Goal: Communication & Community: Answer question/provide support

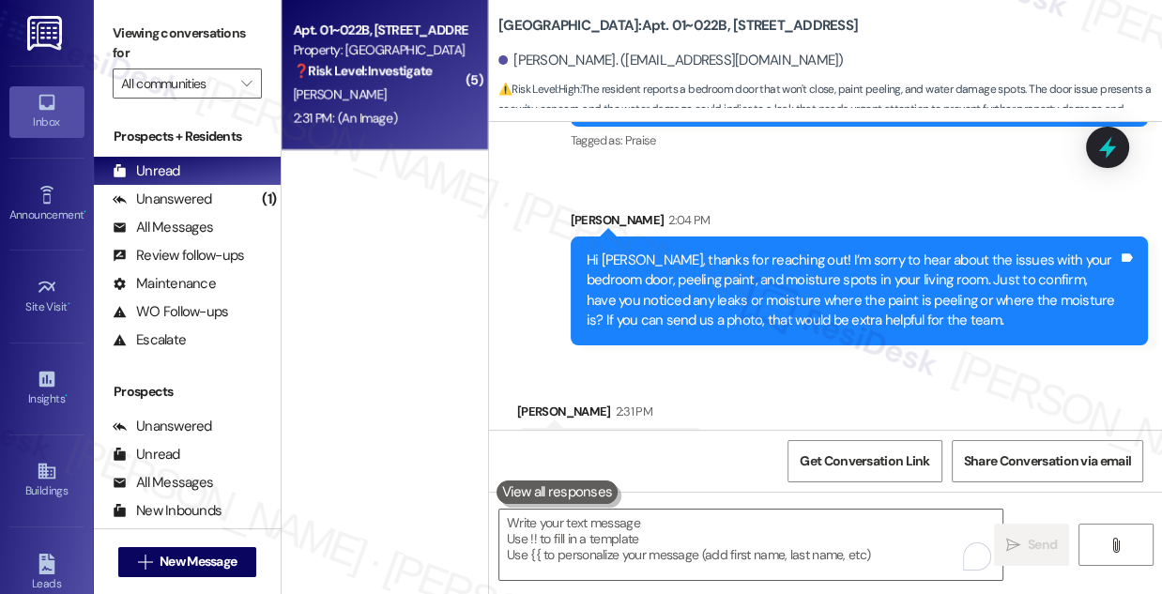
scroll to position [13446, 0]
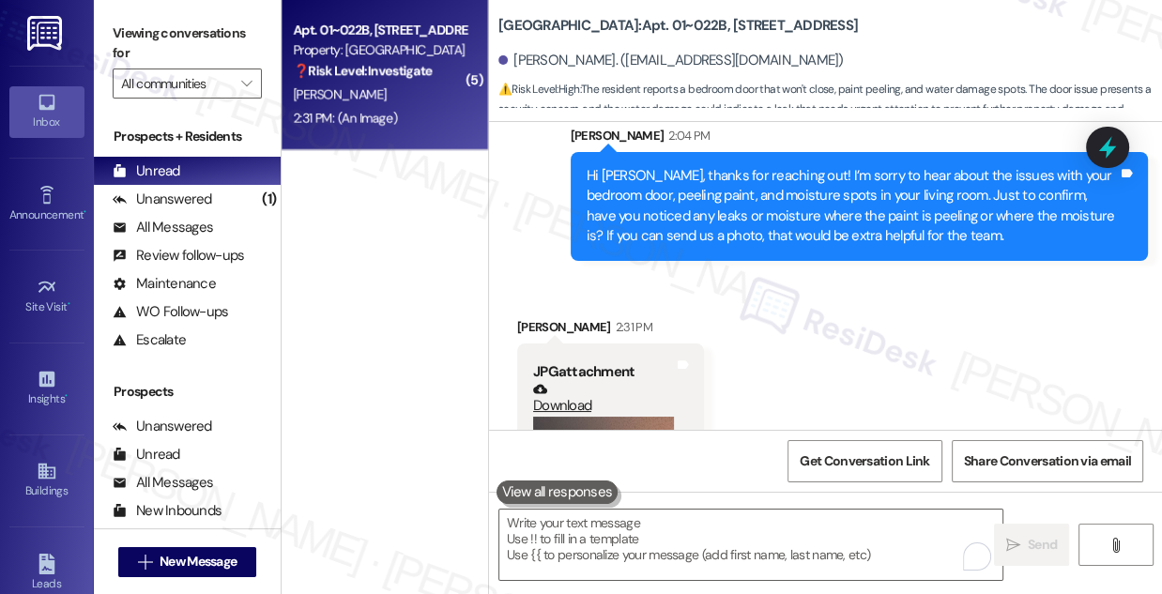
click at [785, 228] on div "Hi [PERSON_NAME], thanks for reaching out! I’m sorry to hear about the issues w…" at bounding box center [852, 206] width 531 height 81
click at [787, 229] on div "Hi [PERSON_NAME], thanks for reaching out! I’m sorry to hear about the issues w…" at bounding box center [852, 206] width 531 height 81
click at [788, 229] on div "Hi [PERSON_NAME], thanks for reaching out! I’m sorry to hear about the issues w…" at bounding box center [852, 206] width 531 height 81
click at [813, 212] on div "Hi [PERSON_NAME], thanks for reaching out! I’m sorry to hear about the issues w…" at bounding box center [852, 206] width 531 height 81
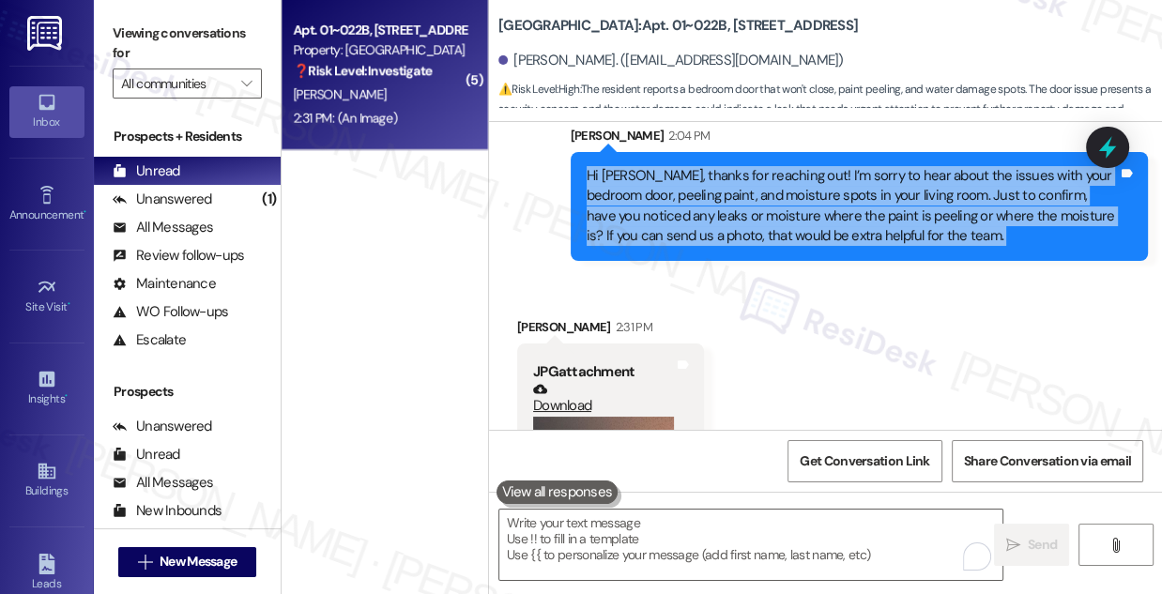
click at [813, 212] on div "Hi [PERSON_NAME], thanks for reaching out! I’m sorry to hear about the issues w…" at bounding box center [852, 206] width 531 height 81
click at [841, 226] on div "Hi [PERSON_NAME], thanks for reaching out! I’m sorry to hear about the issues w…" at bounding box center [852, 206] width 531 height 81
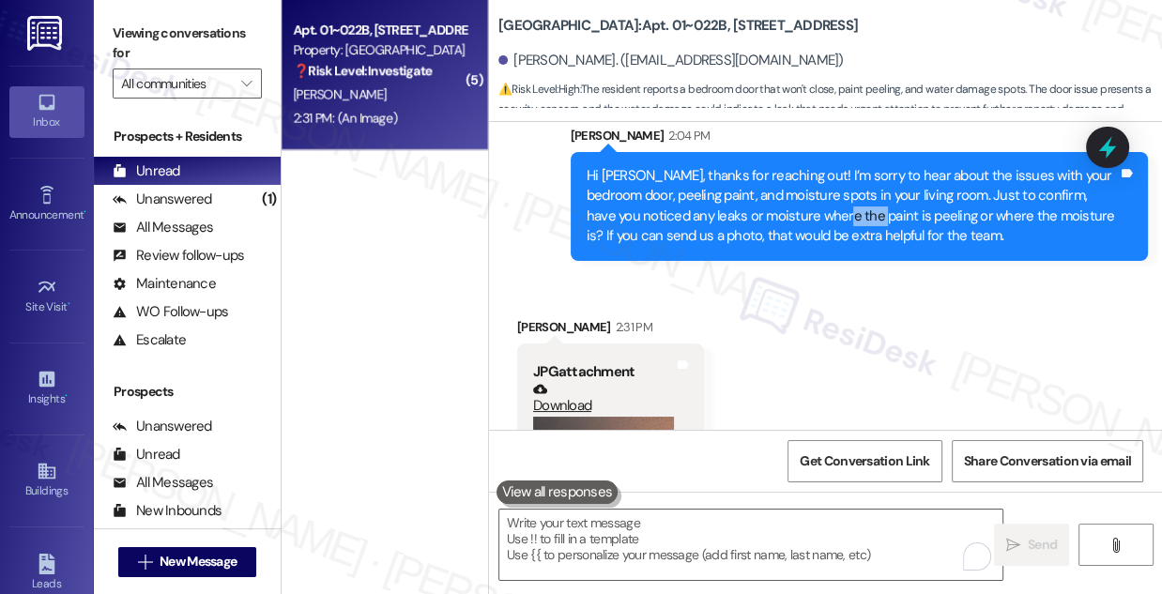
click at [841, 226] on div "Hi [PERSON_NAME], thanks for reaching out! I’m sorry to hear about the issues w…" at bounding box center [852, 206] width 531 height 81
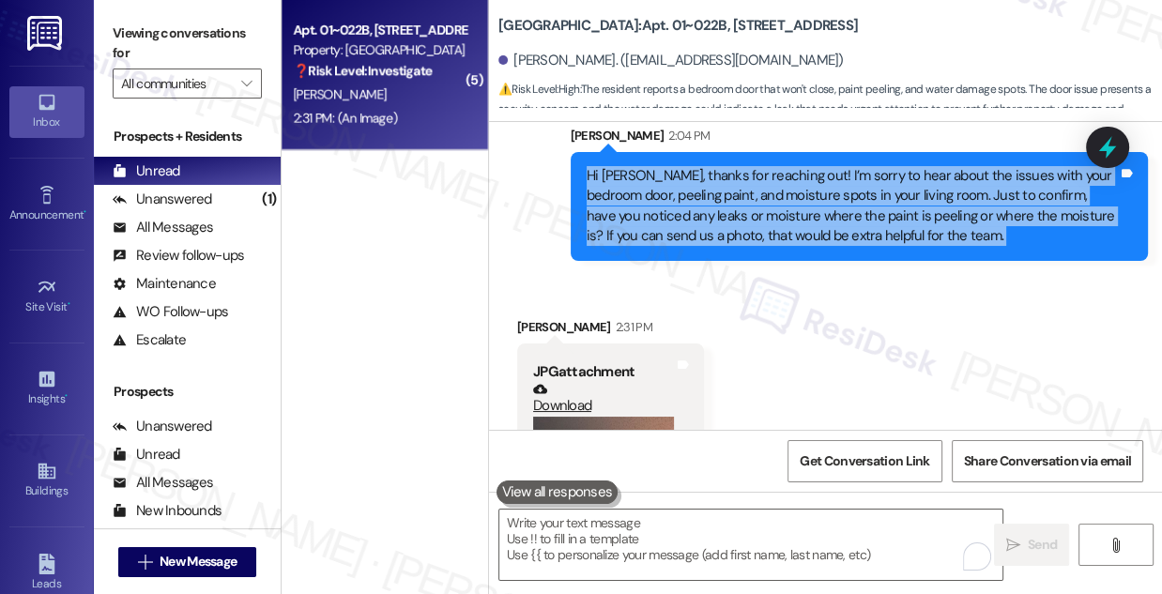
click at [841, 226] on div "Hi [PERSON_NAME], thanks for reaching out! I’m sorry to hear about the issues w…" at bounding box center [852, 206] width 531 height 81
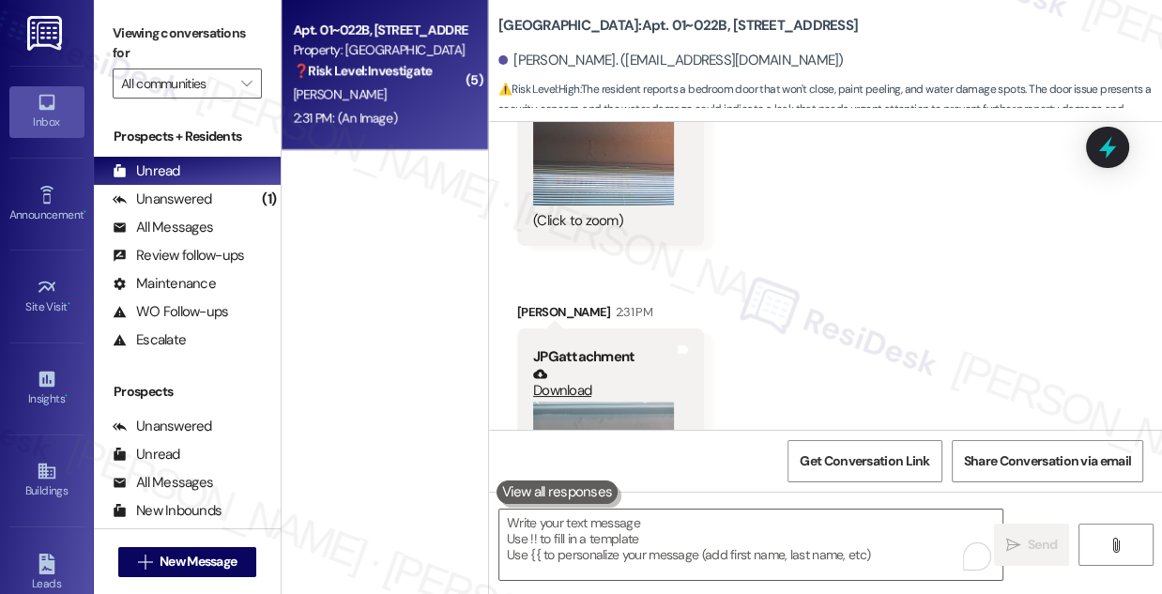
scroll to position [13532, 0]
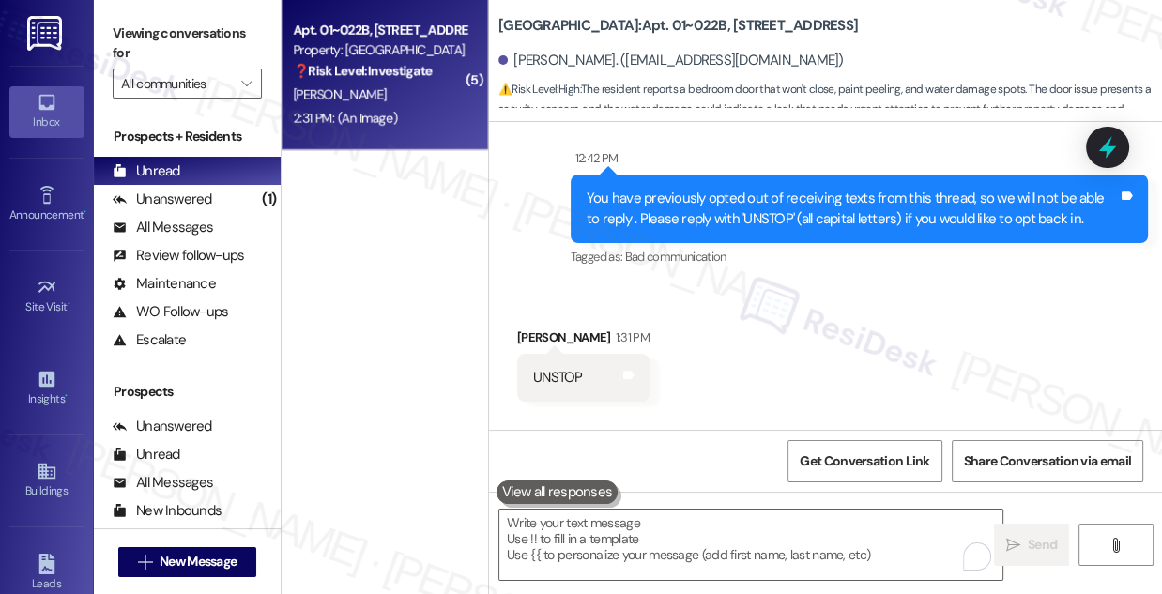
scroll to position [12934, 0]
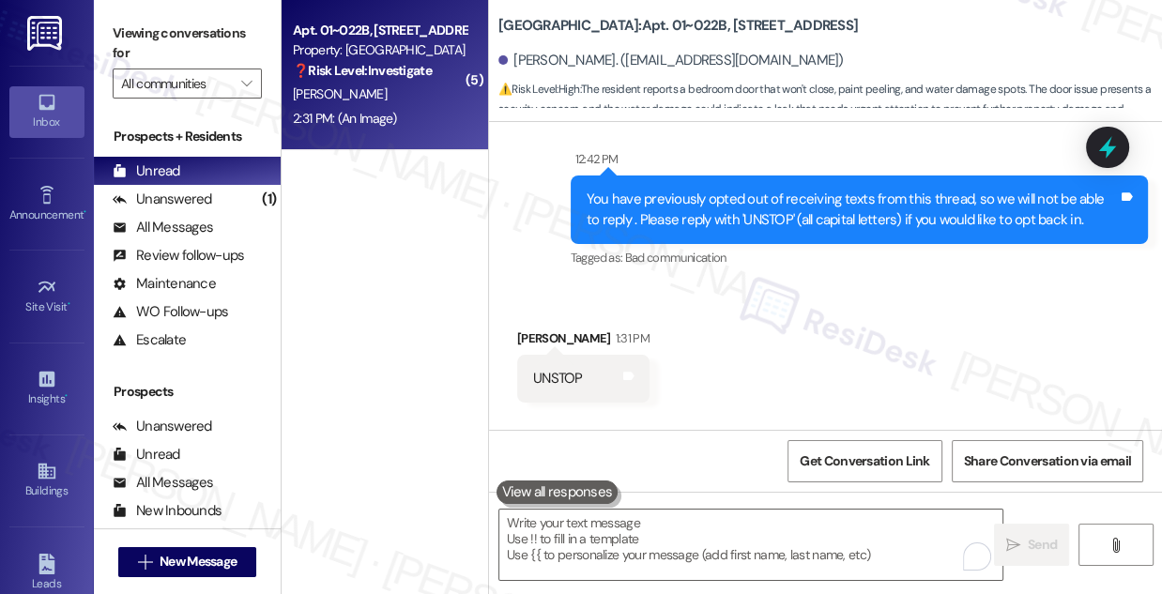
click at [180, 51] on label "Viewing conversations for" at bounding box center [187, 44] width 149 height 50
drag, startPoint x: 608, startPoint y: 56, endPoint x: 708, endPoint y: 56, distance: 99.5
click at [708, 56] on div "[PERSON_NAME]. ([EMAIL_ADDRESS][DOMAIN_NAME])" at bounding box center [670, 61] width 345 height 20
click at [668, 200] on div "You have previously opted out of receiving texts from this thread, so we will n…" at bounding box center [859, 210] width 577 height 69
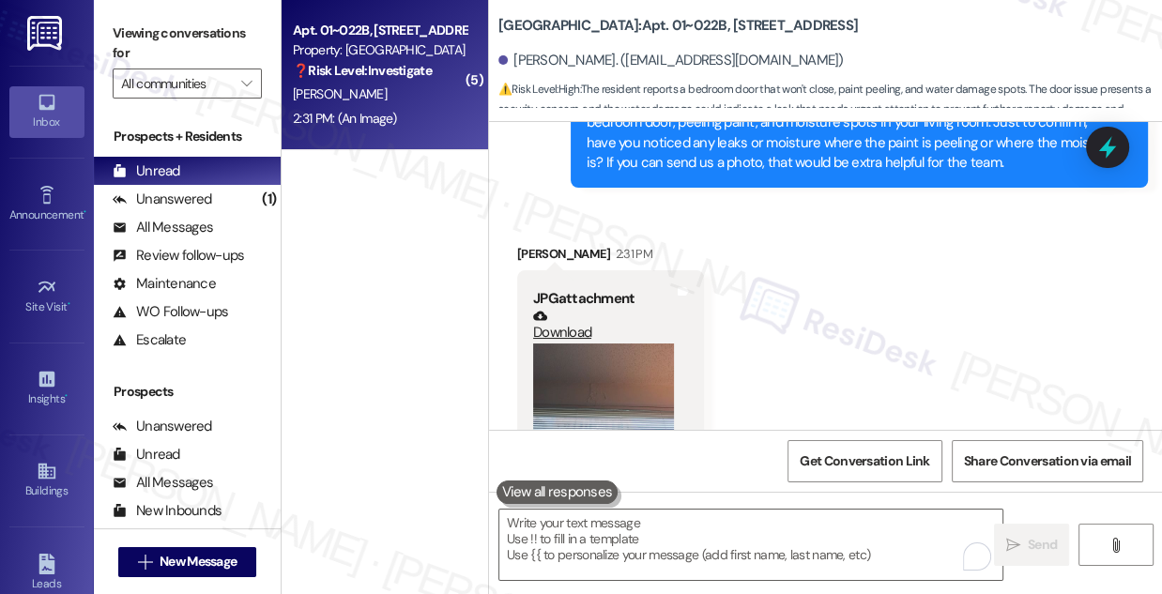
scroll to position [13447, 0]
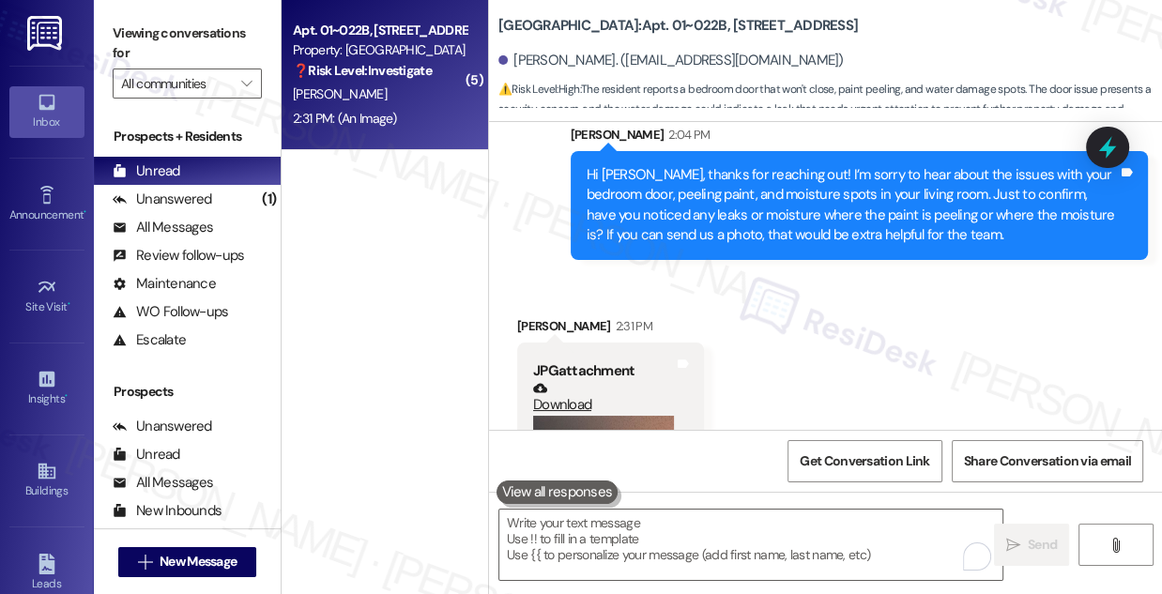
click at [750, 208] on div "Hi [PERSON_NAME], thanks for reaching out! I’m sorry to hear about the issues w…" at bounding box center [852, 205] width 531 height 81
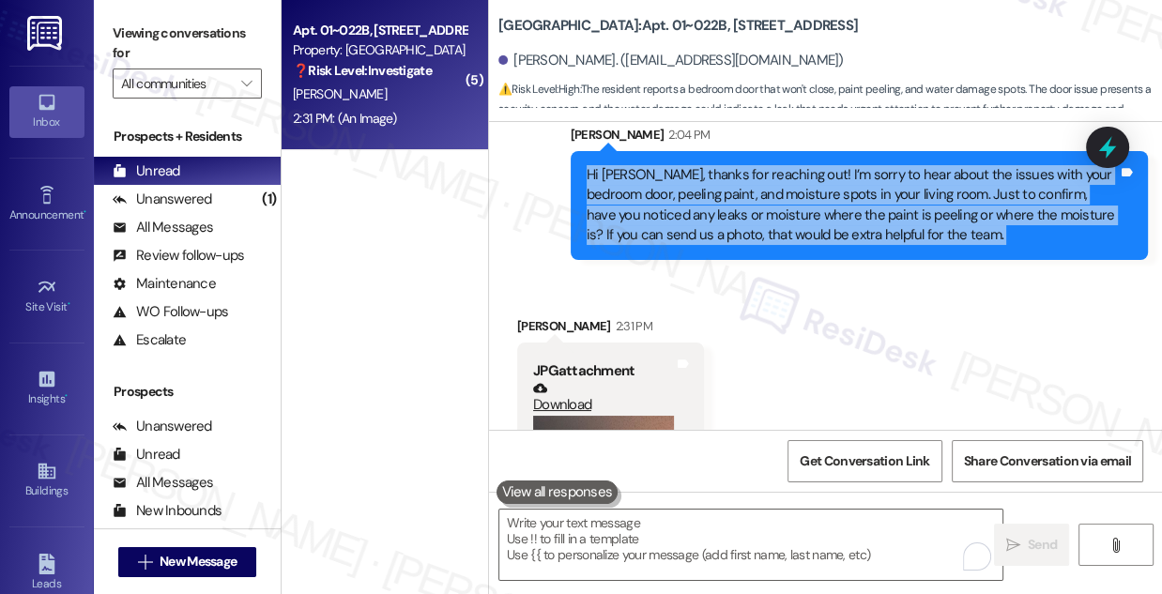
click at [750, 208] on div "Hi [PERSON_NAME], thanks for reaching out! I’m sorry to hear about the issues w…" at bounding box center [852, 205] width 531 height 81
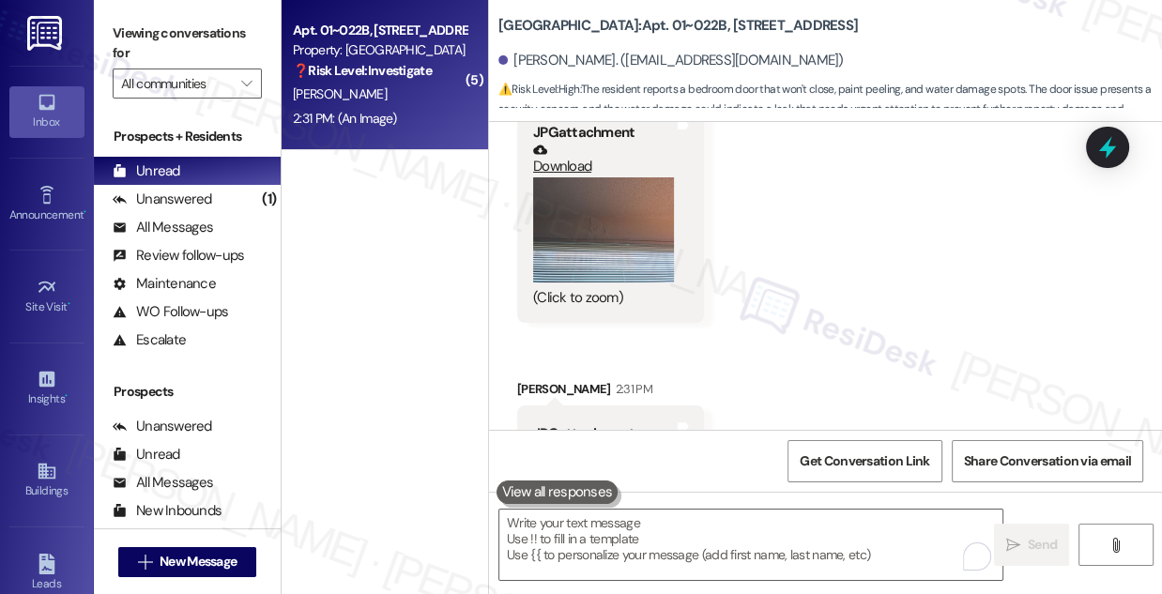
scroll to position [13532, 0]
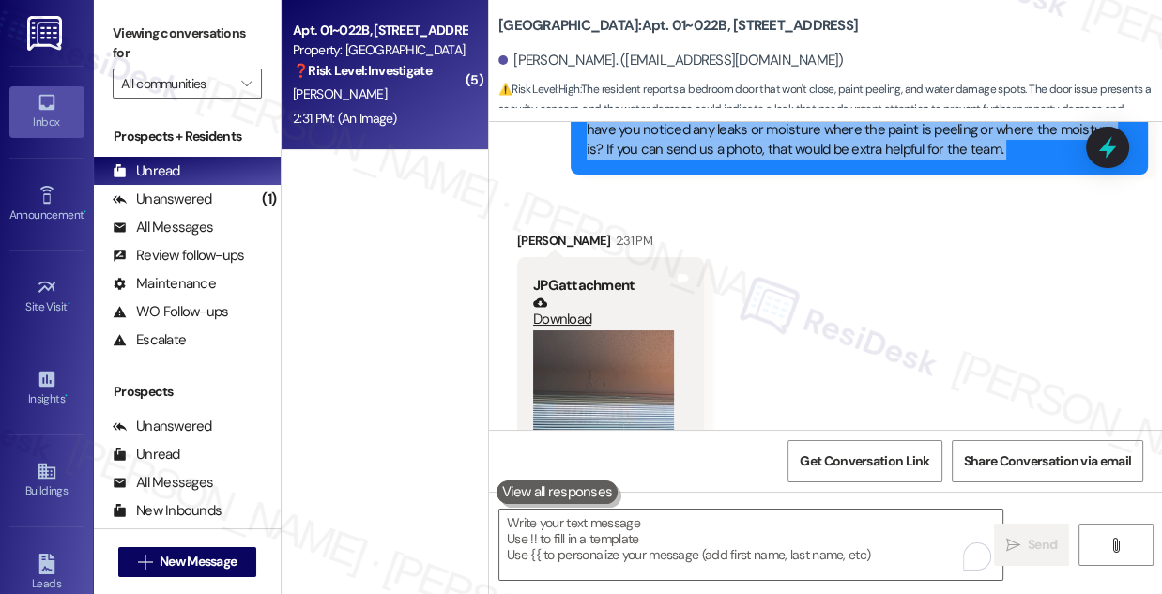
click at [629, 365] on button "Zoom image" at bounding box center [603, 383] width 141 height 106
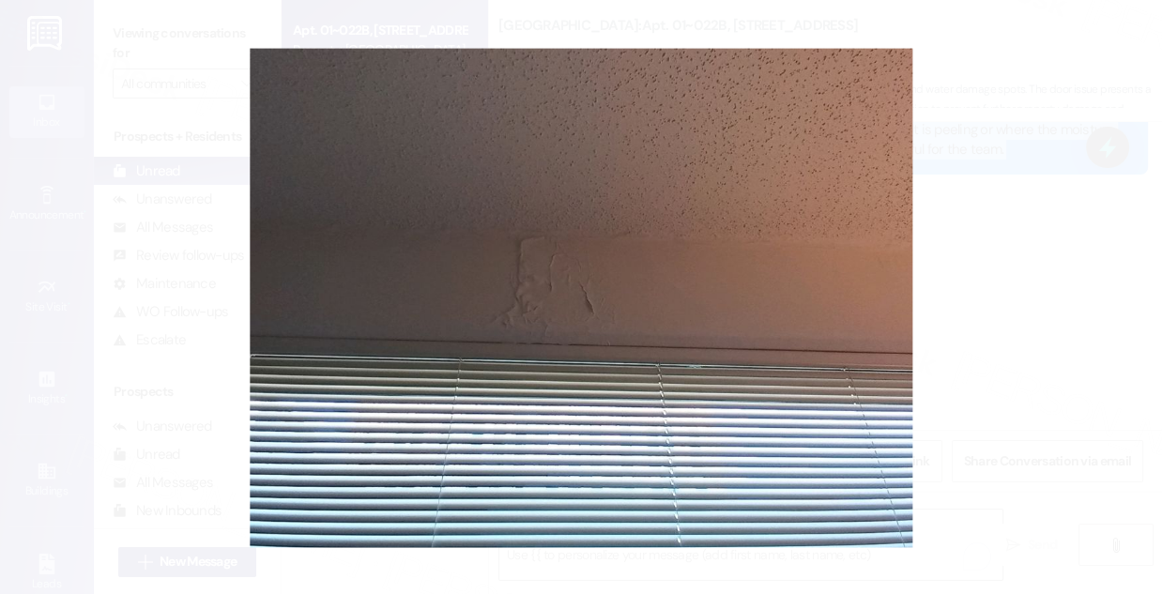
click at [1070, 302] on button "Unzoom image" at bounding box center [581, 297] width 1162 height 594
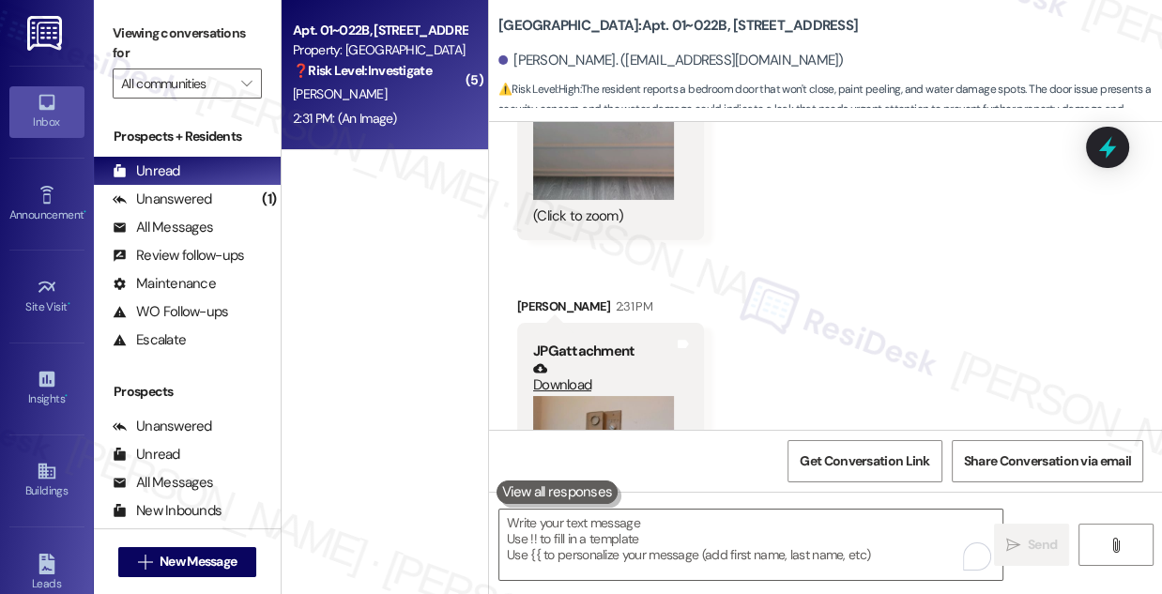
scroll to position [14044, 0]
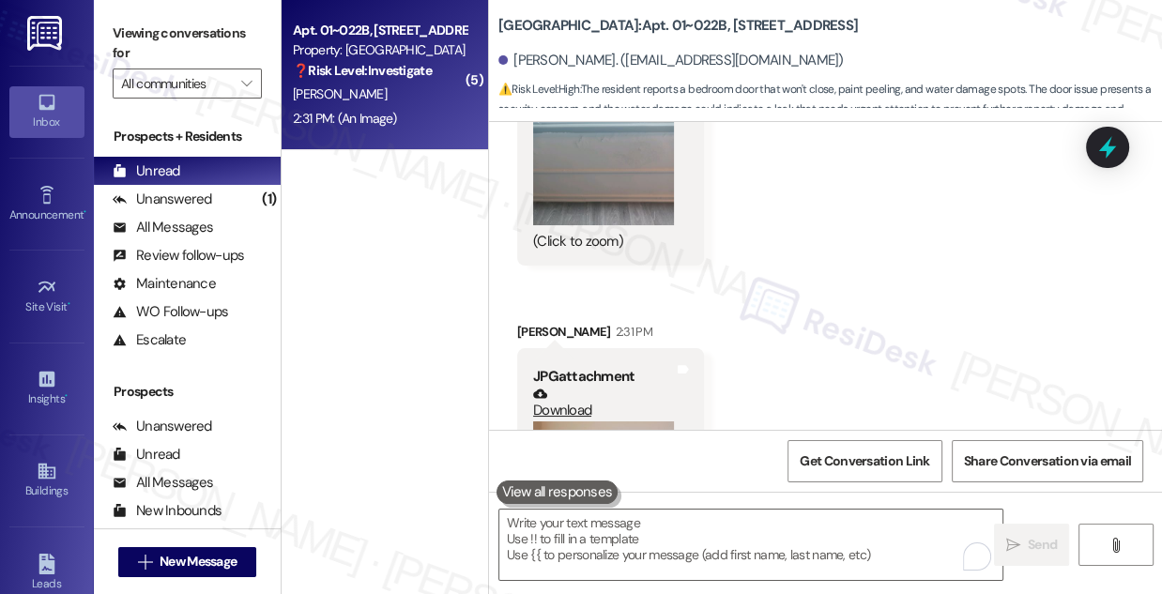
click at [575, 191] on button "Zoom image" at bounding box center [603, 173] width 141 height 106
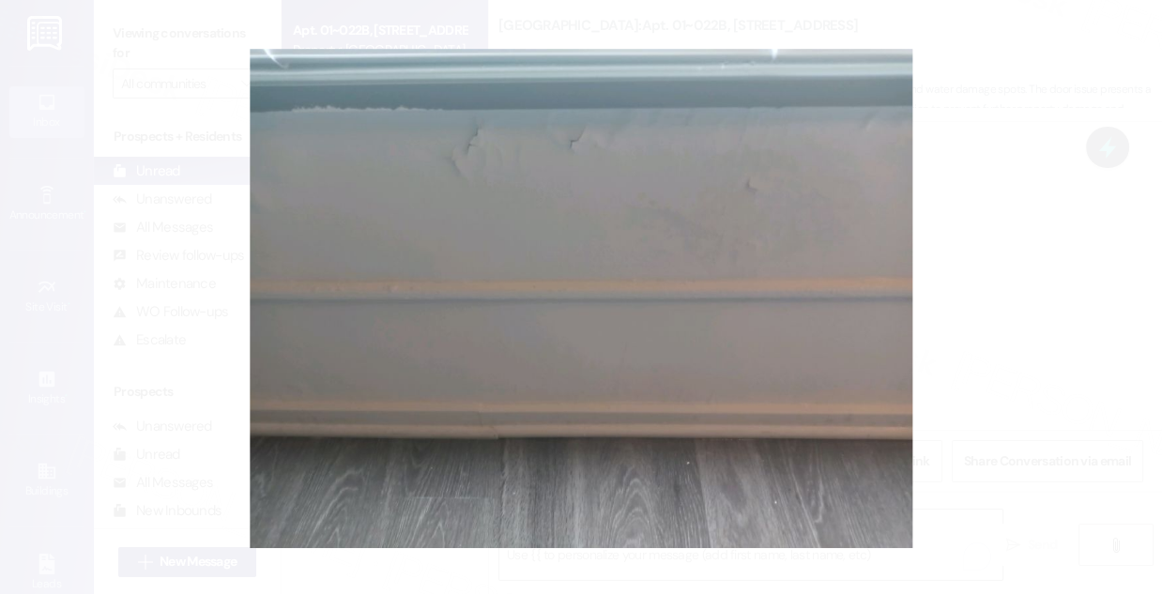
click at [1024, 268] on button "Unzoom image" at bounding box center [581, 297] width 1162 height 594
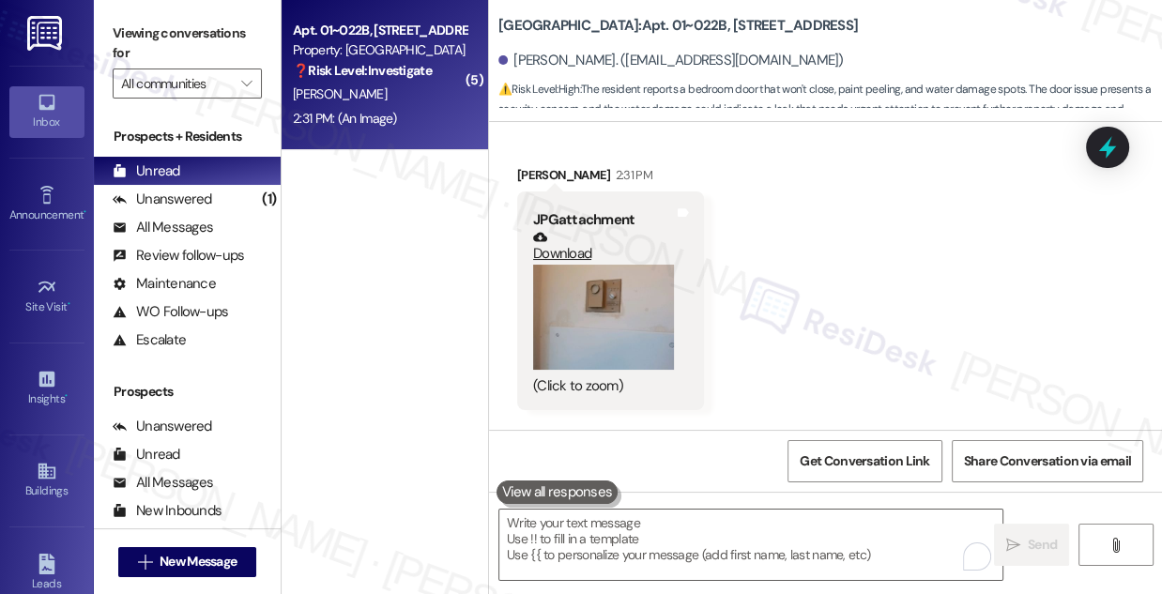
scroll to position [14471, 0]
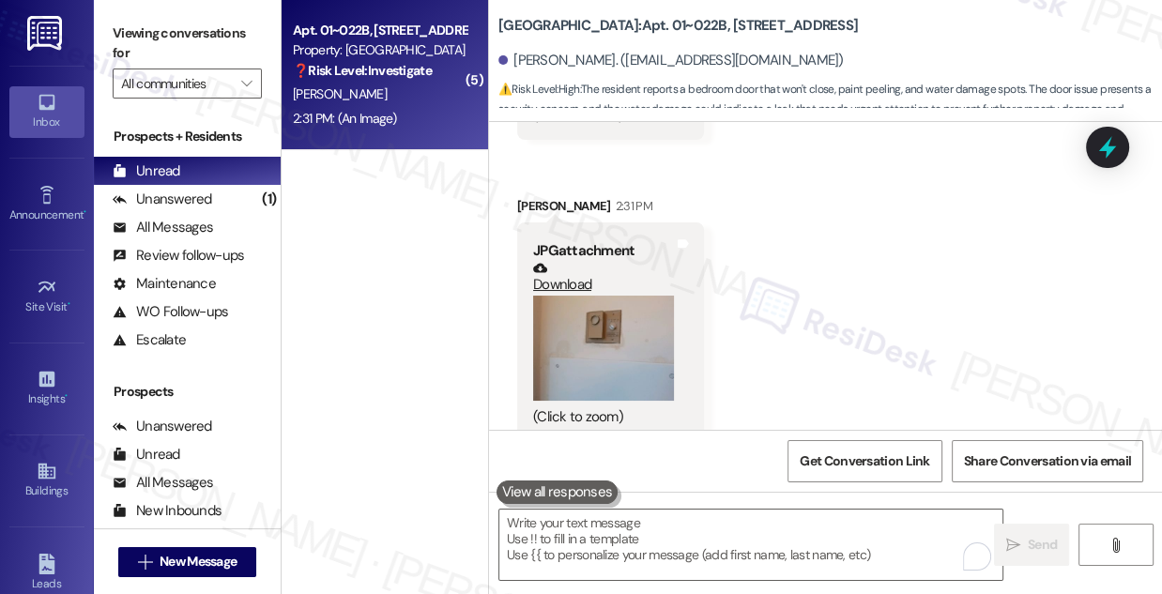
click at [578, 359] on button "Zoom image" at bounding box center [603, 349] width 141 height 106
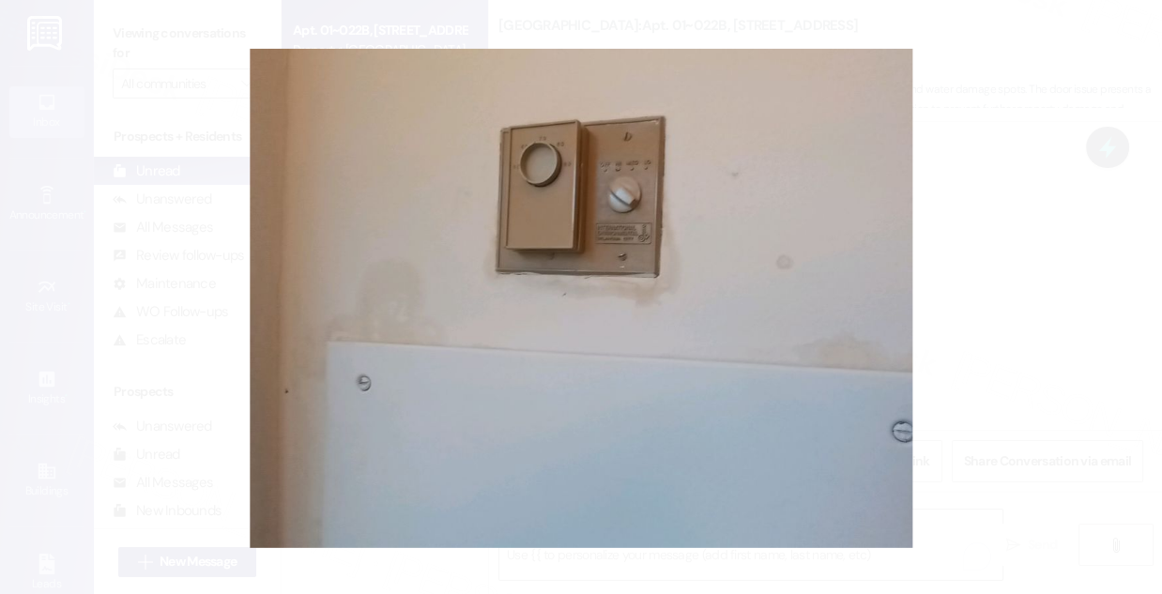
click at [976, 250] on button "Unzoom image" at bounding box center [581, 297] width 1162 height 594
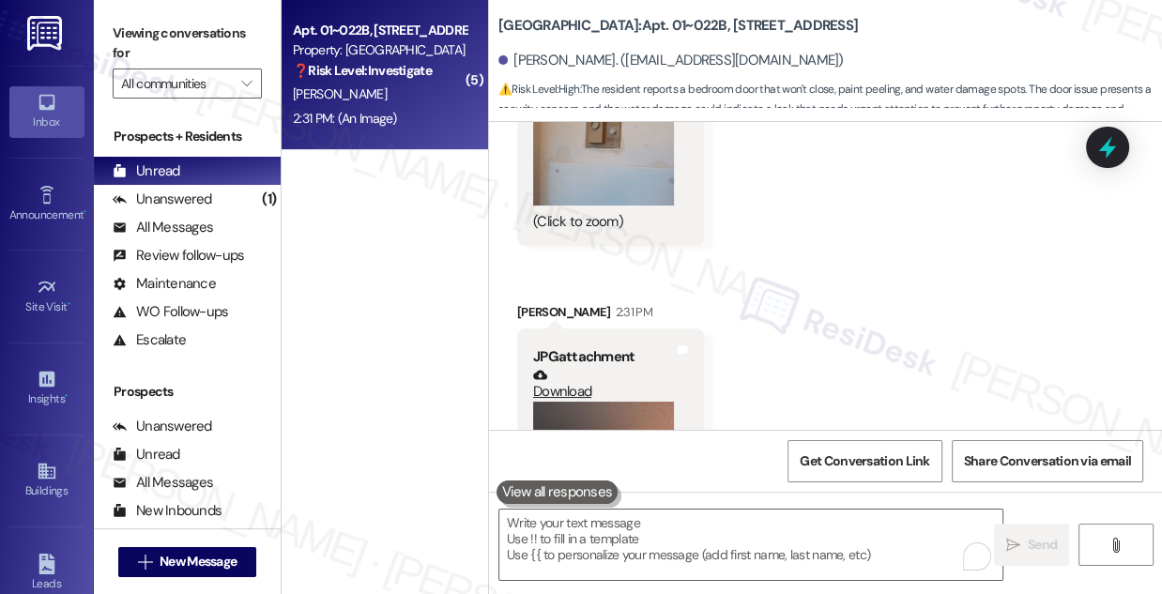
scroll to position [14811, 0]
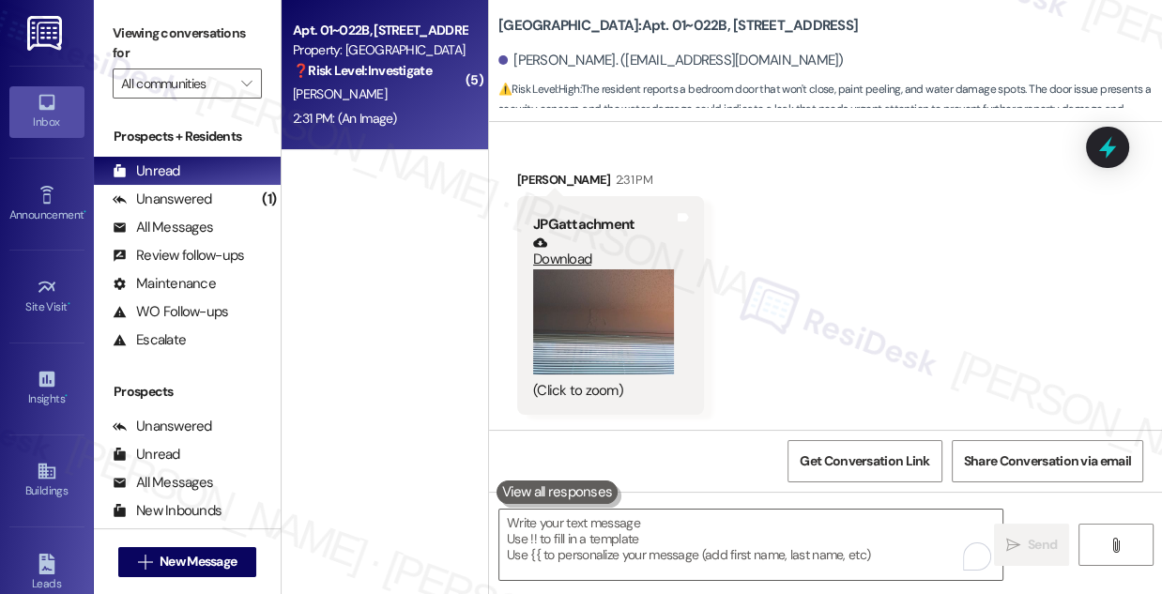
click at [590, 281] on button "Zoom image" at bounding box center [603, 322] width 141 height 106
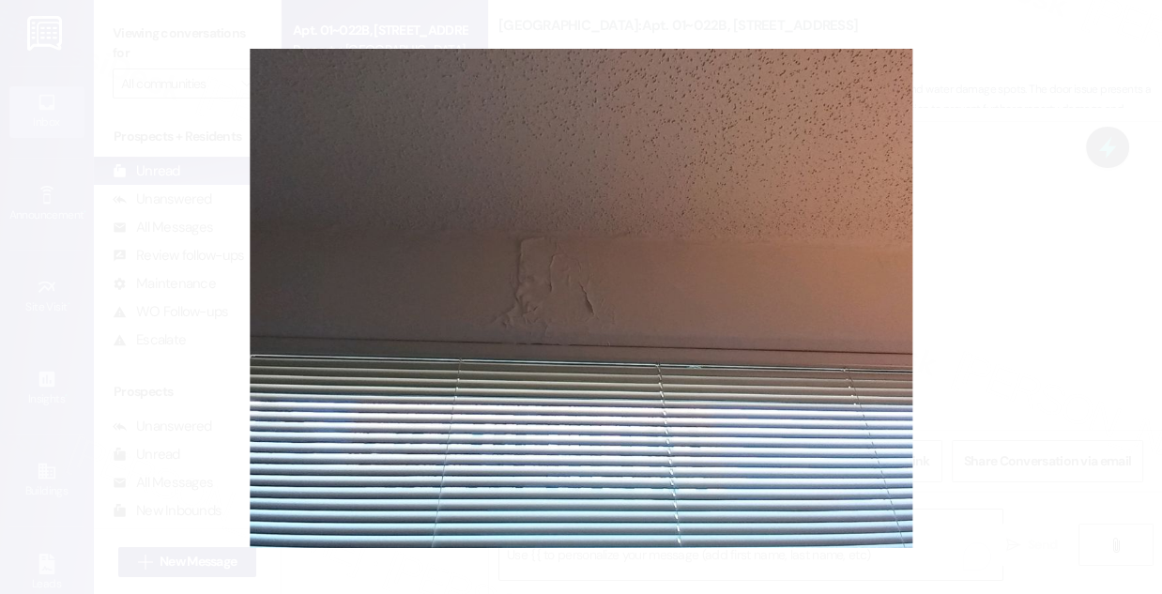
click at [957, 268] on button "Unzoom image" at bounding box center [581, 297] width 1162 height 594
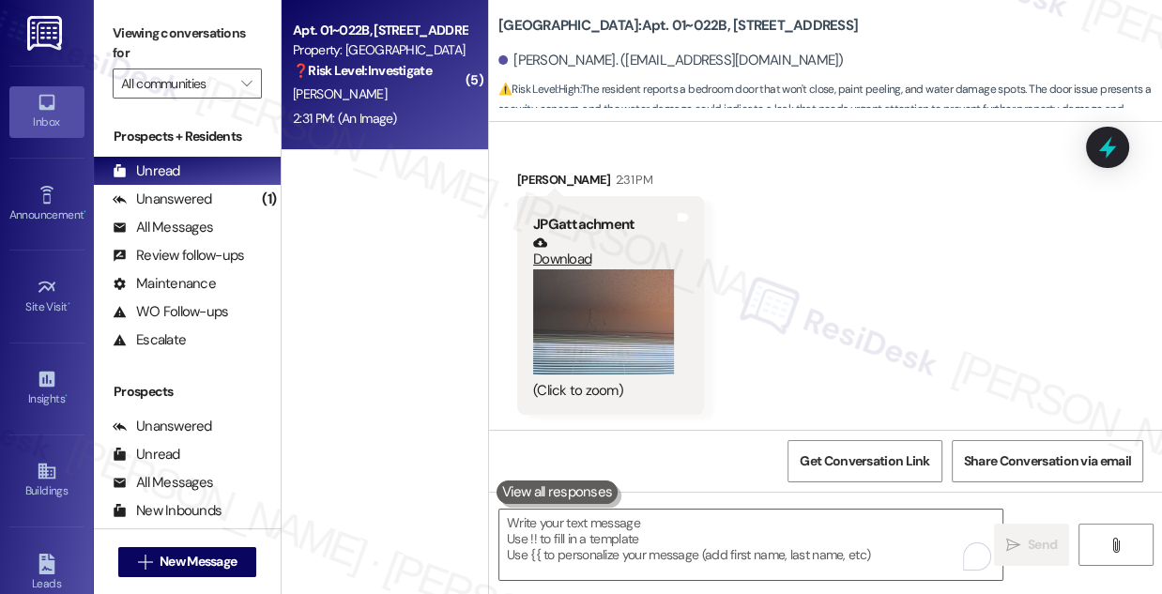
click at [208, 39] on label "Viewing conversations for" at bounding box center [187, 44] width 149 height 50
drag, startPoint x: 606, startPoint y: 26, endPoint x: 643, endPoint y: 17, distance: 37.8
click at [643, 17] on b "[GEOGRAPHIC_DATA]: Apt. 01~022B, [STREET_ADDRESS]" at bounding box center [678, 26] width 360 height 20
drag, startPoint x: 820, startPoint y: 20, endPoint x: 668, endPoint y: 17, distance: 152.1
click at [668, 17] on div "[GEOGRAPHIC_DATA]: Apt. 01~022B, [STREET_ADDRESS]" at bounding box center [685, 25] width 375 height 23
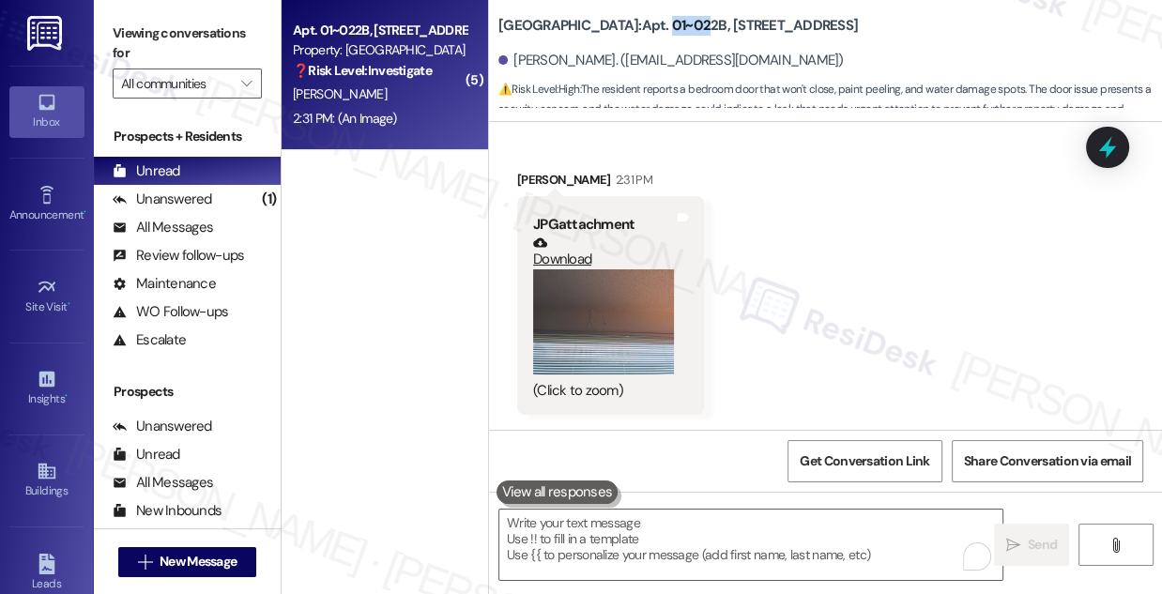
copy b "[STREET_ADDRESS]"
click at [938, 55] on div "[PERSON_NAME]. ([EMAIL_ADDRESS][DOMAIN_NAME])" at bounding box center [830, 61] width 664 height 38
drag, startPoint x: 147, startPoint y: 12, endPoint x: 187, endPoint y: 28, distance: 42.5
click at [147, 13] on div "Viewing conversations for All communities " at bounding box center [187, 58] width 187 height 117
drag, startPoint x: 611, startPoint y: 24, endPoint x: 659, endPoint y: 28, distance: 48.0
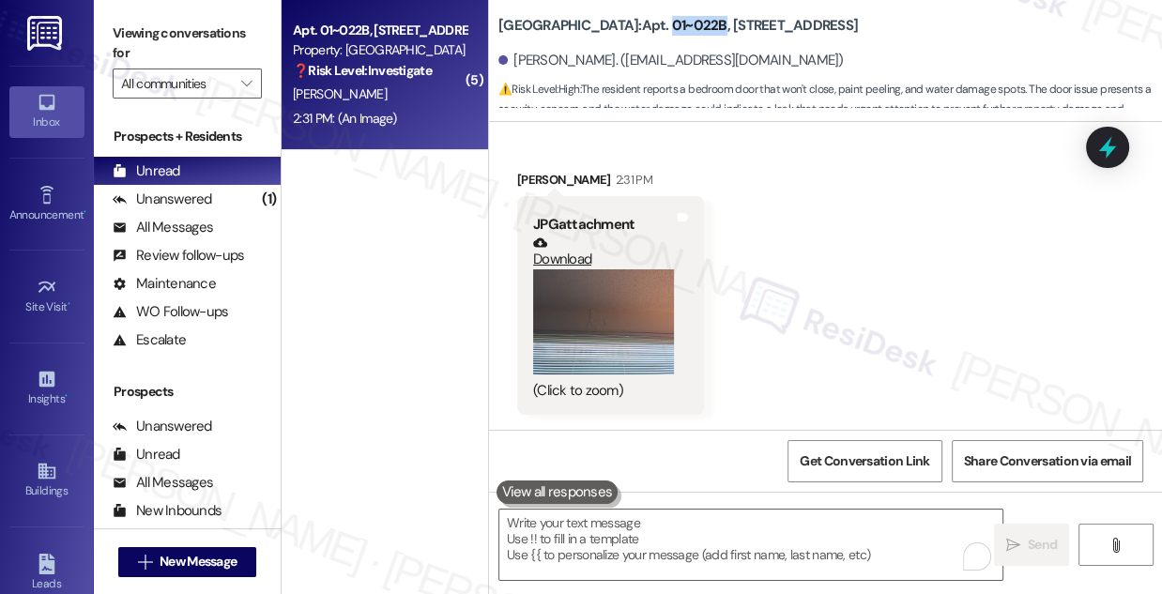
click at [659, 28] on b "[GEOGRAPHIC_DATA]: Apt. 01~022B, [STREET_ADDRESS]" at bounding box center [678, 26] width 360 height 20
copy b "01~022B"
click at [215, 19] on label "Viewing conversations for" at bounding box center [187, 44] width 149 height 50
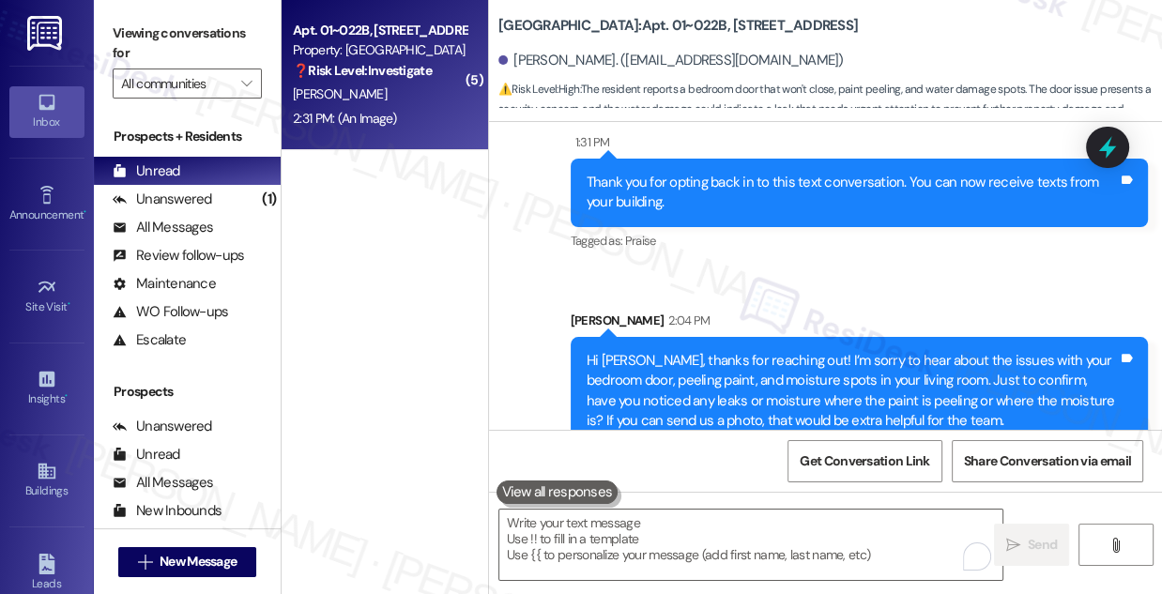
scroll to position [13360, 0]
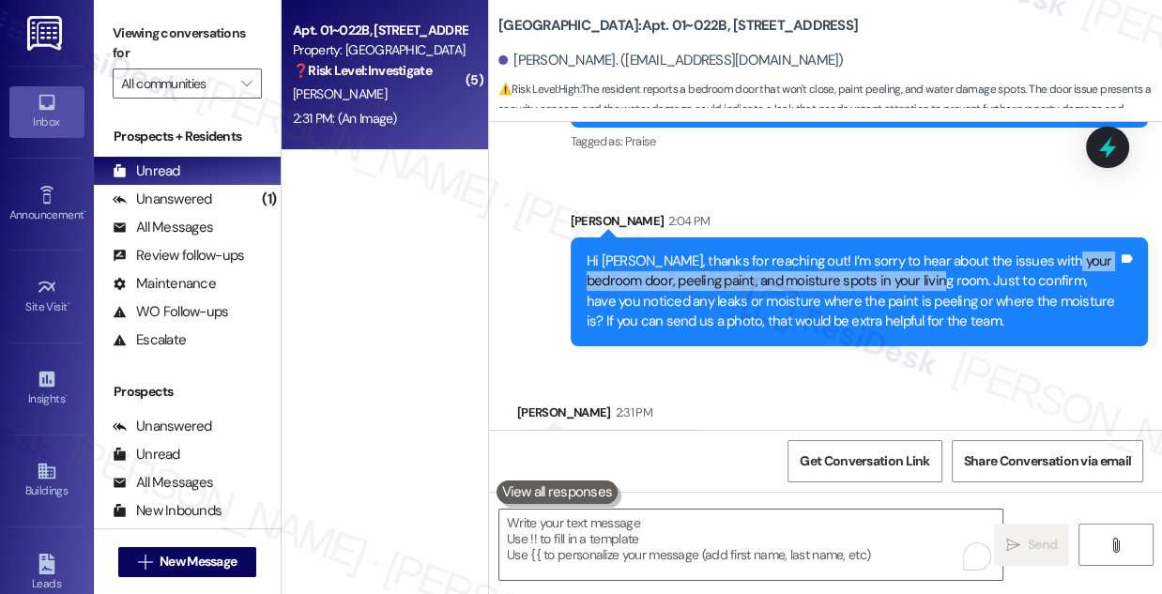
drag, startPoint x: 1047, startPoint y: 269, endPoint x: 921, endPoint y: 285, distance: 126.8
click at [921, 285] on div "Hi [PERSON_NAME], thanks for reaching out! I’m sorry to hear about the issues w…" at bounding box center [852, 292] width 531 height 81
copy div "bedroom door, peeling paint, and moisture spots in your living room"
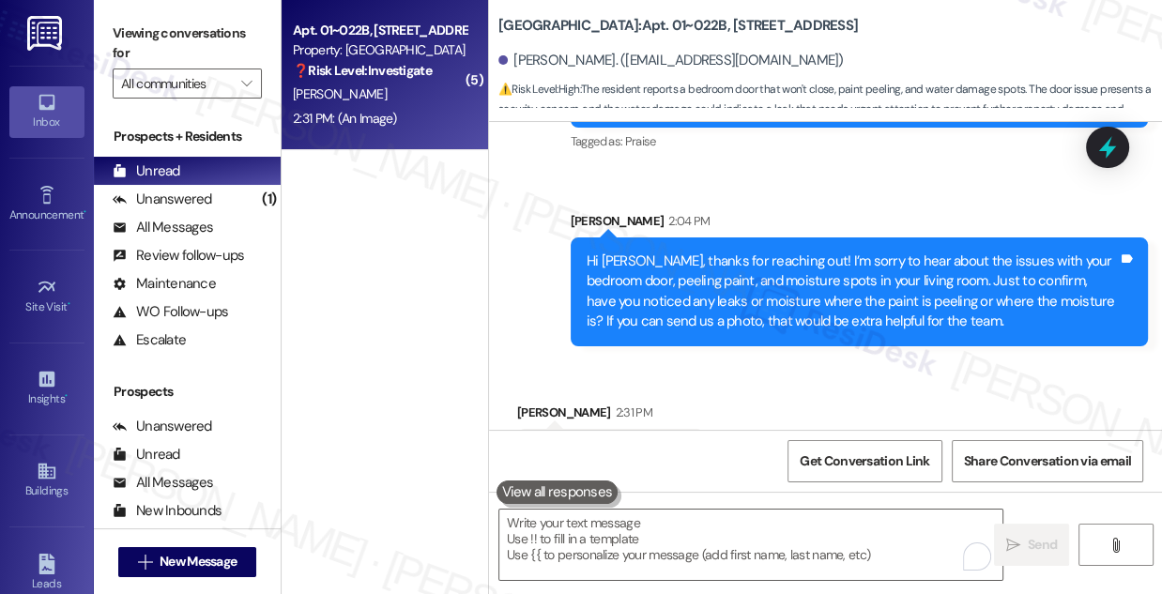
drag, startPoint x: 180, startPoint y: 7, endPoint x: 227, endPoint y: 19, distance: 48.5
click at [180, 7] on div "Viewing conversations for All communities " at bounding box center [187, 58] width 187 height 117
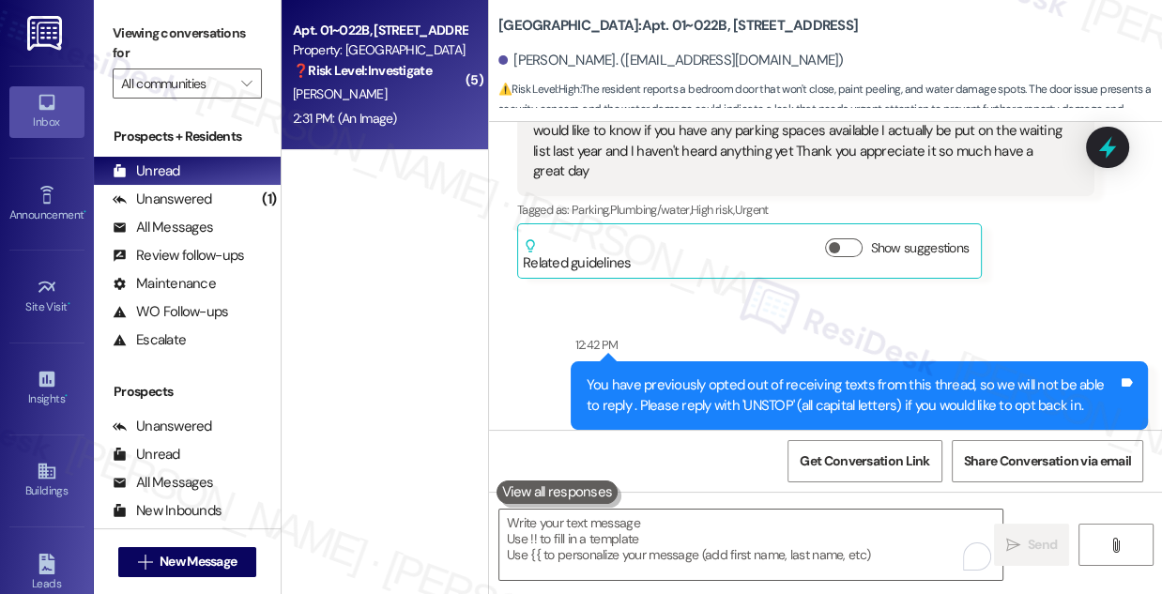
scroll to position [12593, 0]
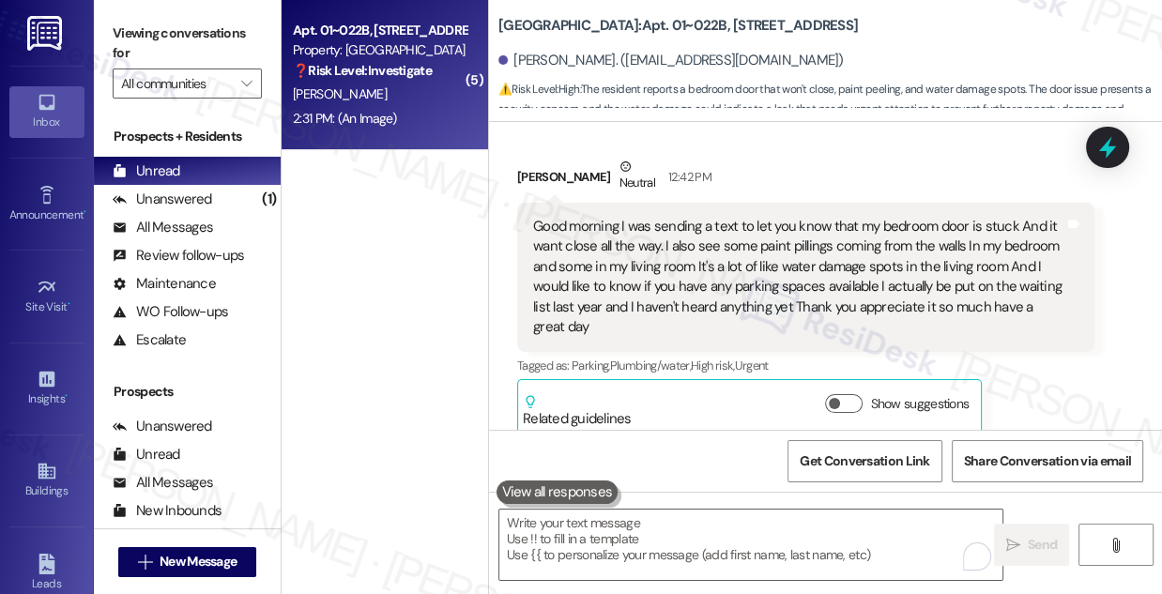
click at [213, 34] on label "Viewing conversations for" at bounding box center [187, 44] width 149 height 50
drag, startPoint x: 804, startPoint y: 253, endPoint x: 1113, endPoint y: 265, distance: 310.0
click at [924, 257] on div "Good morning I was sending a text to let you know that my bedroom door is stuck…" at bounding box center [798, 277] width 531 height 121
click at [176, 27] on label "Viewing conversations for" at bounding box center [187, 44] width 149 height 50
drag, startPoint x: 133, startPoint y: 31, endPoint x: 150, endPoint y: 30, distance: 16.9
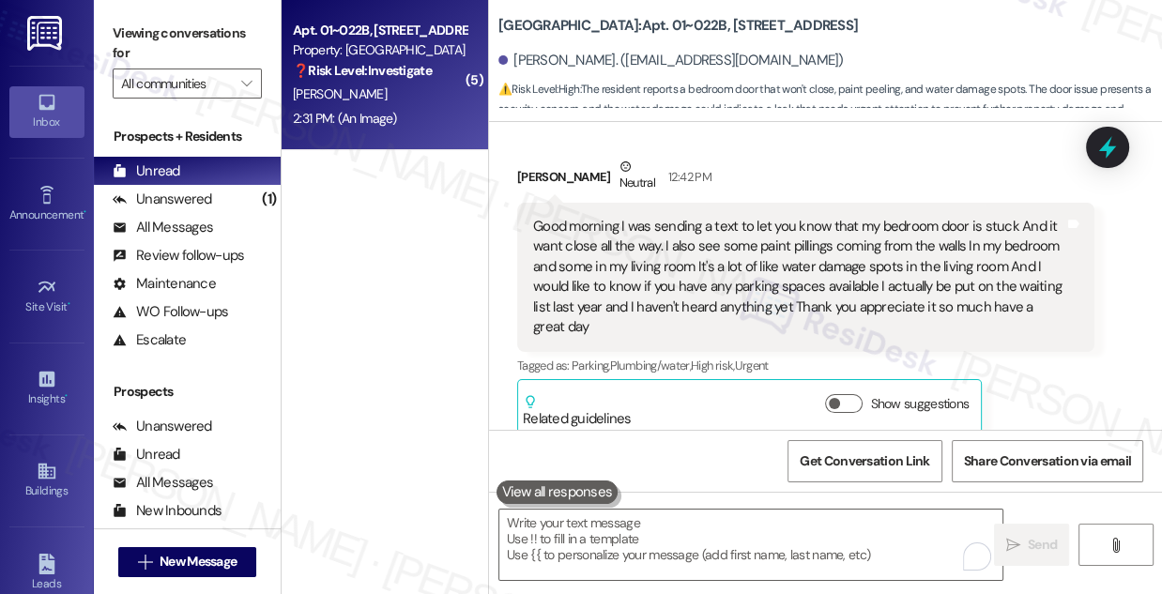
click at [133, 31] on label "Viewing conversations for" at bounding box center [187, 44] width 149 height 50
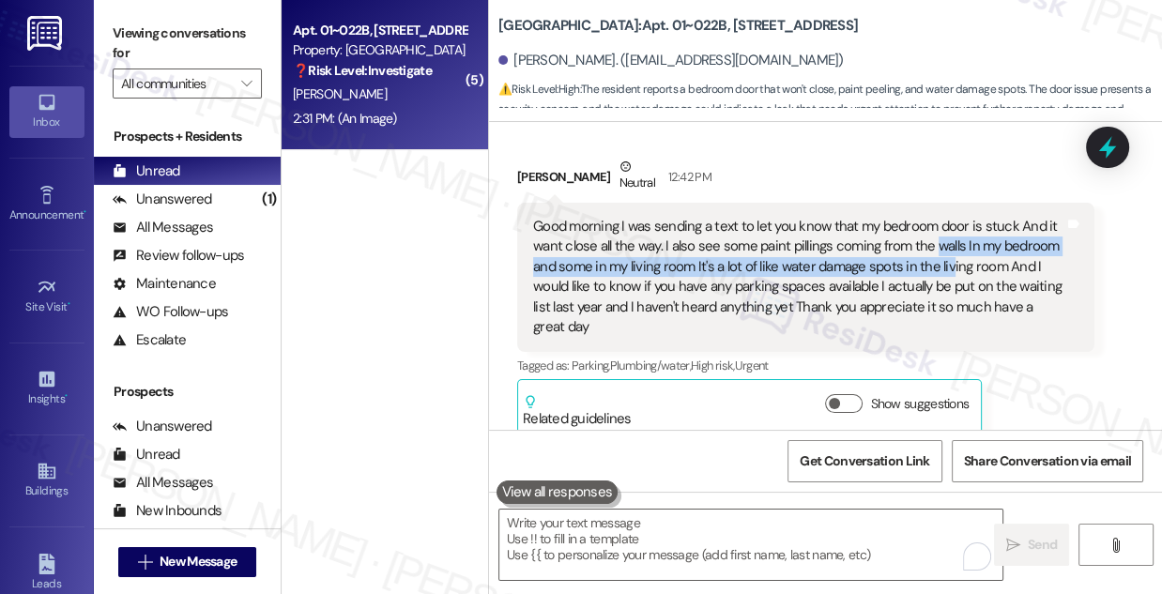
drag, startPoint x: 931, startPoint y: 269, endPoint x: 947, endPoint y: 283, distance: 20.7
click at [947, 283] on div "Good morning I was sending a text to let you know that my bedroom door is stuck…" at bounding box center [798, 277] width 531 height 121
click at [888, 277] on div "Good morning I was sending a text to let you know that my bedroom door is stuck…" at bounding box center [798, 277] width 531 height 121
drag, startPoint x: 828, startPoint y: 260, endPoint x: 1001, endPoint y: 274, distance: 173.3
click at [1001, 274] on div "Good morning I was sending a text to let you know that my bedroom door is stuck…" at bounding box center [798, 277] width 531 height 121
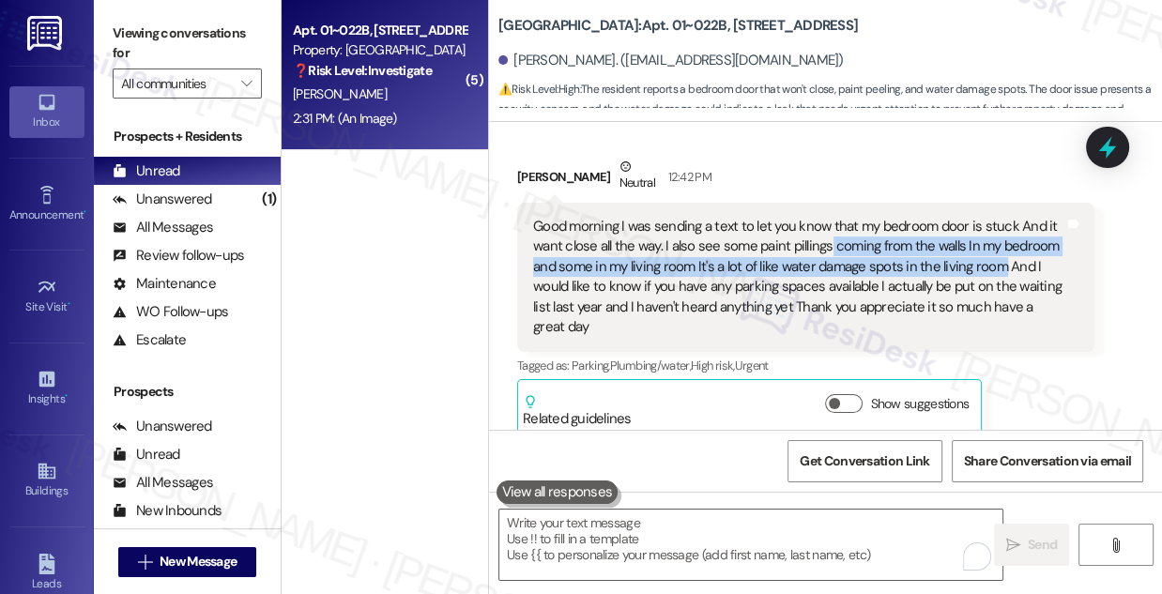
copy div "coming from the walls In my bedroom and some in my living room It's a lot of li…"
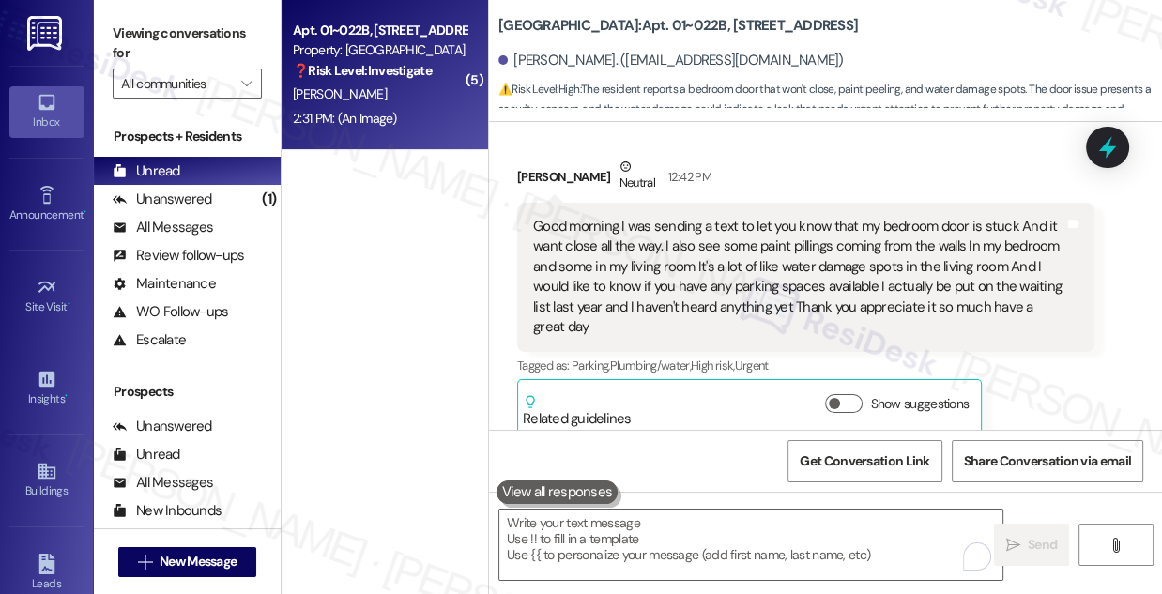
click at [155, 31] on label "Viewing conversations for" at bounding box center [187, 44] width 149 height 50
click at [874, 289] on div "Good morning I was sending a text to let you know that my bedroom door is stuck…" at bounding box center [798, 277] width 531 height 121
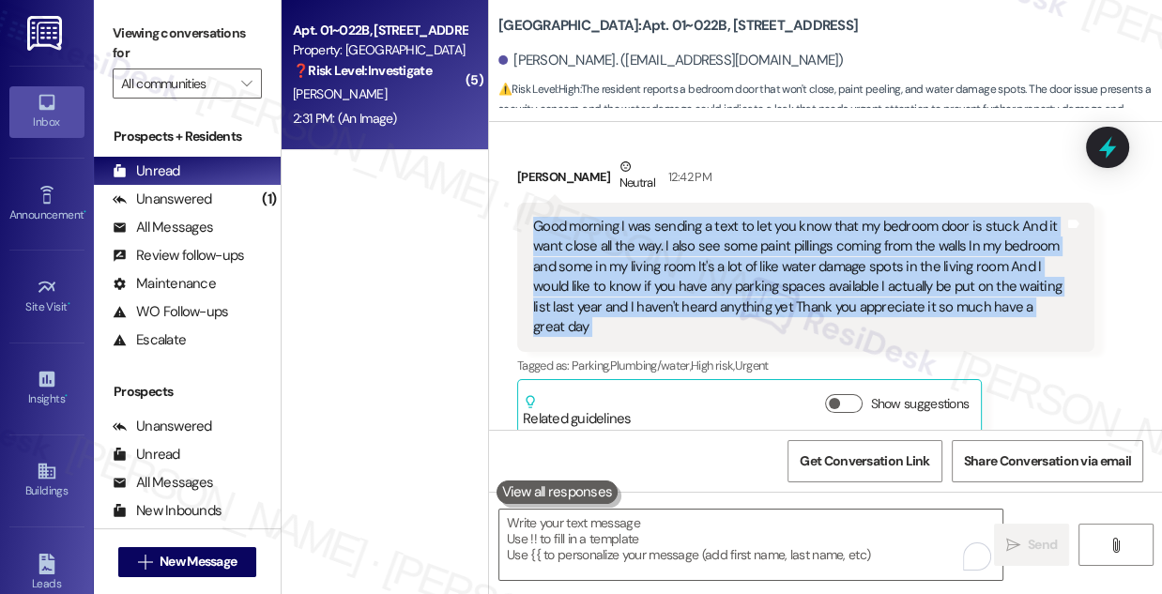
click at [874, 289] on div "Good morning I was sending a text to let you know that my bedroom door is stuck…" at bounding box center [798, 277] width 531 height 121
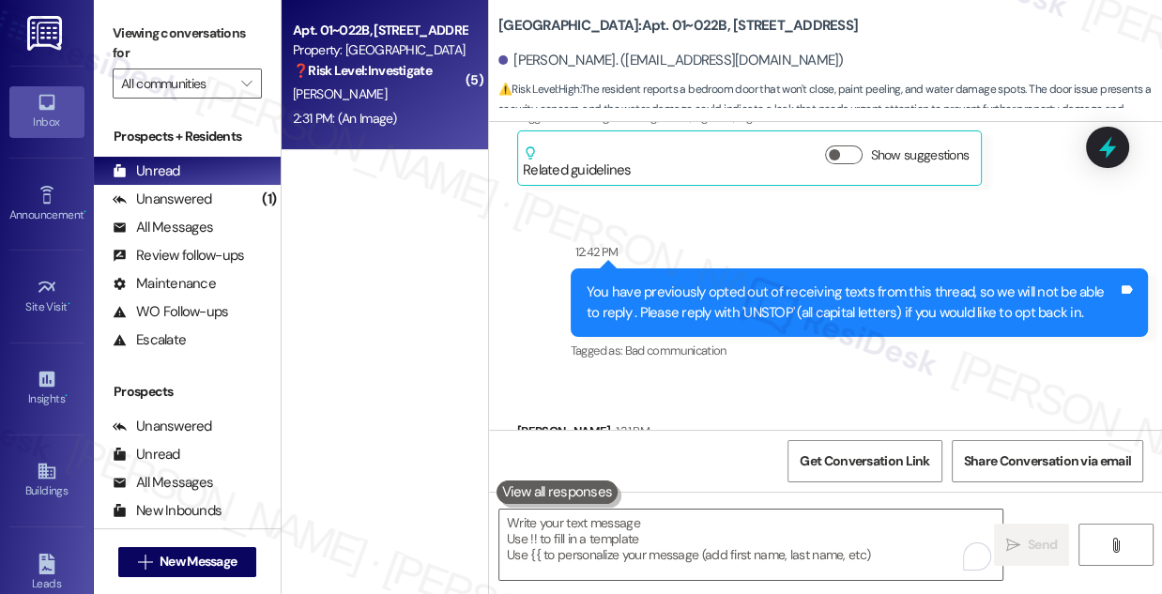
scroll to position [12849, 0]
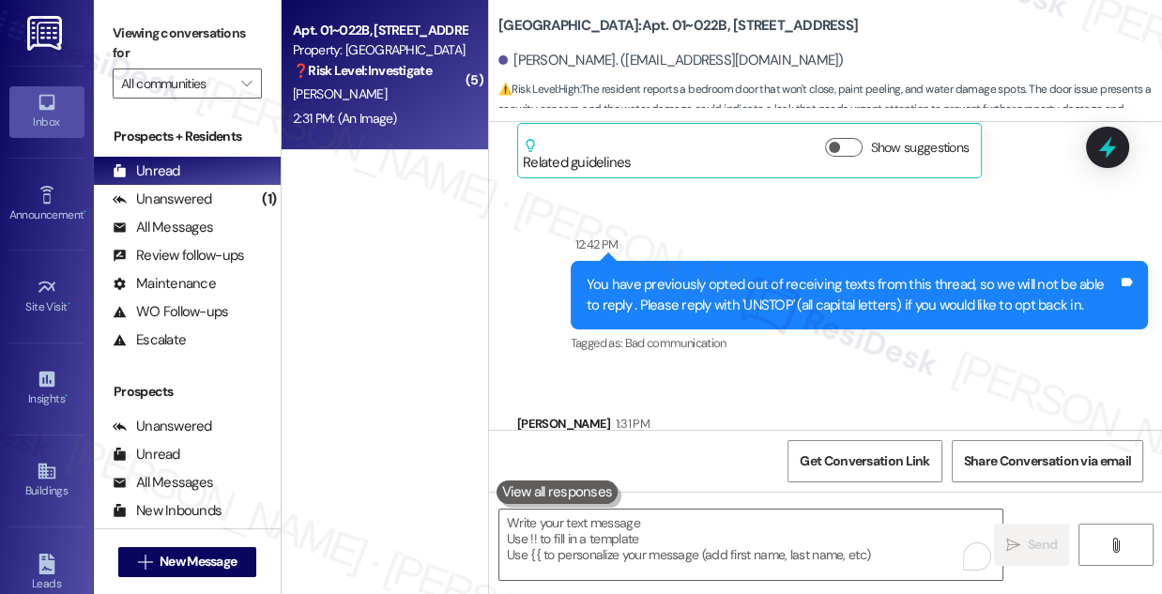
click at [203, 37] on label "Viewing conversations for" at bounding box center [187, 44] width 149 height 50
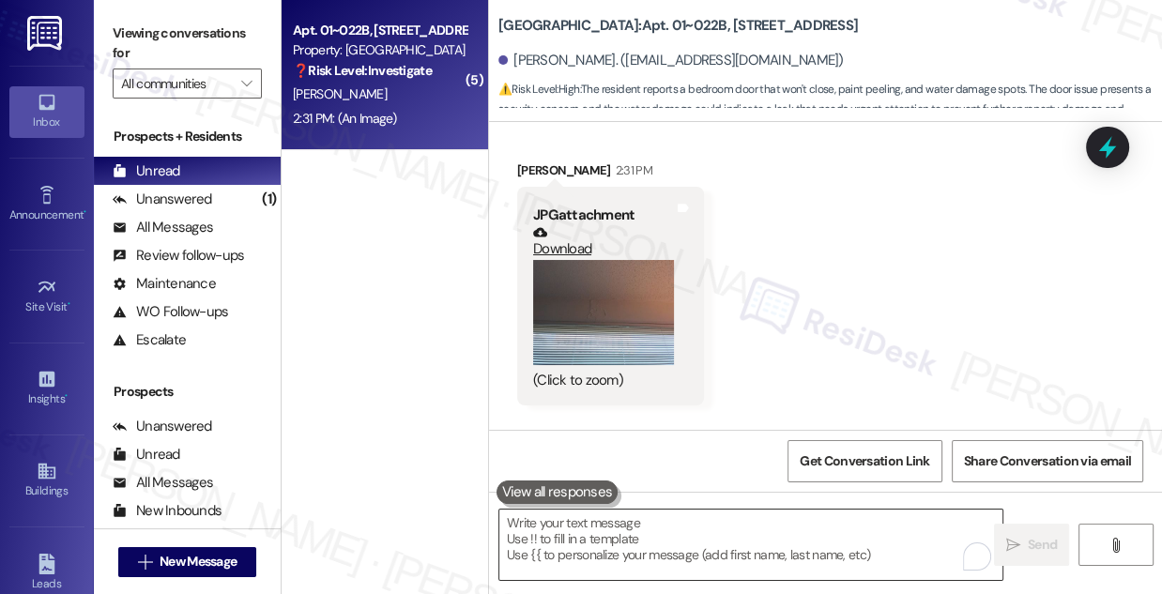
scroll to position [13617, 0]
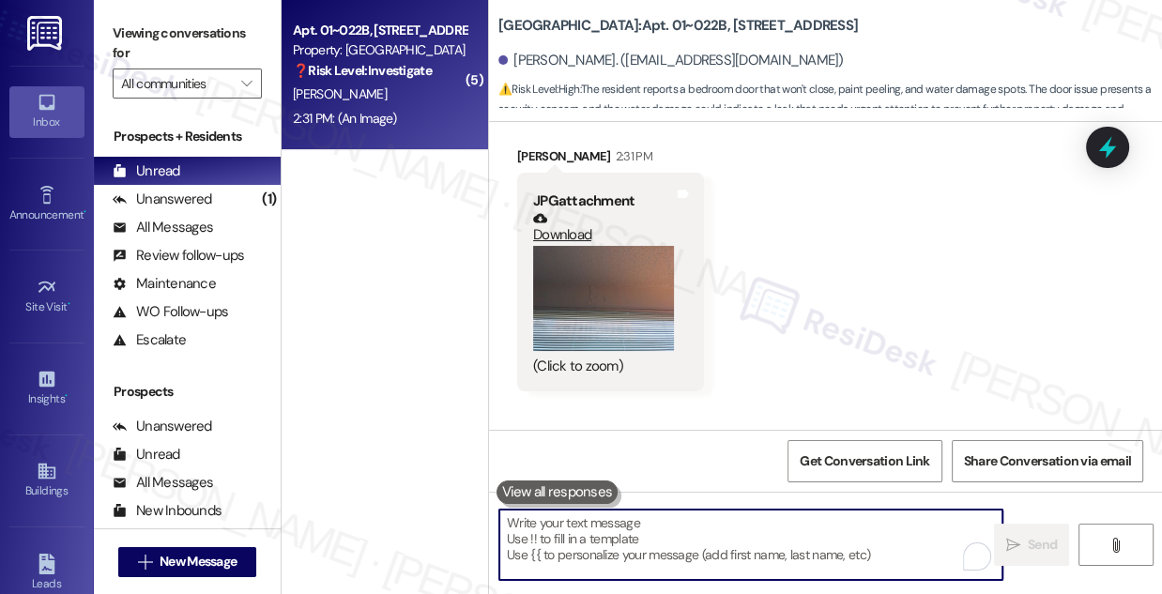
click at [686, 517] on textarea "To enrich screen reader interactions, please activate Accessibility in Grammarl…" at bounding box center [750, 545] width 503 height 70
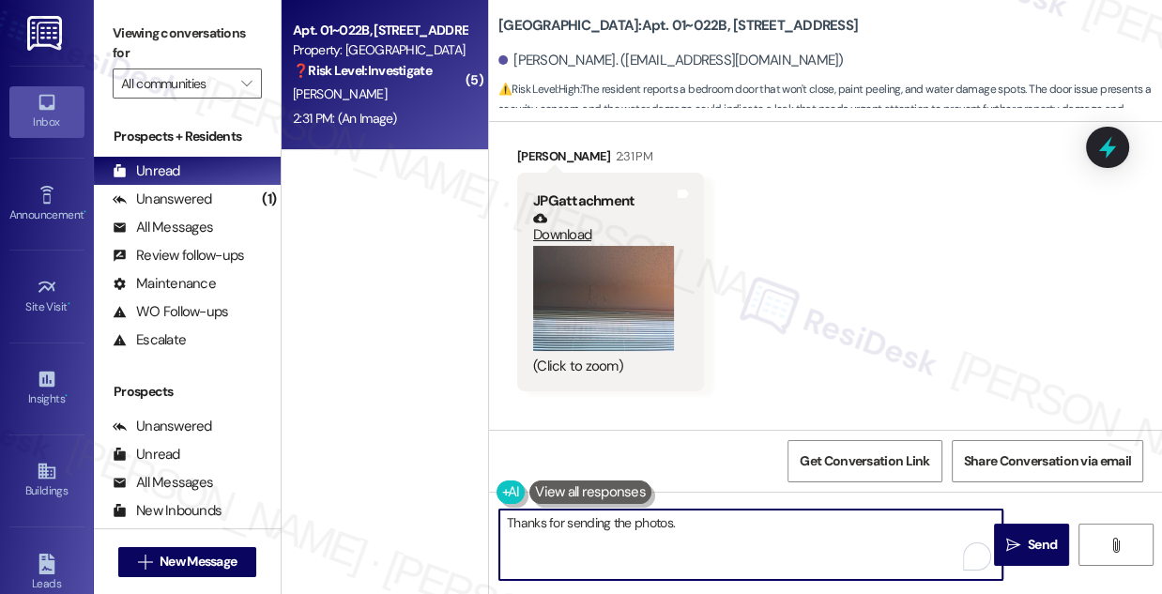
click at [698, 526] on textarea "Thanks for sending the photos." at bounding box center [750, 545] width 503 height 70
paste textarea "allow me to file a follow up WO for this. May I confirm if we have your permiss…"
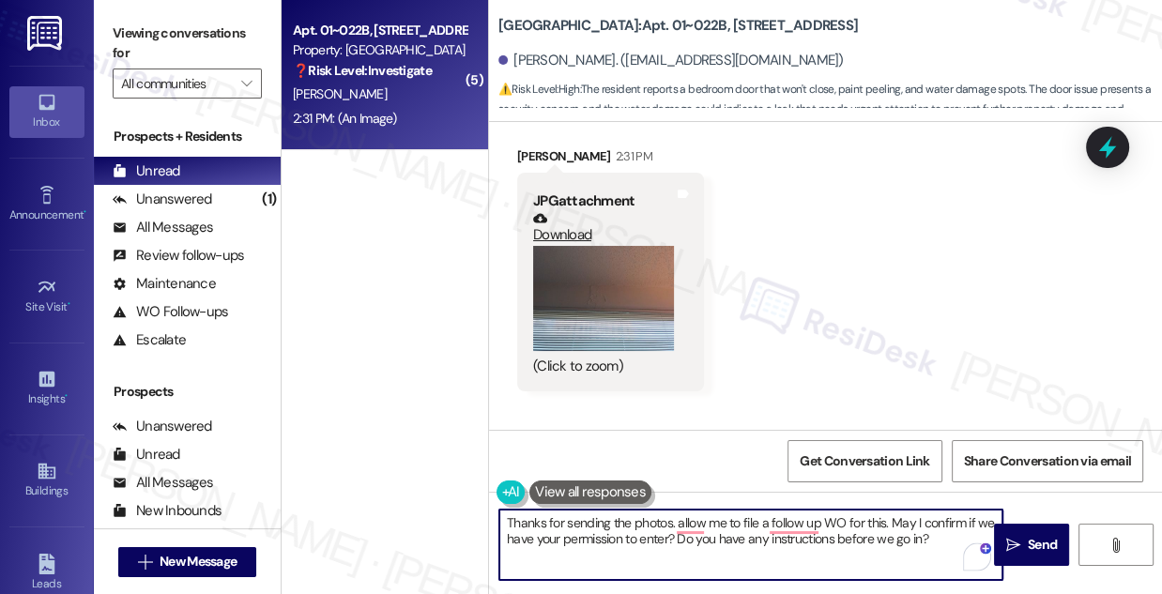
click at [680, 521] on textarea "Thanks for sending the photos. allow me to file a follow up WO for this. May I …" at bounding box center [750, 545] width 503 height 70
drag, startPoint x: 758, startPoint y: 522, endPoint x: 883, endPoint y: 510, distance: 125.4
click at [883, 510] on textarea "Thanks for sending the photos. Allow me to file a follow up WO for this. May I …" at bounding box center [750, 545] width 503 height 70
click at [672, 543] on textarea "Thanks for sending the photos. Allow me to file a work order for your concerns.…" at bounding box center [750, 545] width 503 height 70
drag, startPoint x: 844, startPoint y: 534, endPoint x: 896, endPoint y: 567, distance: 61.2
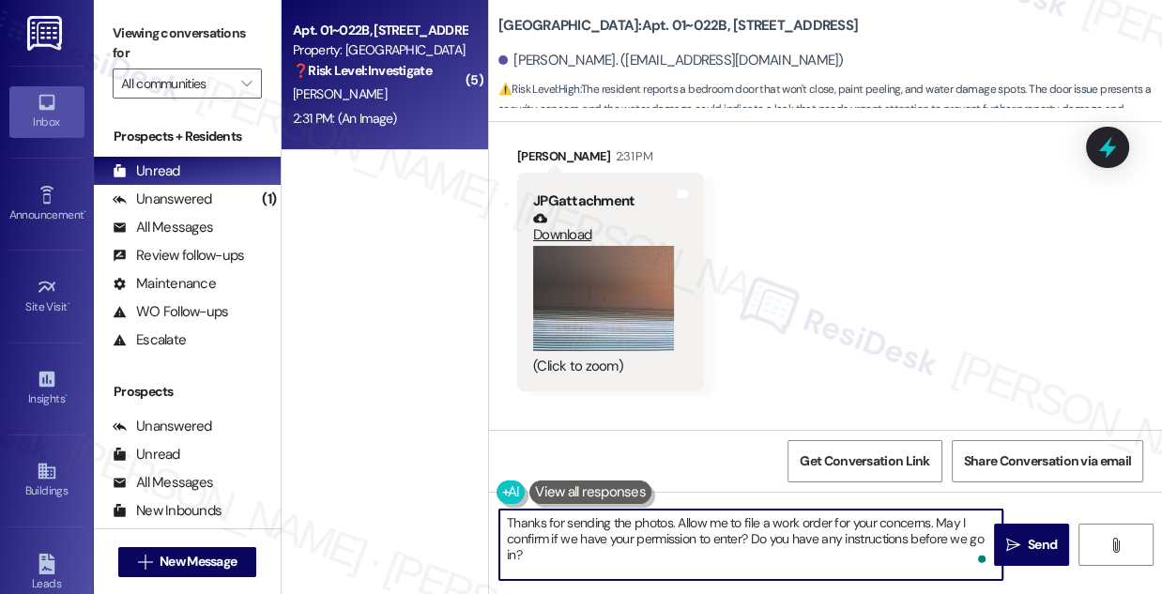
click at [896, 567] on textarea "Thanks for sending the photos. Allow me to file a work order for your concerns.…" at bounding box center [750, 545] width 503 height 70
type textarea "Thanks for sending the photos. Allow me to file a work order for your concerns.…"
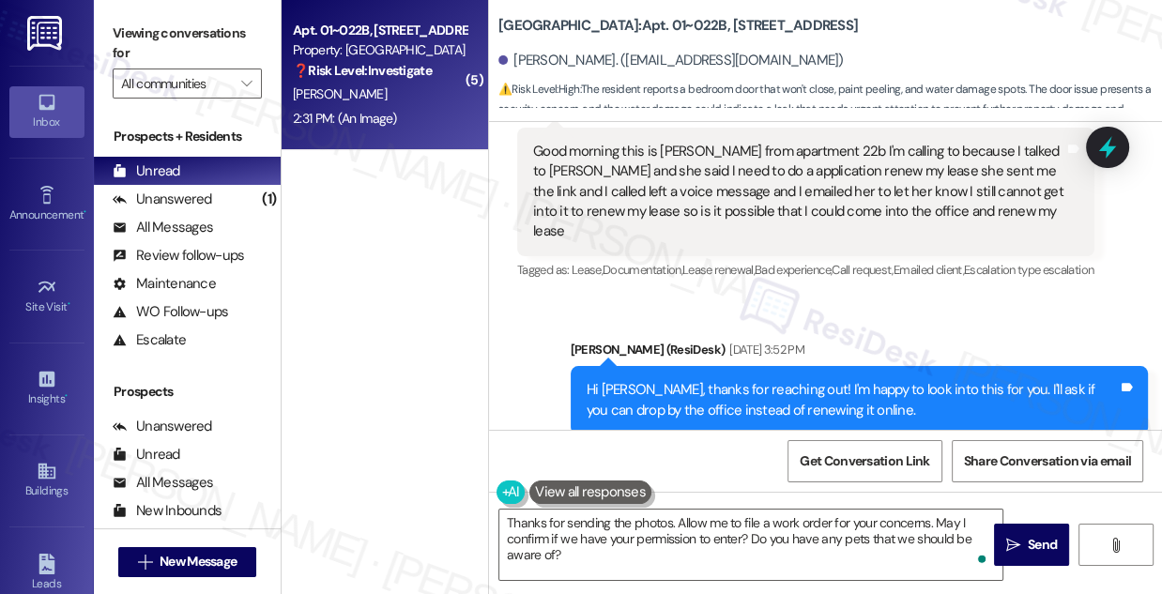
scroll to position [11029, 0]
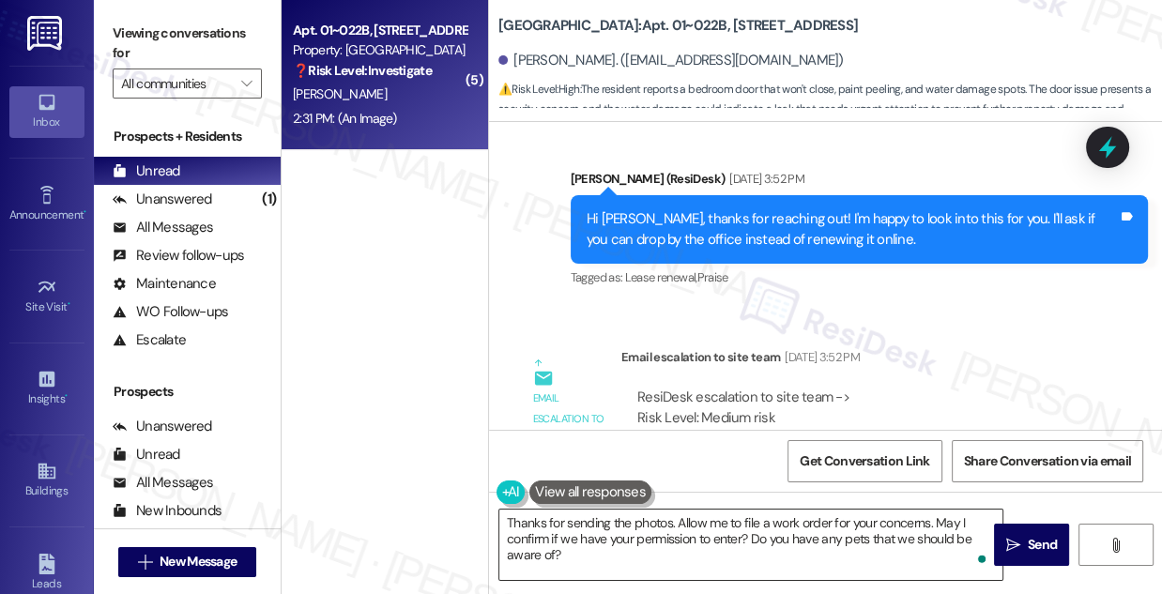
click at [625, 536] on textarea "Thanks for sending the photos. Allow me to file a work order for your concerns.…" at bounding box center [750, 545] width 503 height 70
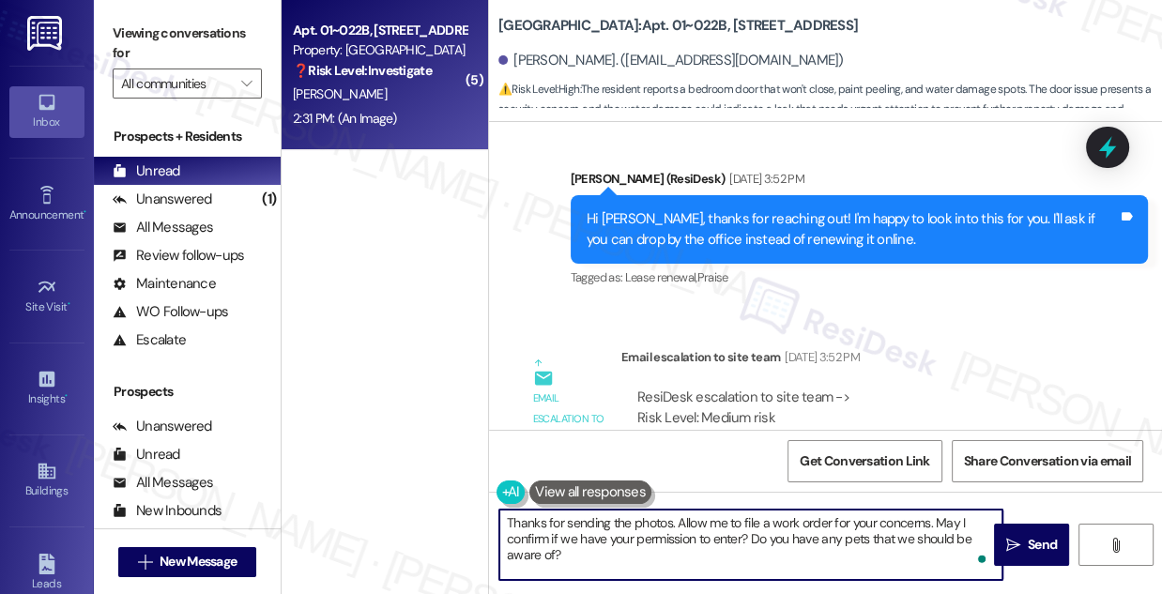
click at [625, 536] on textarea "Thanks for sending the photos. Allow me to file a work order for your concerns.…" at bounding box center [750, 545] width 503 height 70
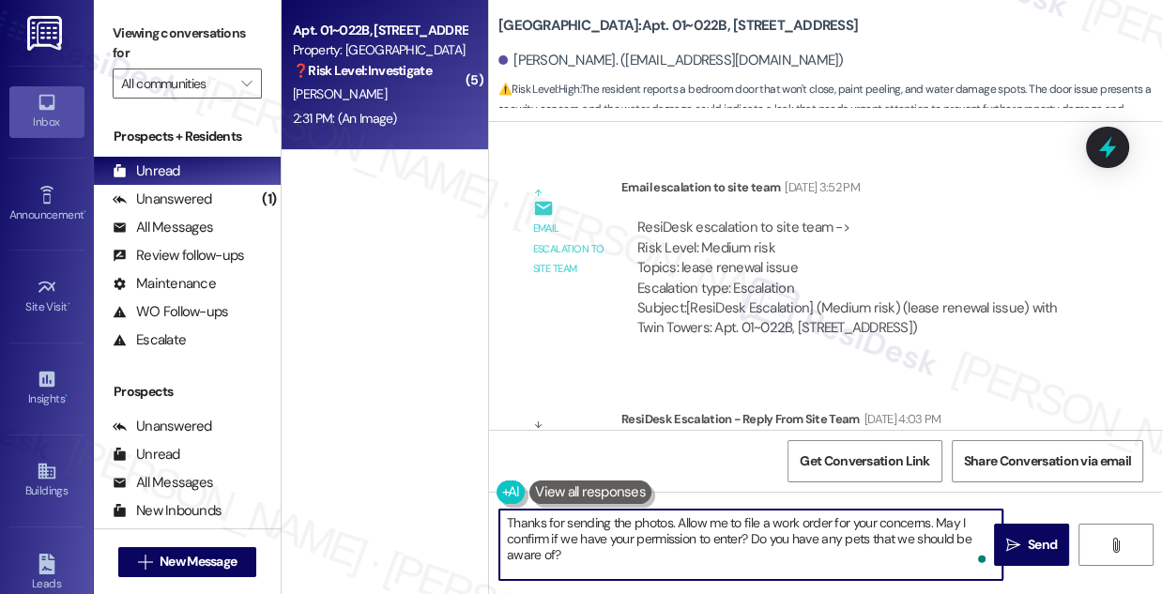
click at [603, 558] on textarea "Thanks for sending the photos. Allow me to file a work order for your concerns.…" at bounding box center [750, 545] width 503 height 70
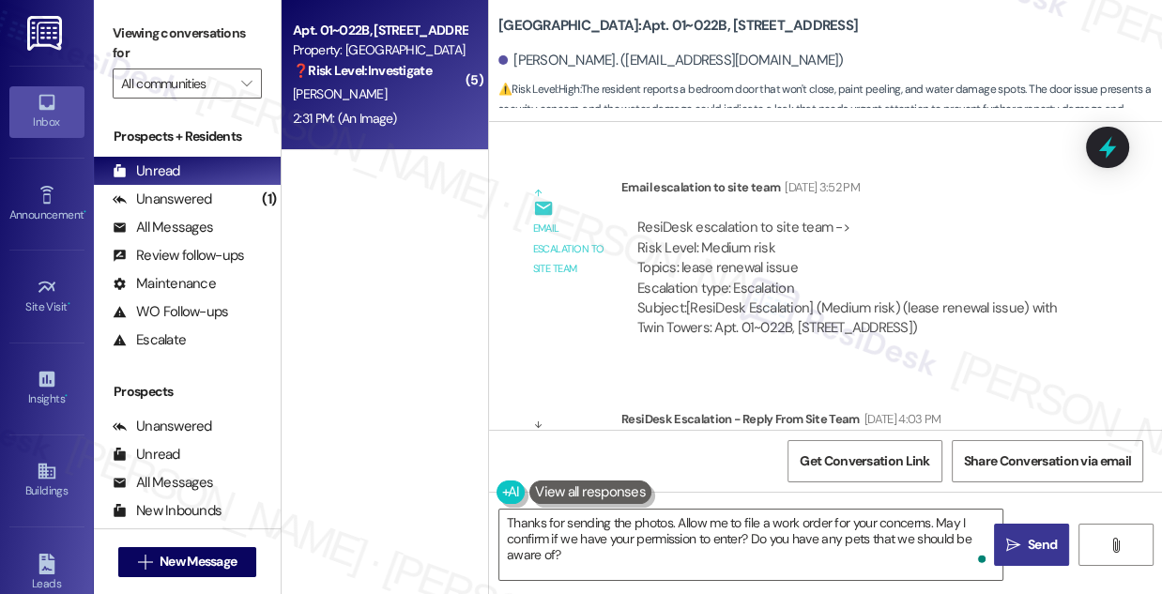
click at [1003, 535] on span " Send" at bounding box center [1032, 545] width 59 height 20
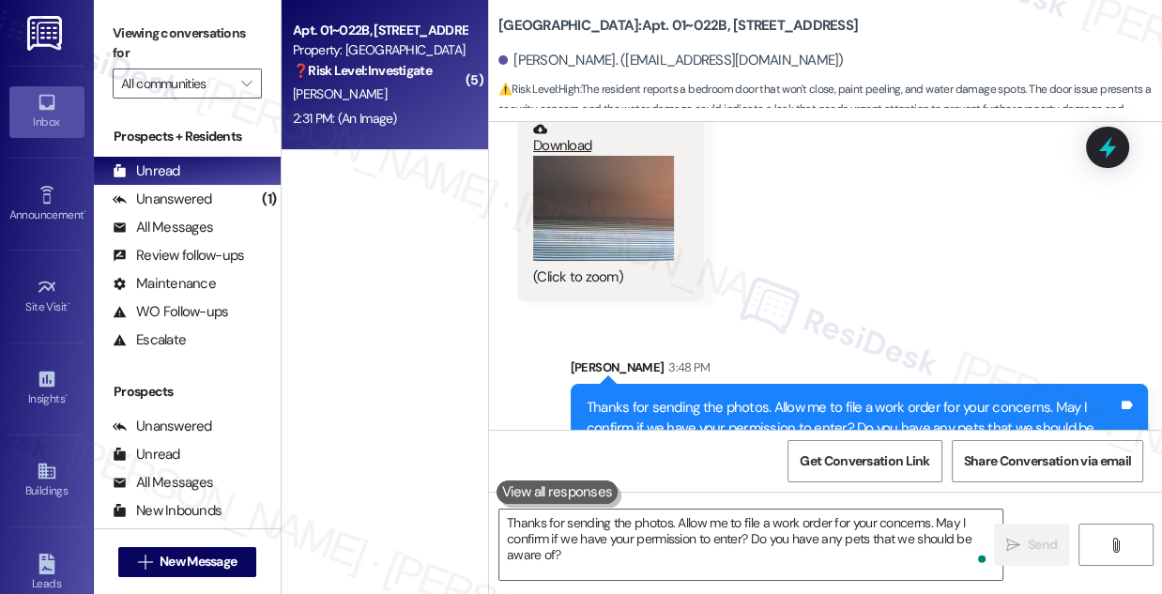
scroll to position [14981, 0]
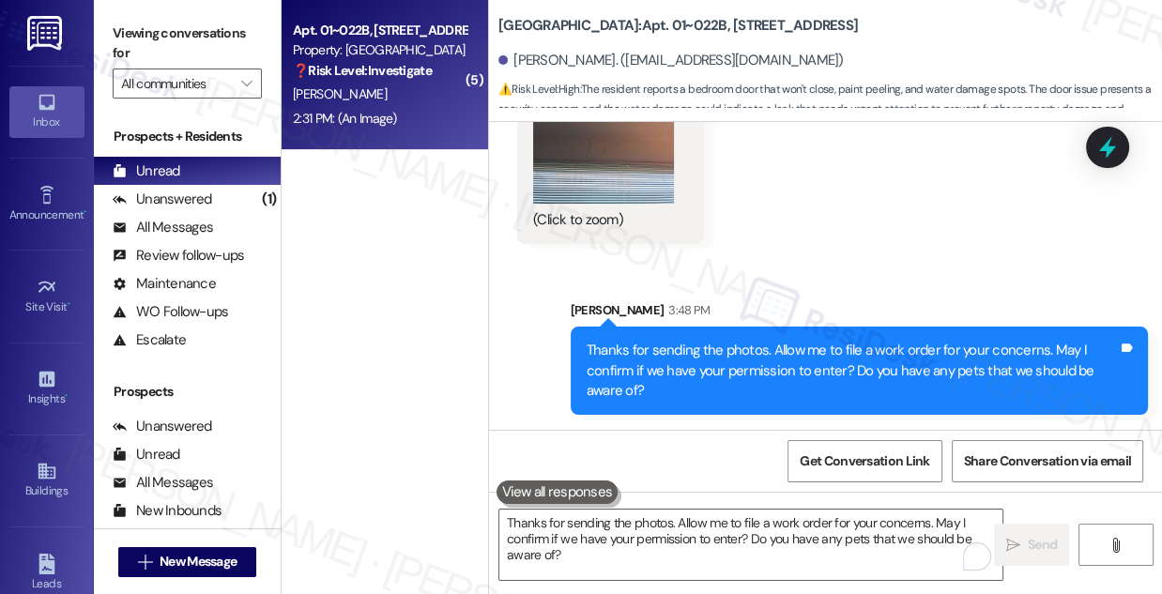
click at [695, 343] on div "Thanks for sending the photos. Allow me to file a work order for your concerns.…" at bounding box center [852, 371] width 531 height 60
click at [694, 341] on div "Thanks for sending the photos. Allow me to file a work order for your concerns.…" at bounding box center [852, 371] width 531 height 60
click at [865, 346] on div "Thanks for sending the photos. Allow me to file a work order for your concerns.…" at bounding box center [852, 371] width 531 height 60
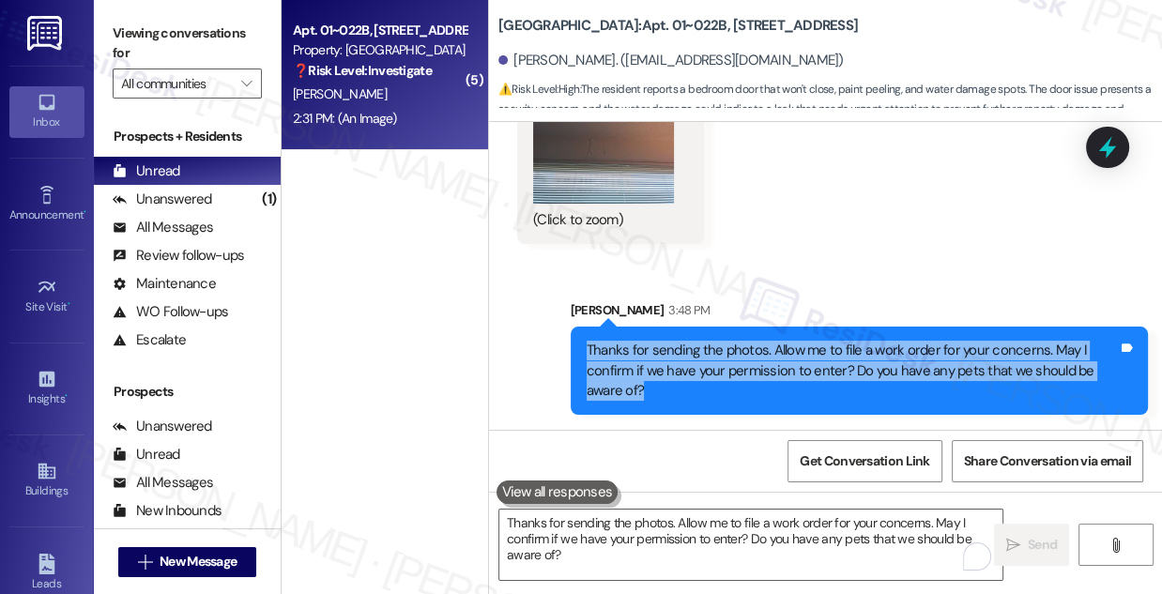
click at [865, 346] on div "Thanks for sending the photos. Allow me to file a work order for your concerns.…" at bounding box center [852, 371] width 531 height 60
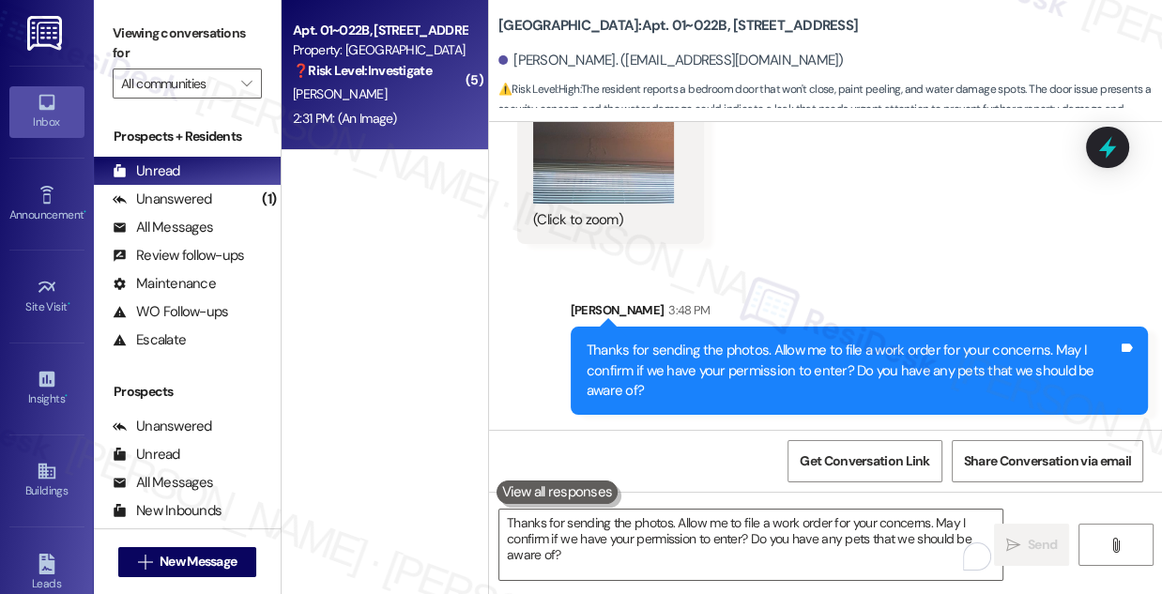
click at [777, 325] on div "[PERSON_NAME] 3:48 PM" at bounding box center [859, 313] width 577 height 26
click at [775, 325] on div "[PERSON_NAME] 3:48 PM" at bounding box center [859, 313] width 577 height 26
click at [804, 341] on div "Thanks for sending the photos. Allow me to file a work order for your concerns.…" at bounding box center [852, 371] width 531 height 60
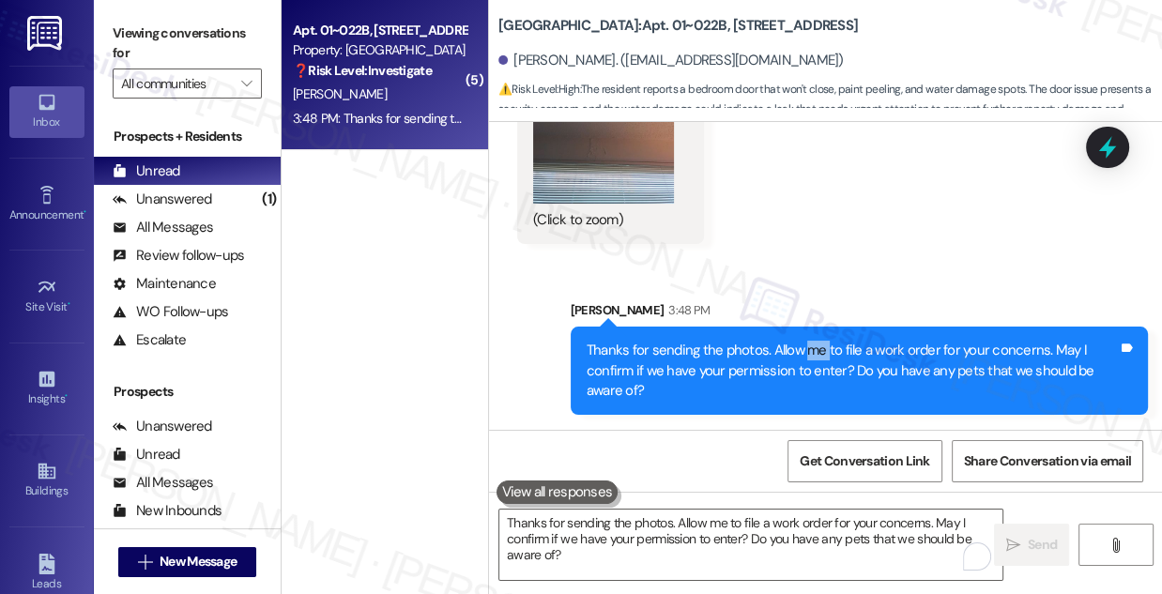
click at [804, 341] on div "Thanks for sending the photos. Allow me to file a work order for your concerns.…" at bounding box center [852, 371] width 531 height 60
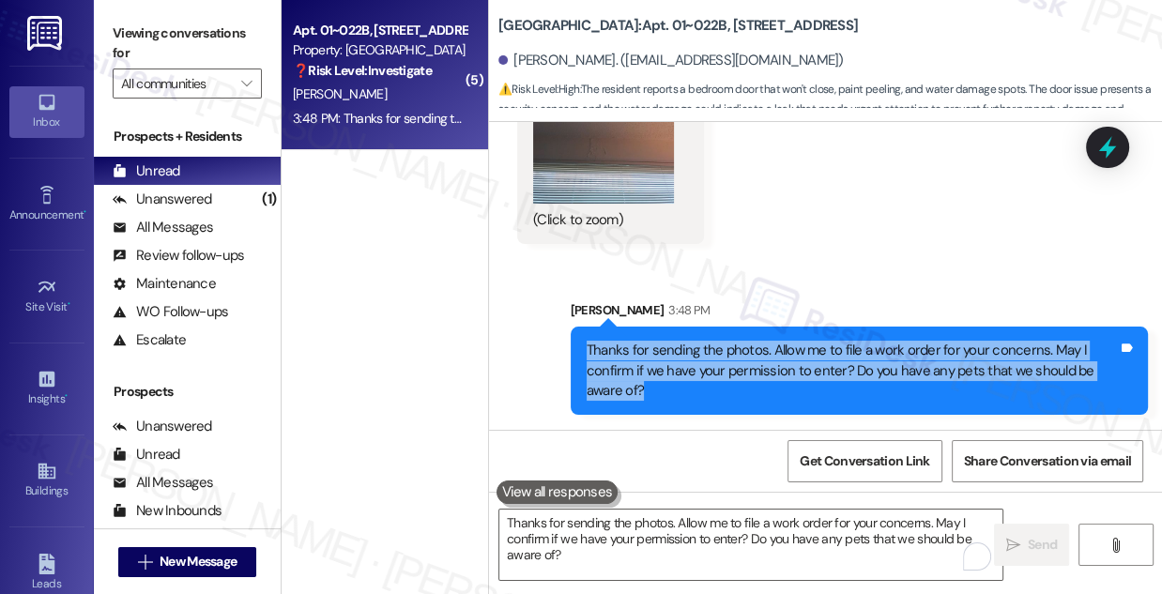
click at [804, 341] on div "Thanks for sending the photos. Allow me to file a work order for your concerns.…" at bounding box center [852, 371] width 531 height 60
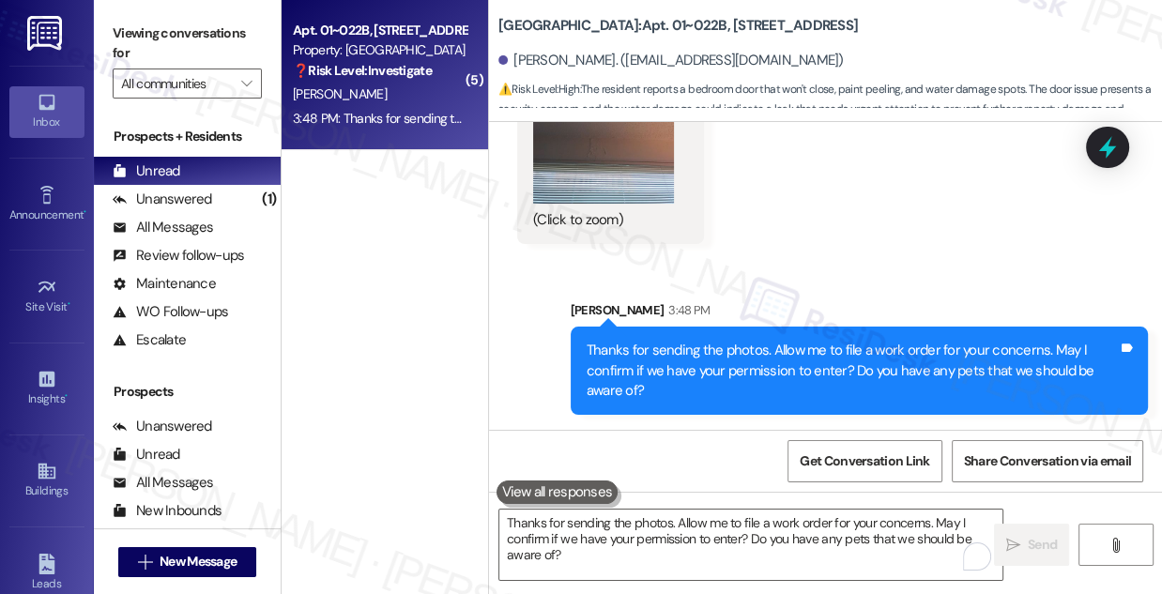
click at [168, 33] on label "Viewing conversations for" at bounding box center [187, 44] width 149 height 50
click at [736, 361] on div "Thanks for sending the photos. Allow me to file a work order for your concerns.…" at bounding box center [852, 371] width 531 height 60
click at [192, 7] on div "Viewing conversations for All communities " at bounding box center [187, 58] width 187 height 117
click at [176, 29] on label "Viewing conversations for" at bounding box center [187, 44] width 149 height 50
click at [132, 41] on label "Viewing conversations for" at bounding box center [187, 44] width 149 height 50
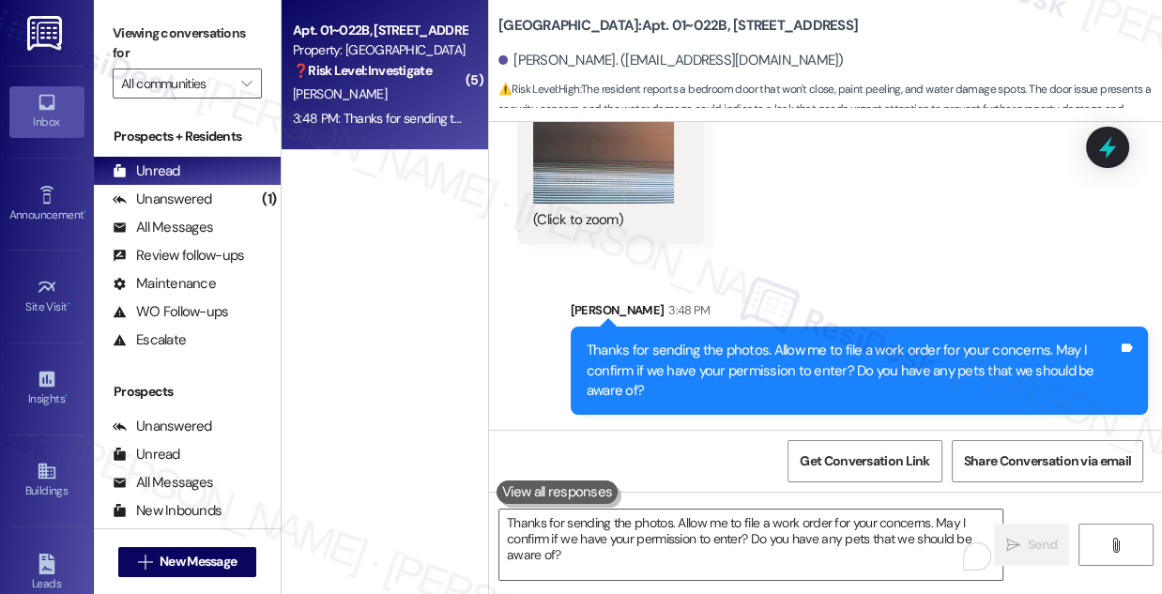
click at [192, 42] on label "Viewing conversations for" at bounding box center [187, 44] width 149 height 50
drag, startPoint x: 157, startPoint y: 8, endPoint x: 173, endPoint y: 15, distance: 17.3
click at [157, 8] on div "Viewing conversations for All communities " at bounding box center [187, 58] width 187 height 117
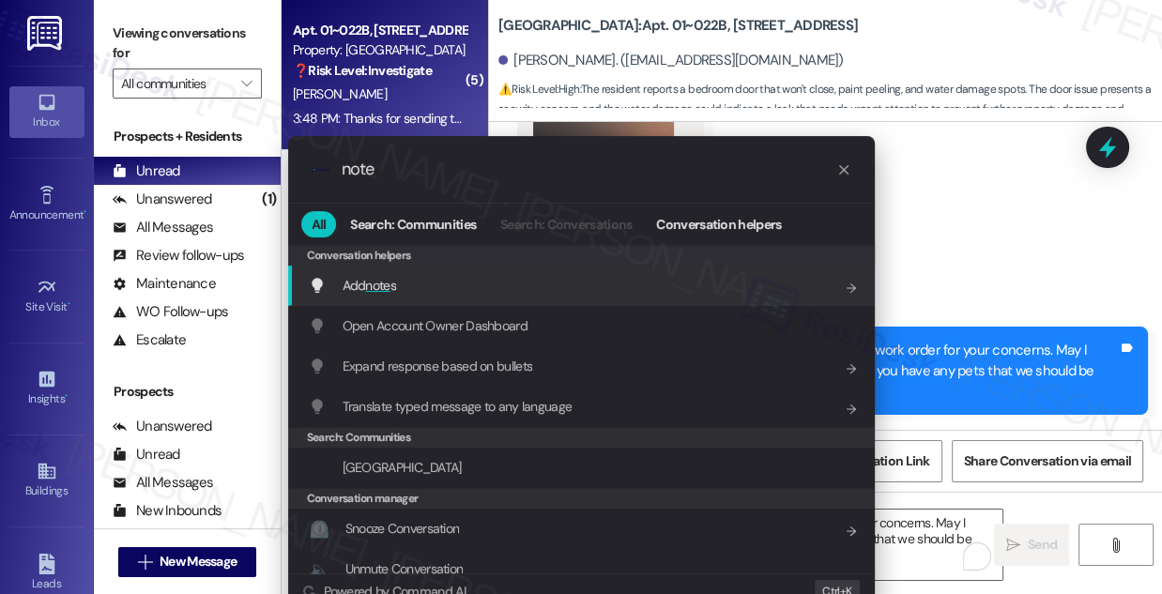
type input "note"
click at [682, 275] on div "Add note s Add shortcut" at bounding box center [583, 285] width 549 height 21
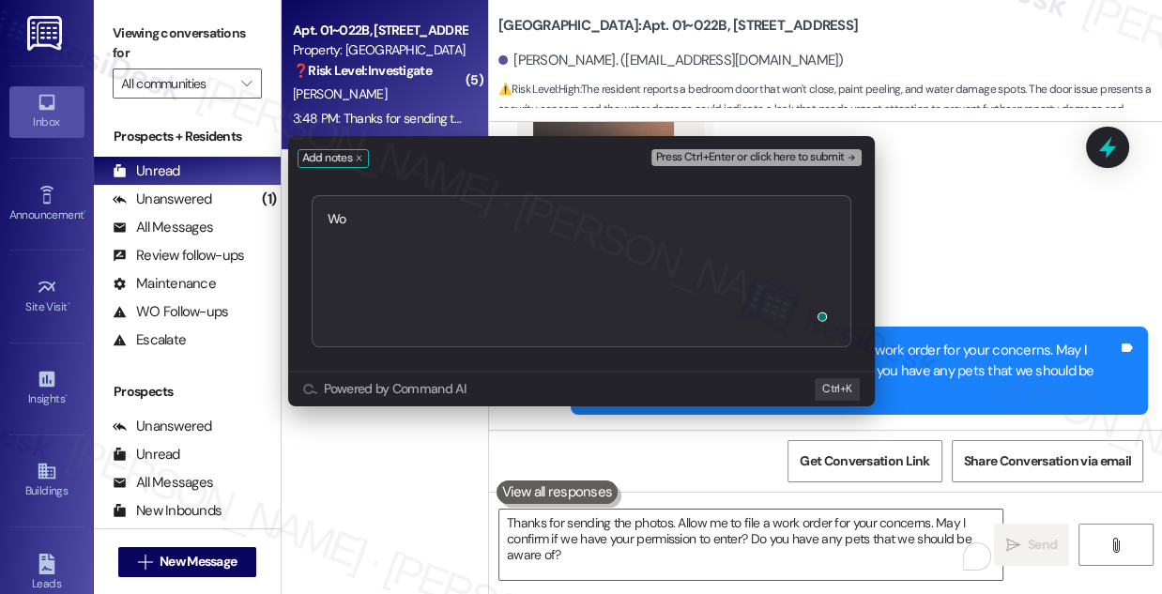
type textarea "W"
click at [413, 216] on textarea "WO# 1769514 - Peeling paint" at bounding box center [582, 271] width 540 height 152
click at [516, 231] on textarea "WO# 1769514 - Peeling paint" at bounding box center [582, 271] width 540 height 152
type textarea "WO# 1769514 - Peeling paint and"
click at [227, 39] on div "Add notes Press Ctrl+Enter or click here to submit WO# 1769514 - Peeling paint …" at bounding box center [581, 297] width 1162 height 594
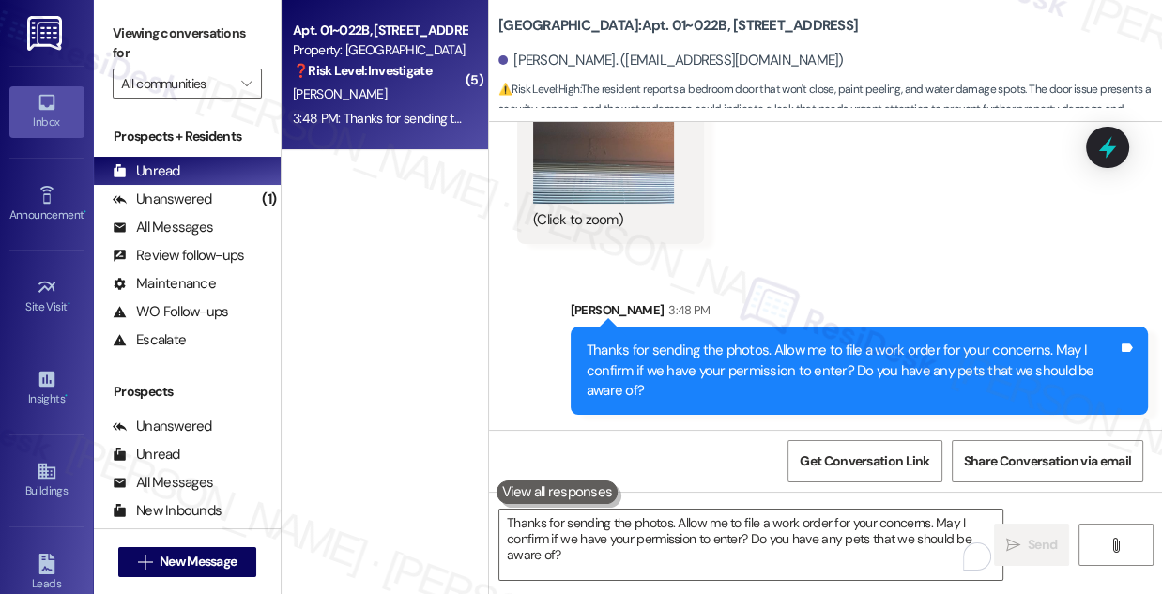
click at [687, 36] on div "[GEOGRAPHIC_DATA]: Apt. 01~022B, [STREET_ADDRESS]" at bounding box center [685, 25] width 375 height 23
drag, startPoint x: 609, startPoint y: 24, endPoint x: 661, endPoint y: 24, distance: 51.6
click at [661, 24] on b "[GEOGRAPHIC_DATA]: Apt. 01~022B, [STREET_ADDRESS]" at bounding box center [678, 26] width 360 height 20
copy b "01~022B"
click at [228, 38] on label "Viewing conversations for" at bounding box center [187, 44] width 149 height 50
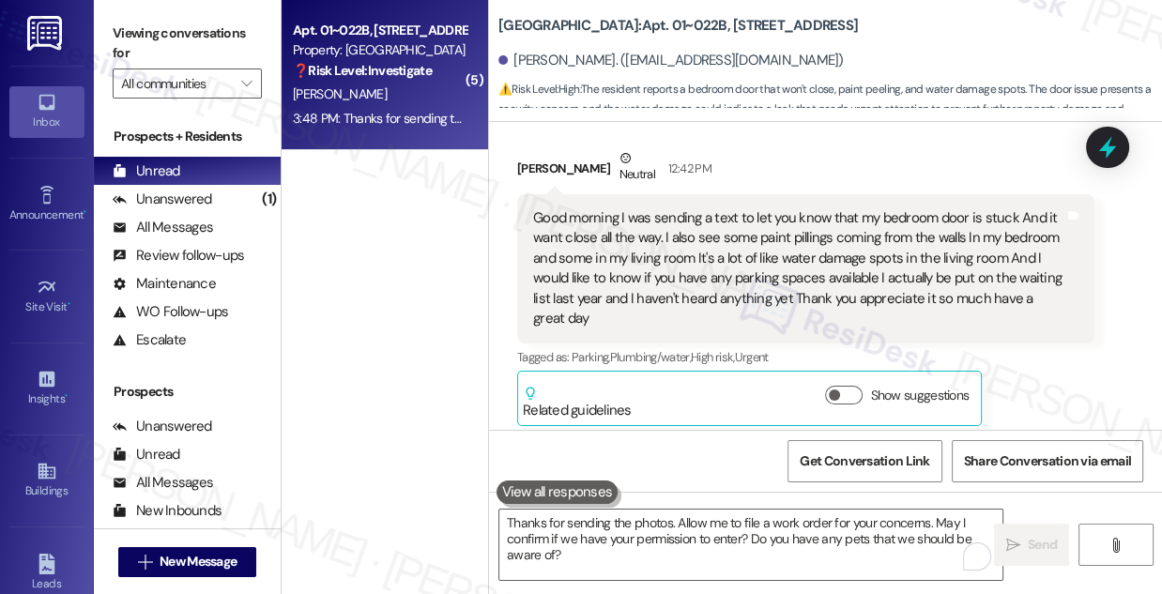
scroll to position [12593, 0]
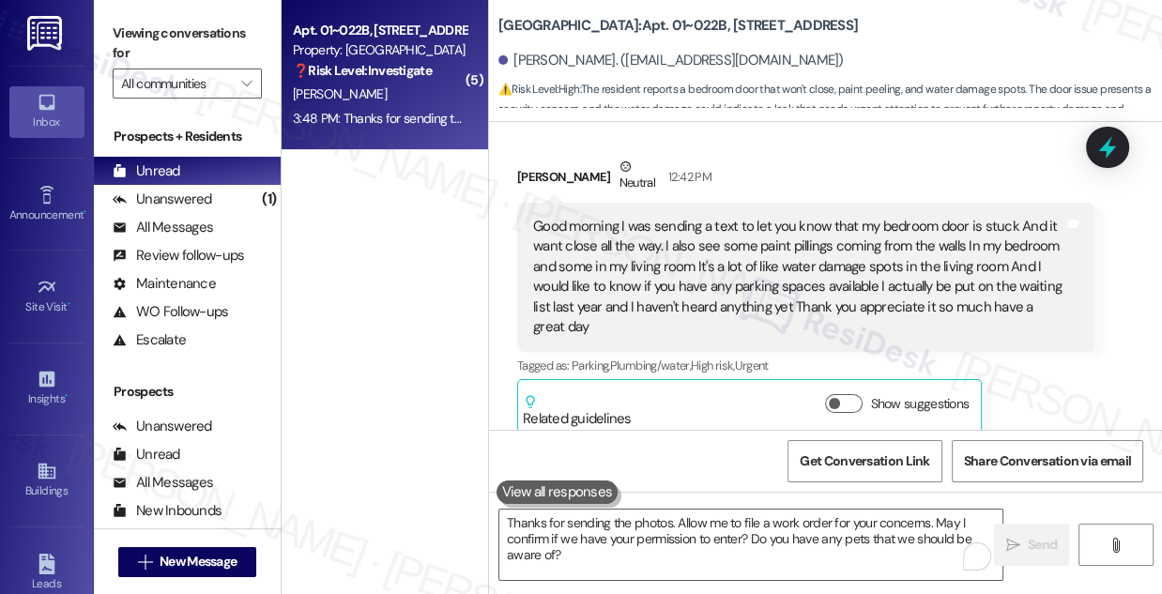
drag, startPoint x: 120, startPoint y: 34, endPoint x: 147, endPoint y: 36, distance: 27.3
click at [120, 34] on label "Viewing conversations for" at bounding box center [187, 44] width 149 height 50
click at [227, 38] on label "Viewing conversations for" at bounding box center [187, 44] width 149 height 50
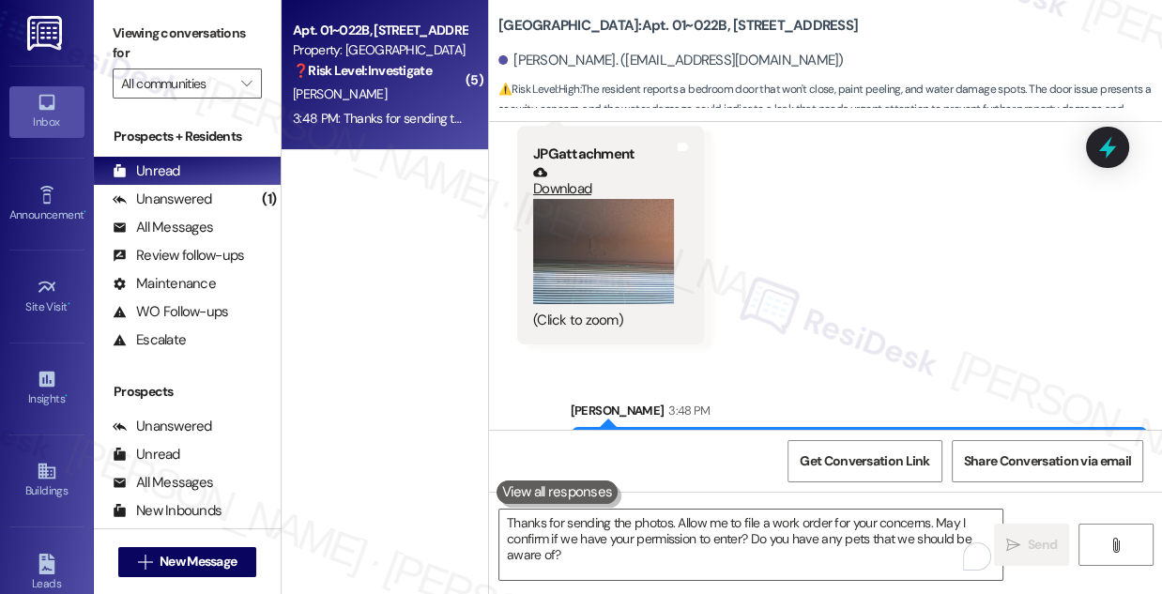
scroll to position [14981, 0]
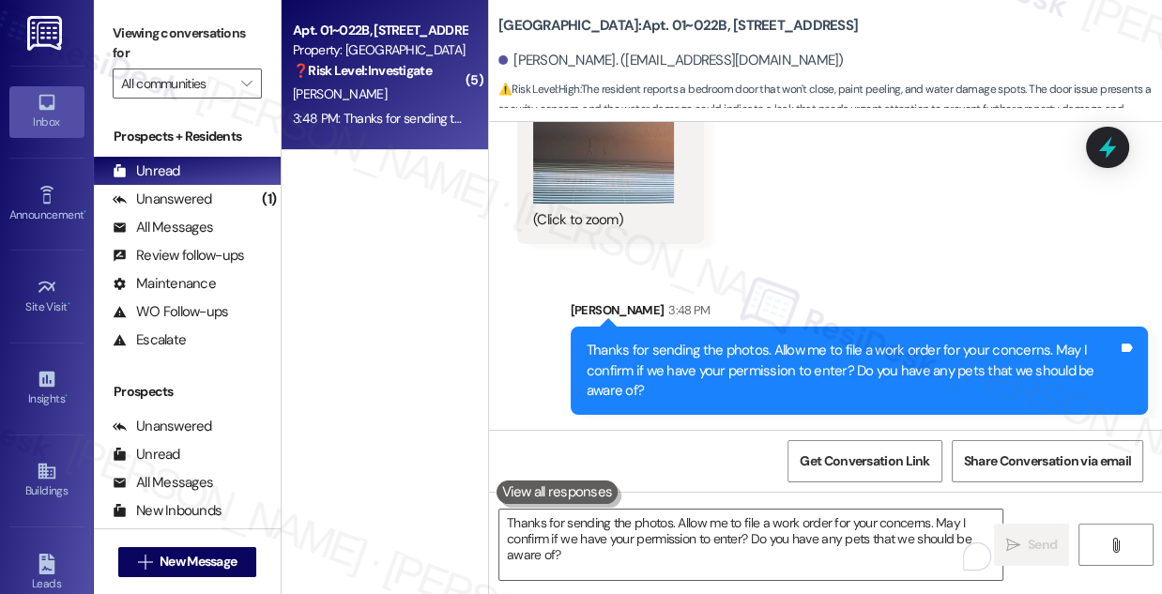
click at [229, 26] on label "Viewing conversations for" at bounding box center [187, 44] width 149 height 50
click at [199, 11] on div "Viewing conversations for All communities " at bounding box center [187, 58] width 187 height 117
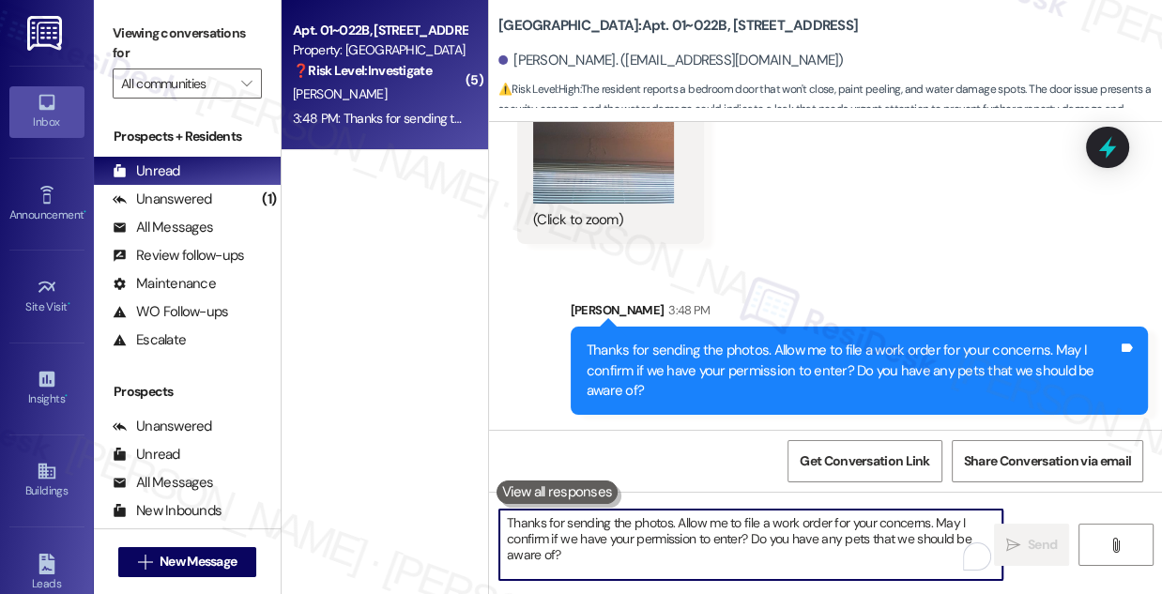
click at [633, 516] on textarea "Thanks for sending the photos. Allow me to file a work order for your concerns.…" at bounding box center [750, 545] width 503 height 70
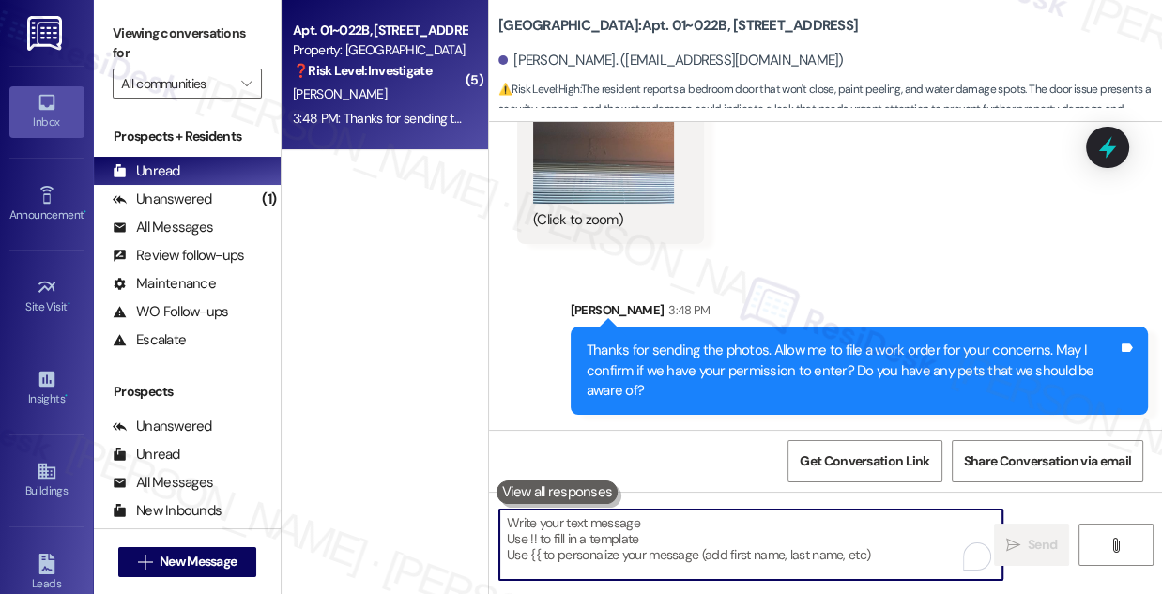
paste textarea "1769515"
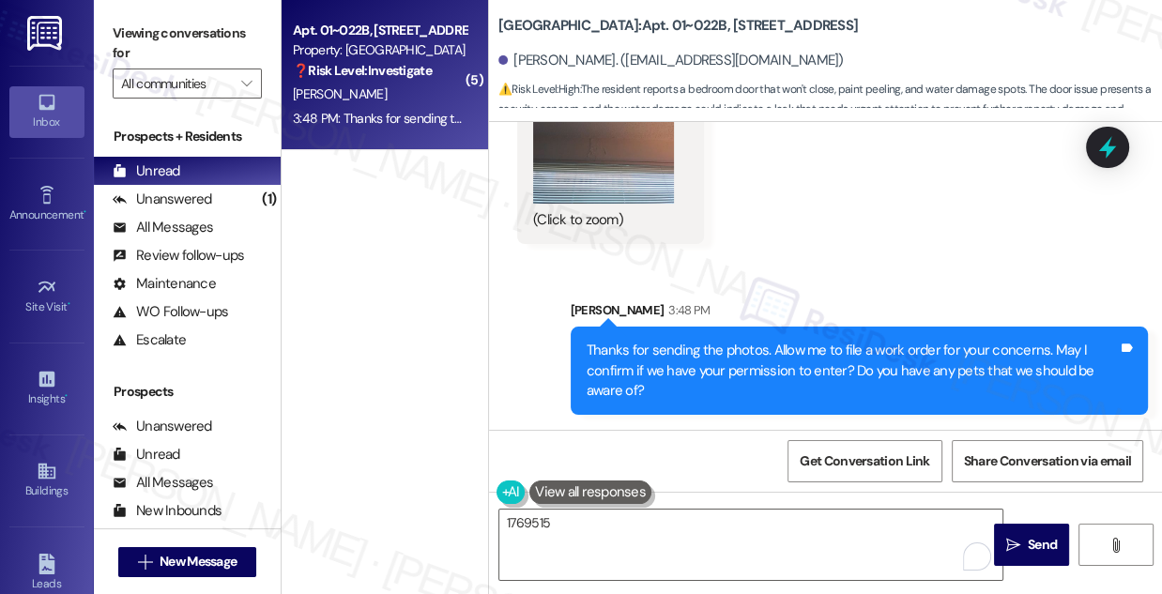
drag, startPoint x: 212, startPoint y: 24, endPoint x: 265, endPoint y: 59, distance: 63.0
click at [212, 24] on label "Viewing conversations for" at bounding box center [187, 44] width 149 height 50
click at [601, 531] on textarea "1769515" at bounding box center [750, 545] width 503 height 70
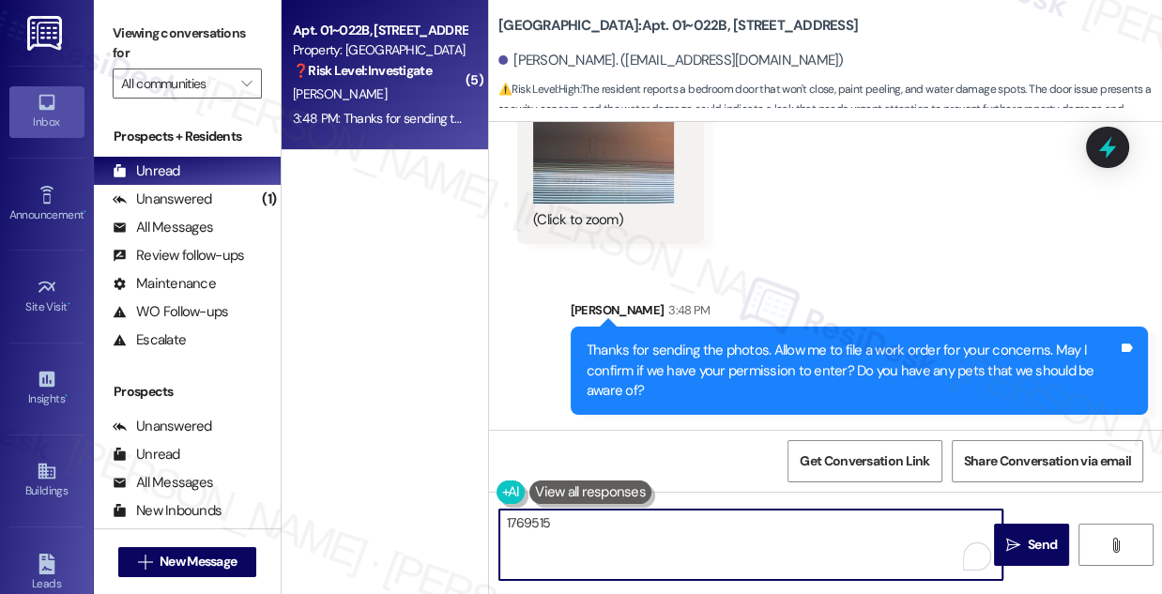
click at [502, 521] on textarea "1769515" at bounding box center [750, 545] width 503 height 70
click at [610, 528] on textarea "WO#1769515" at bounding box center [750, 545] width 503 height 70
paste textarea "1769514"
click at [763, 513] on textarea "WO#1769515 and 1769514- bedroom door" at bounding box center [750, 545] width 503 height 70
click at [655, 516] on textarea "WO#1769515 and 1769514- bedroom door and peeling paint concerns" at bounding box center [750, 545] width 503 height 70
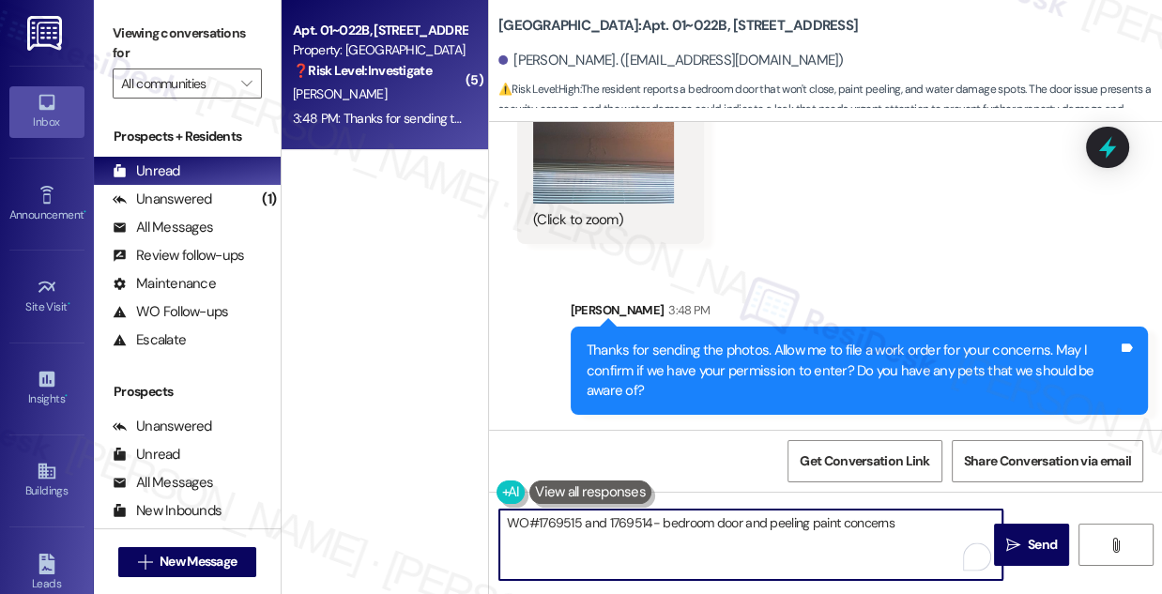
click at [648, 520] on textarea "WO#1769515 and 1769514- bedroom door and peeling paint concerns" at bounding box center [750, 545] width 503 height 70
click at [863, 513] on textarea "WO#1769515 and 1769514 filed by Residesk- bedroom door and peeling paint concer…" at bounding box center [750, 545] width 503 height 70
click at [984, 519] on textarea "WO#1769515 and 1769514 filed by Residesk- bedroom door and peeling paint concer…" at bounding box center [750, 545] width 503 height 70
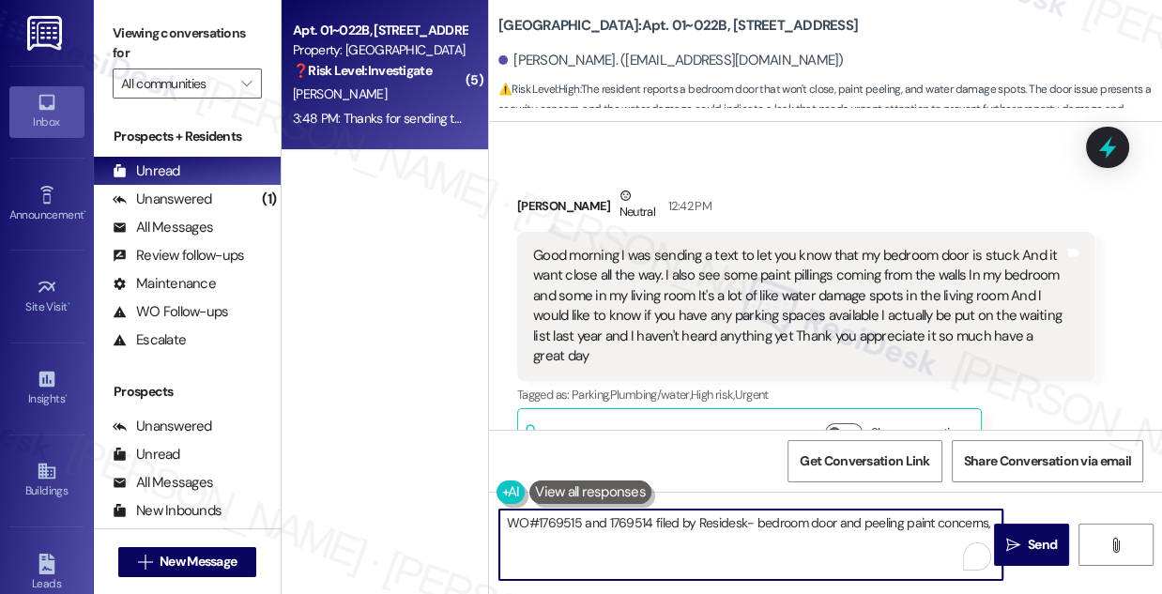
scroll to position [12593, 0]
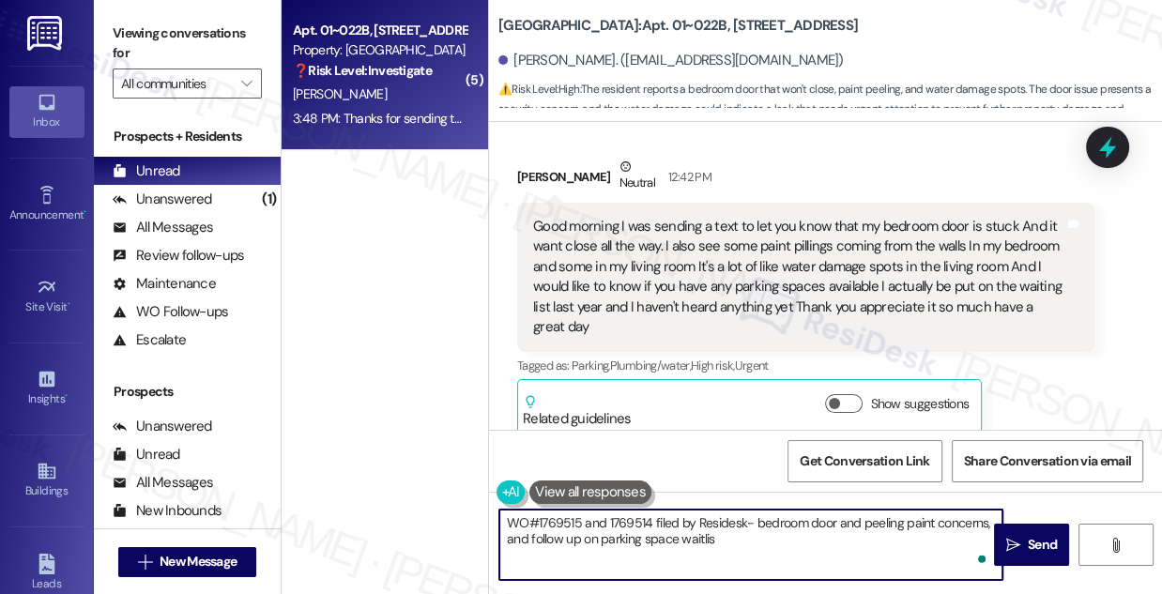
type textarea "WO#1769515 and 1769514 filed by Residesk- bedroom door and peeling paint concer…"
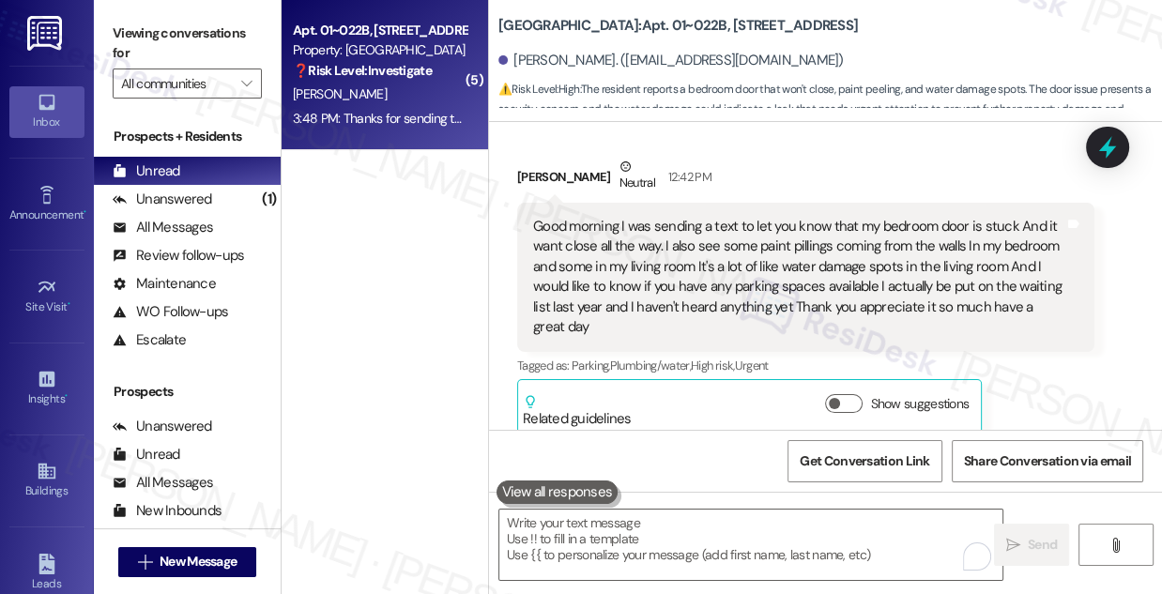
click at [227, 37] on label "Viewing conversations for" at bounding box center [187, 44] width 149 height 50
click at [864, 259] on div "Good morning I was sending a text to let you know that my bedroom door is stuck…" at bounding box center [798, 277] width 531 height 121
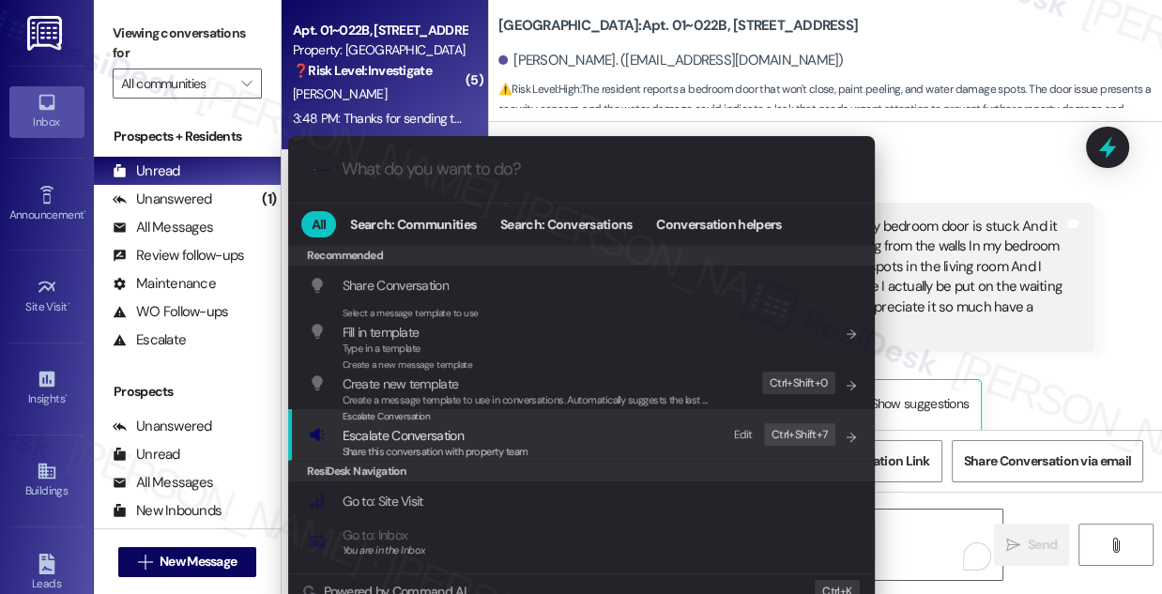
click at [486, 434] on span "Escalate Conversation" at bounding box center [436, 435] width 186 height 21
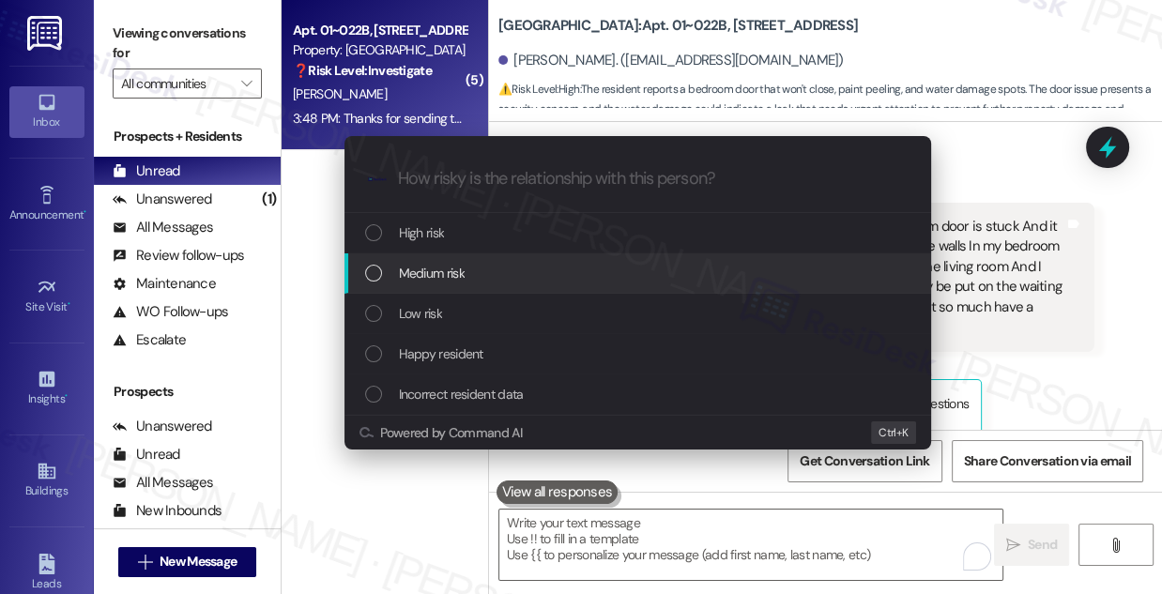
click at [447, 258] on div "Medium risk" at bounding box center [637, 273] width 587 height 40
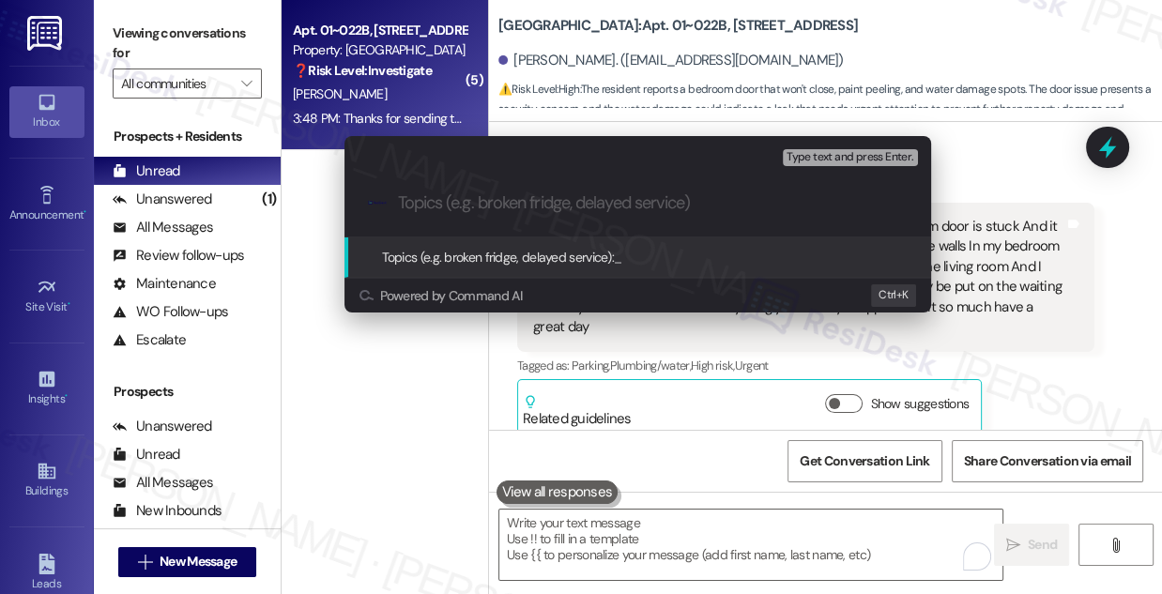
paste input "Work Orders #1769515 & #1769514 – Bedroom Door, Peeling Paint, and Parking Wait…"
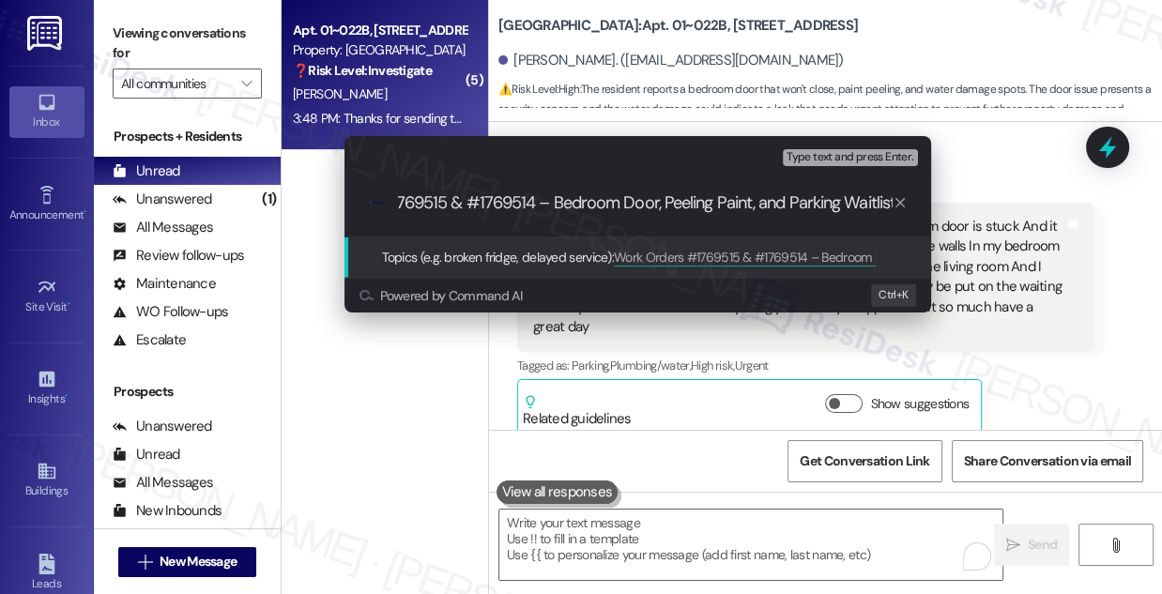
scroll to position [0, 0]
drag, startPoint x: 571, startPoint y: 197, endPoint x: 362, endPoint y: 192, distance: 208.4
click at [362, 192] on div ".cls-1{fill:#0a055f;}.cls-2{fill:#0cc4c4;} resideskLogoBlueOrange Work Orders #…" at bounding box center [637, 203] width 587 height 67
click at [518, 193] on input "Work Orders #1769515 & #1769514 – Bedroom Door, Peeling Paint, and Parking Wait…" at bounding box center [645, 203] width 495 height 20
click at [640, 197] on input "Work Orders #1769515 & #1769514 – Bedroom Door, Peeling Paint, and Parking Wait…" at bounding box center [645, 203] width 495 height 20
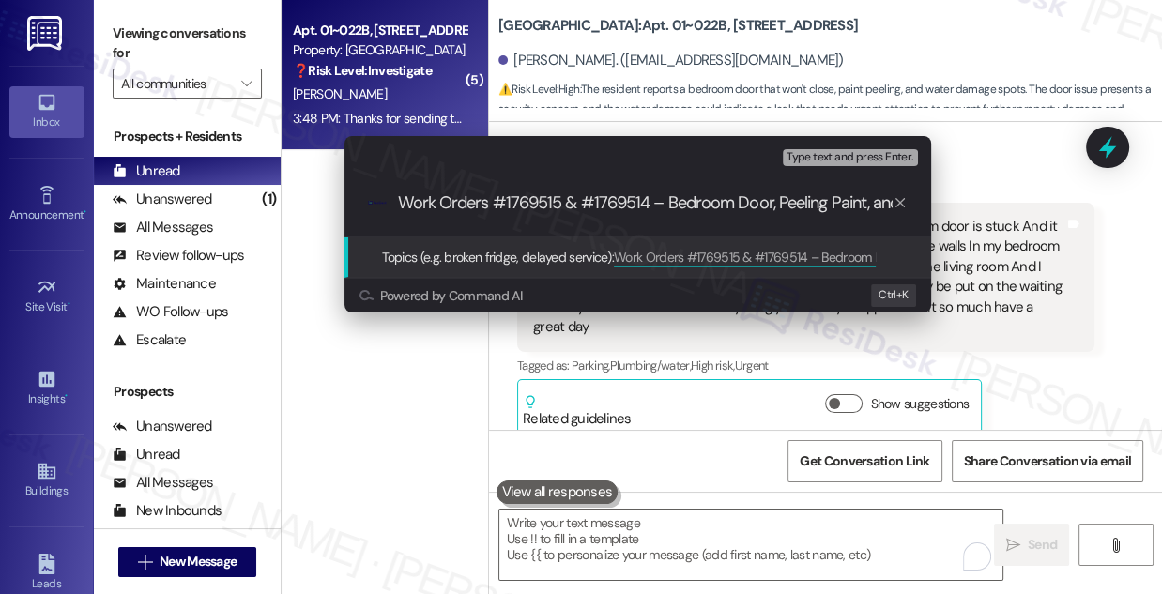
click at [645, 197] on input "Work Orders #1769515 & #1769514 – Bedroom Door, Peeling Paint, and Parking Wait…" at bounding box center [645, 203] width 495 height 20
type input "Work Orders #1769515 & #1769514 filed by Residesk – Bedroom Door, Peeling Paint…"
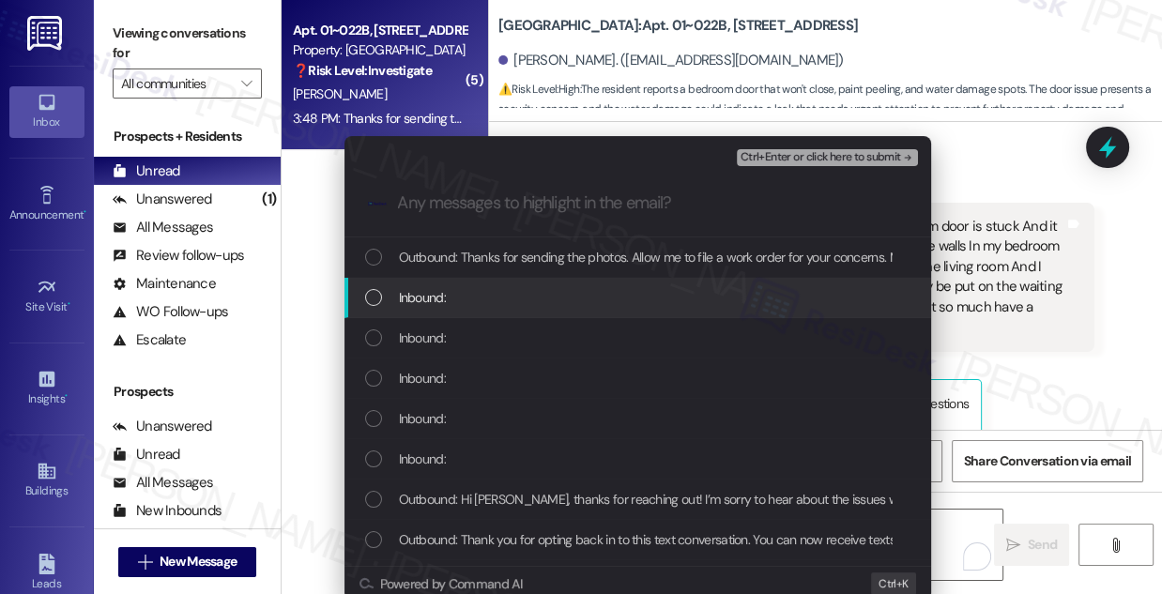
click at [459, 295] on div "Inbound:" at bounding box center [639, 297] width 549 height 21
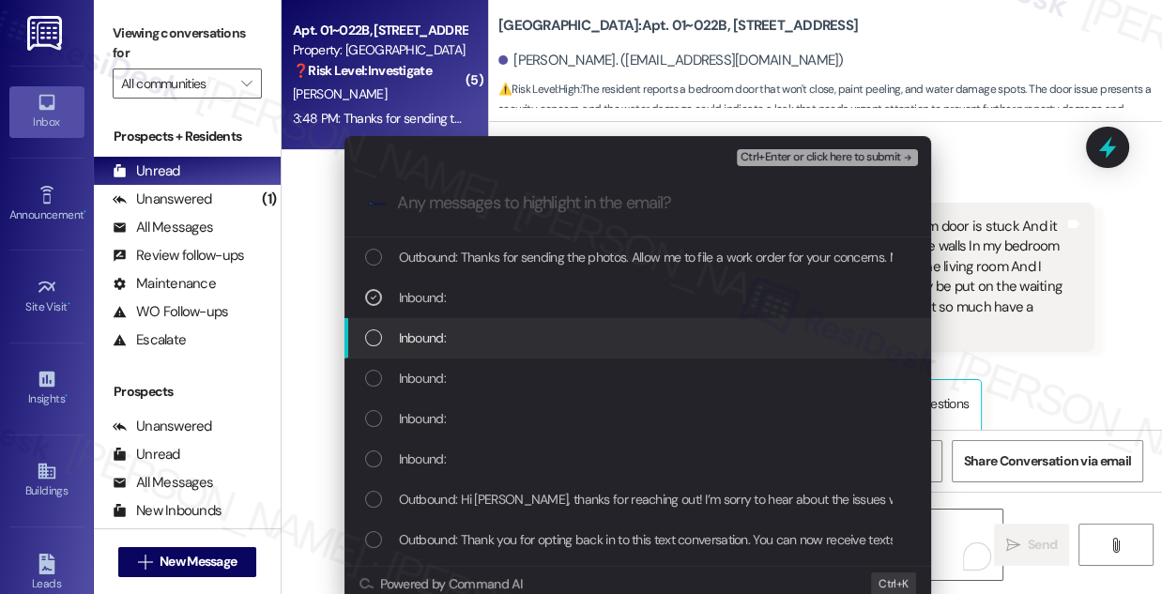
click at [436, 340] on span "Inbound:" at bounding box center [422, 338] width 47 height 21
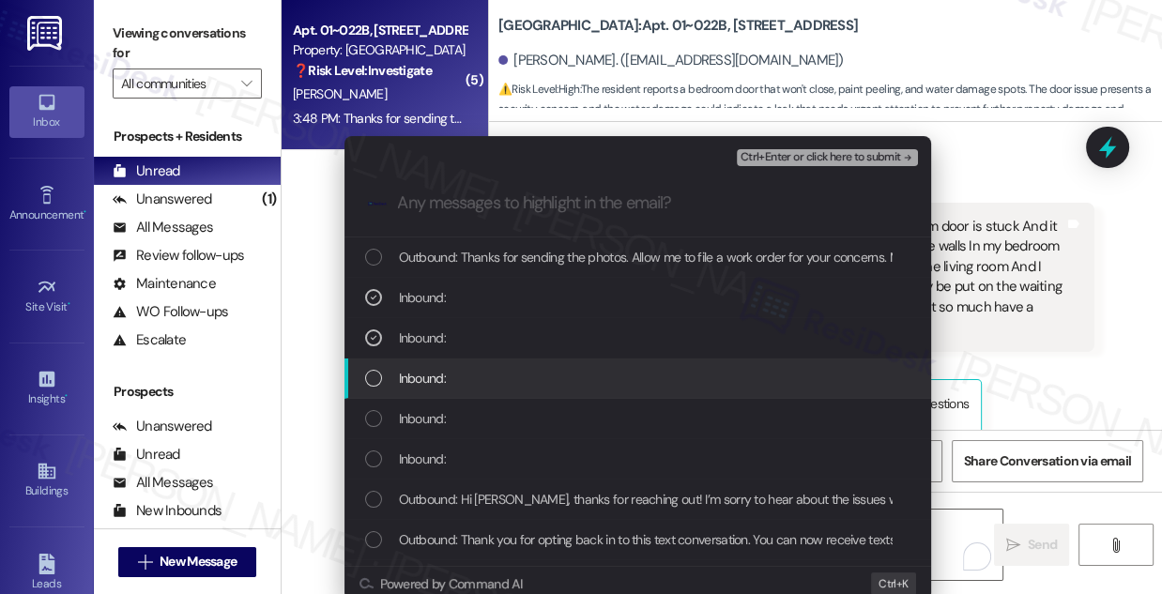
click at [433, 382] on span "Inbound:" at bounding box center [422, 378] width 47 height 21
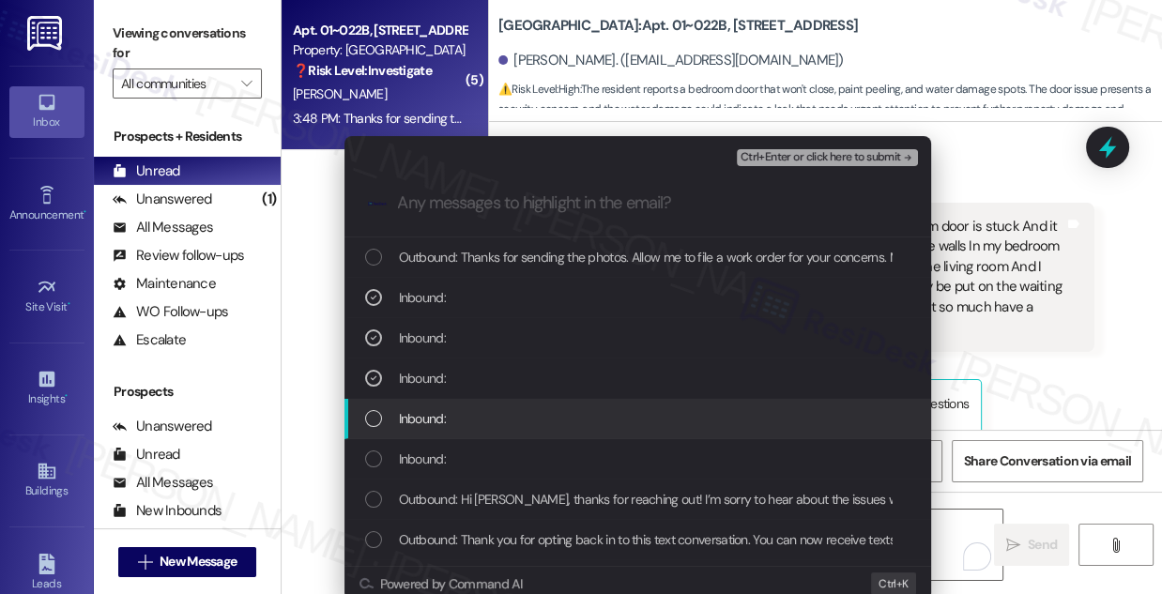
click at [433, 419] on span "Inbound:" at bounding box center [422, 418] width 47 height 21
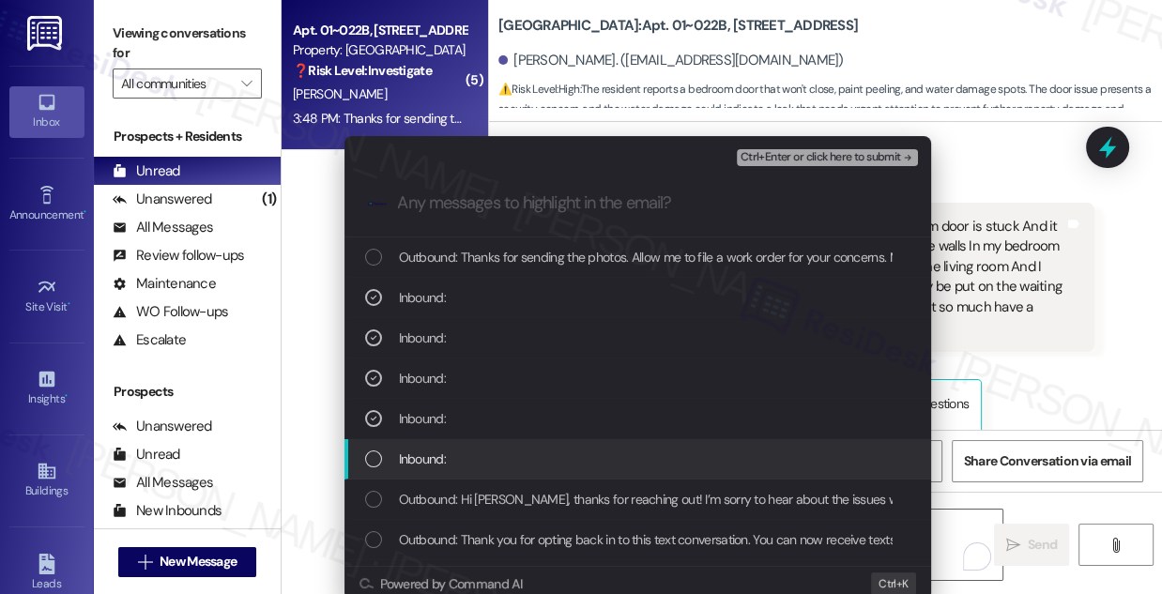
click at [427, 450] on span "Inbound:" at bounding box center [422, 459] width 47 height 21
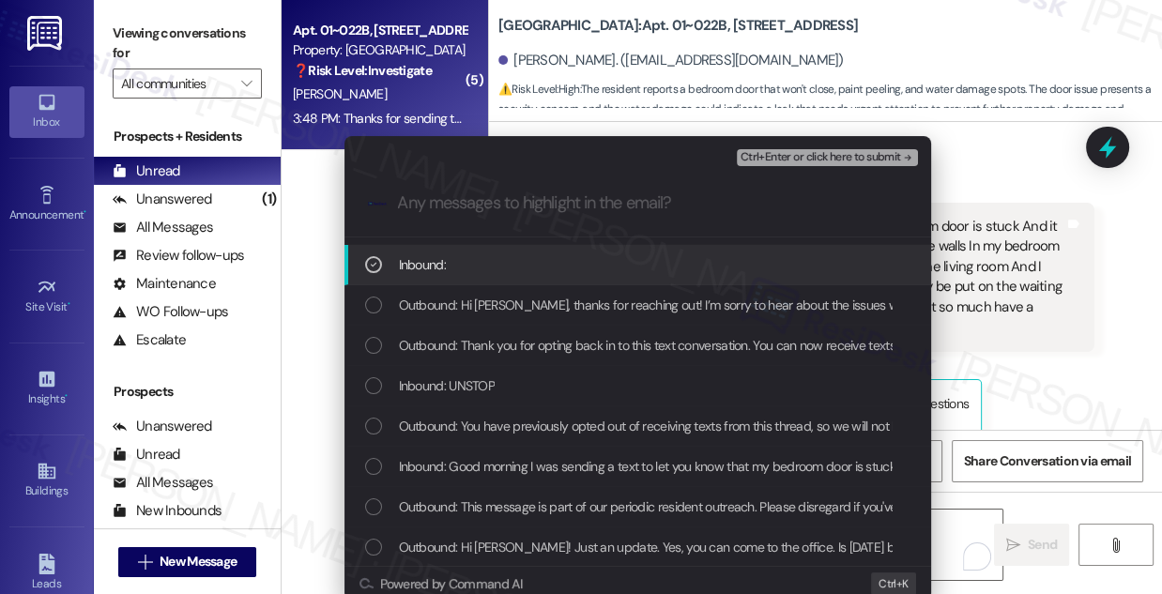
scroll to position [341, 0]
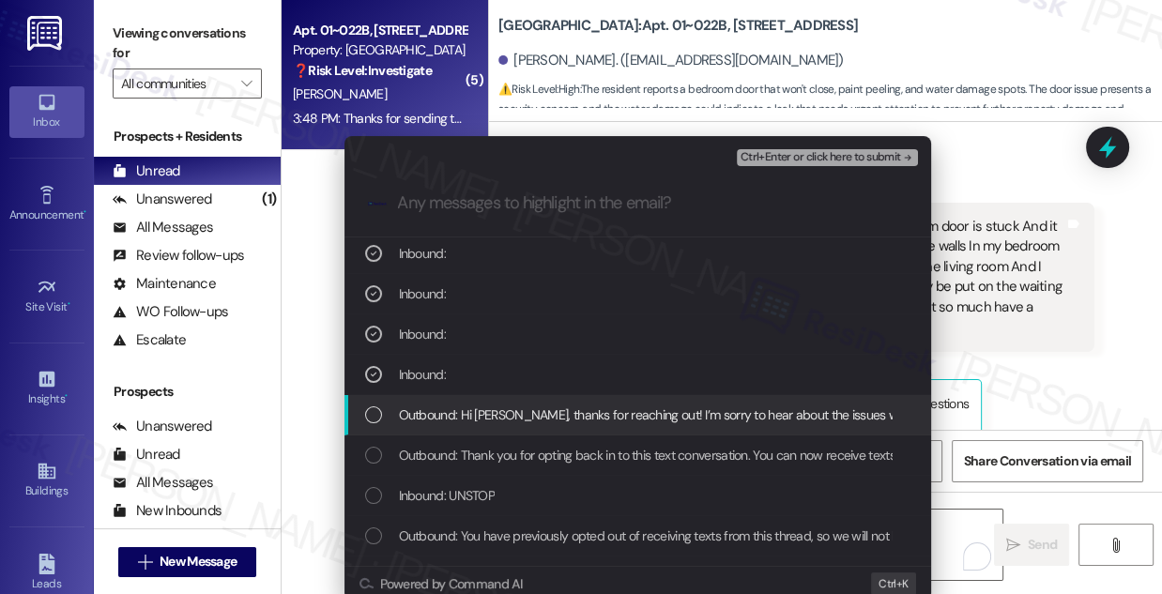
scroll to position [170, 0]
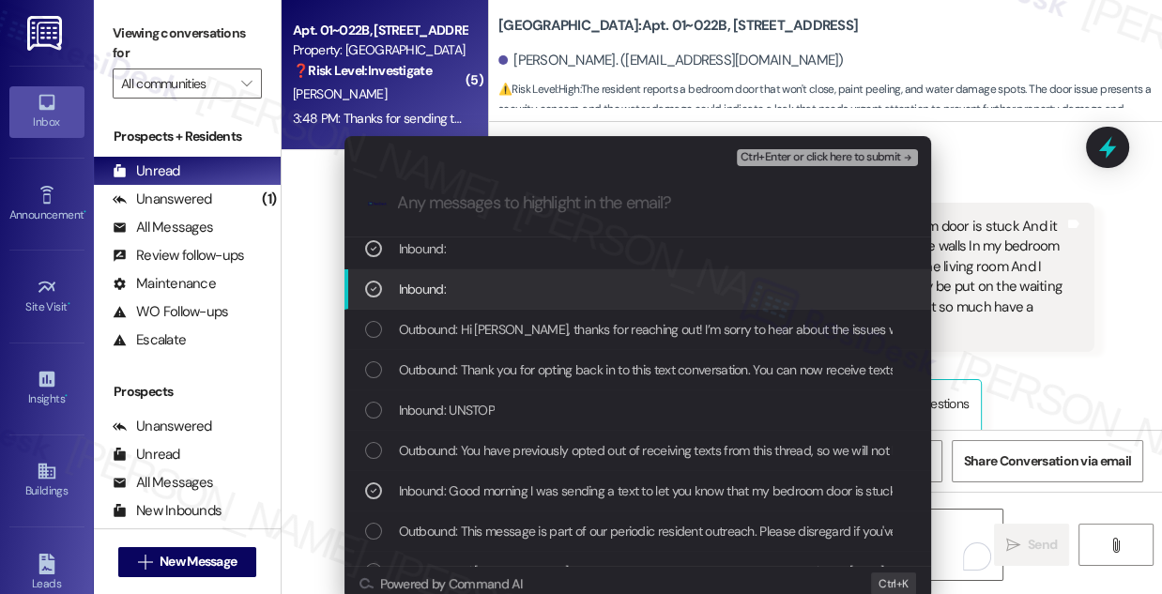
click at [778, 152] on span "Ctrl+Enter or click here to submit" at bounding box center [821, 157] width 161 height 13
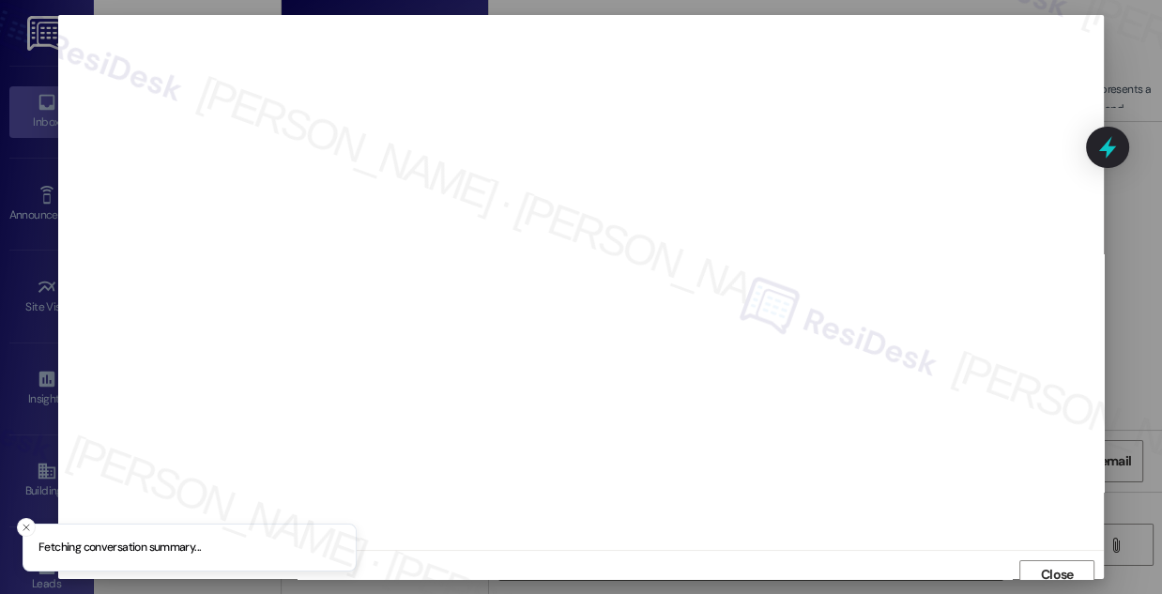
scroll to position [10, 0]
click at [1046, 567] on span "Close" at bounding box center [1057, 565] width 33 height 20
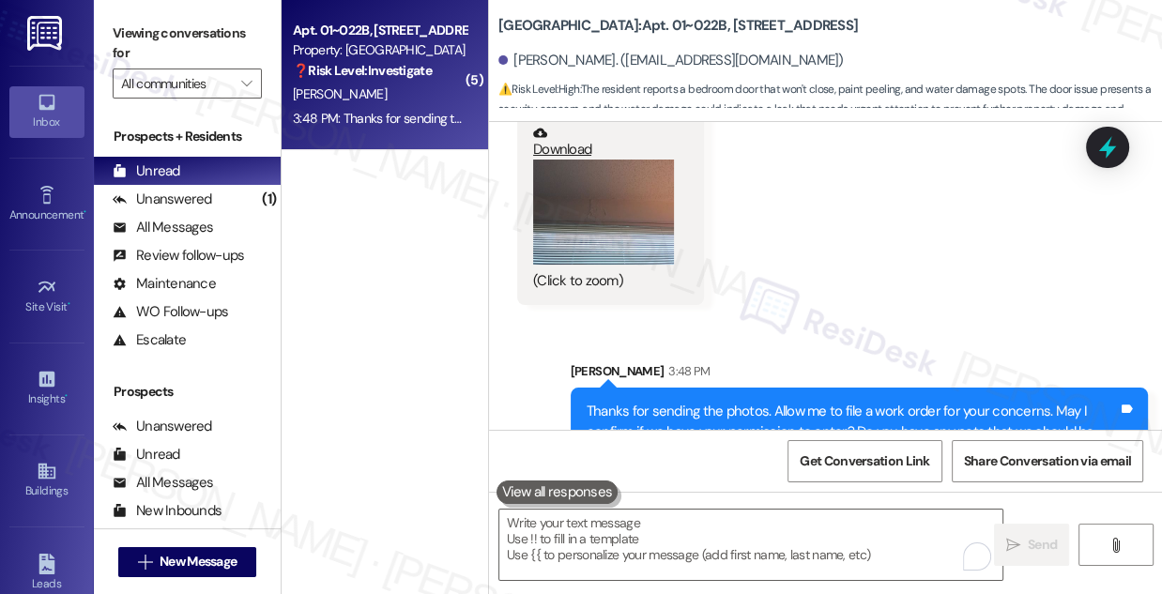
scroll to position [14981, 0]
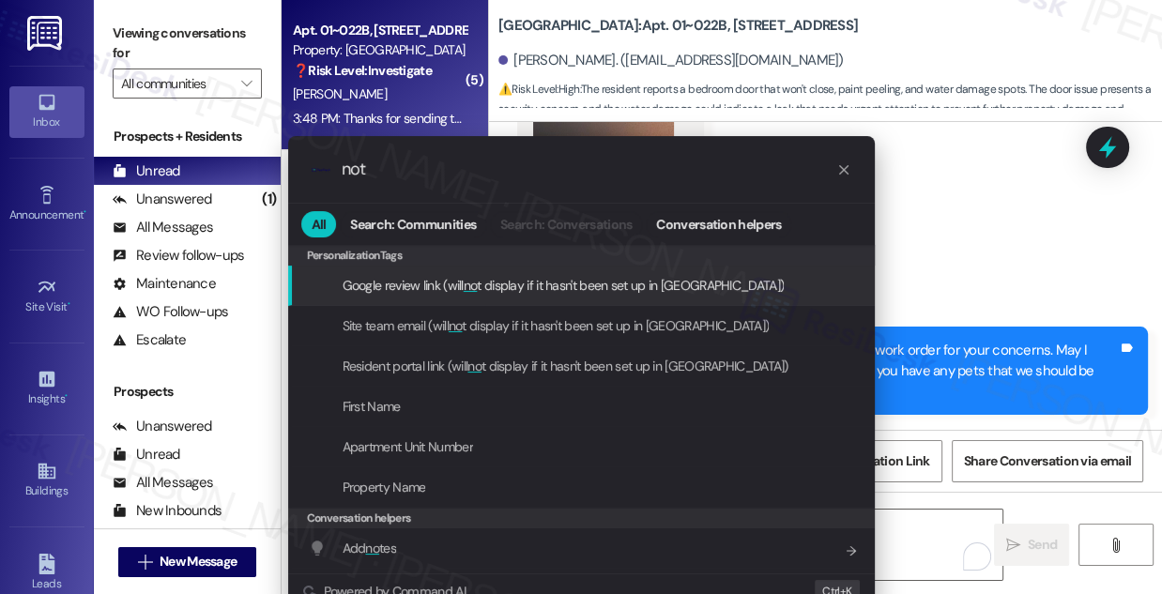
type input "note"
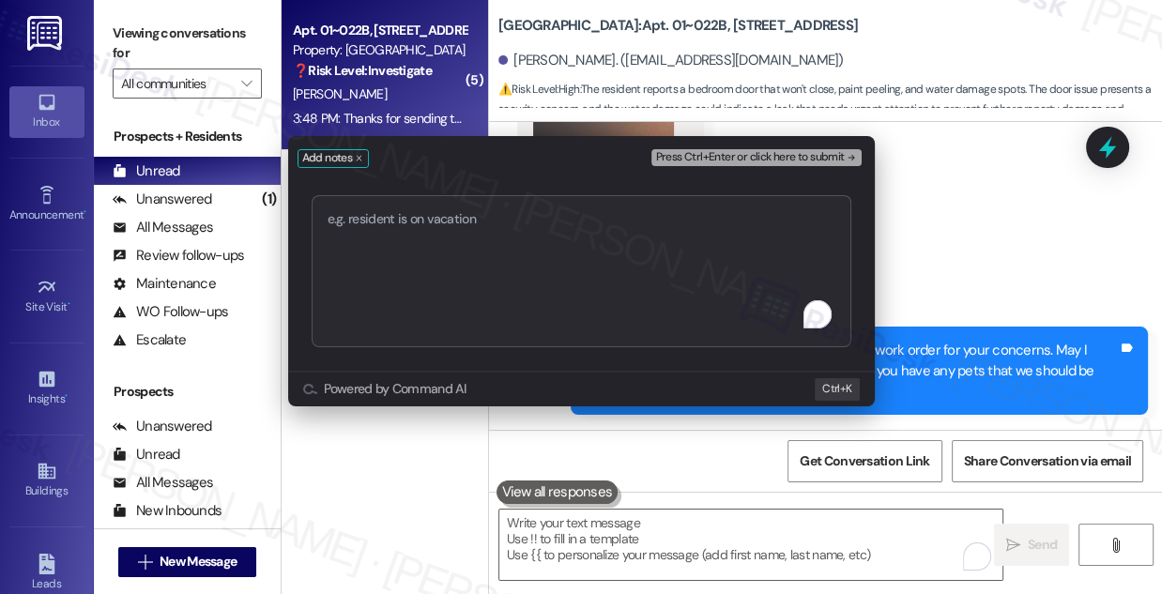
type textarea "Work Orders #1769515 & #1769514 filed by Residesk – Bedroom Door, Peeling Paint…"
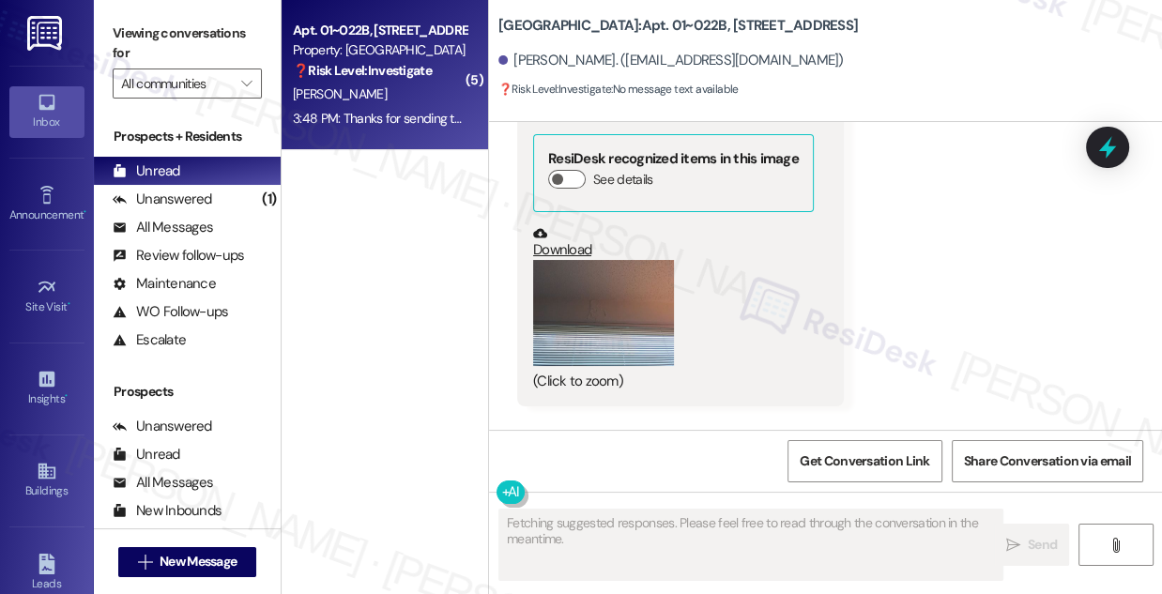
scroll to position [15850, 0]
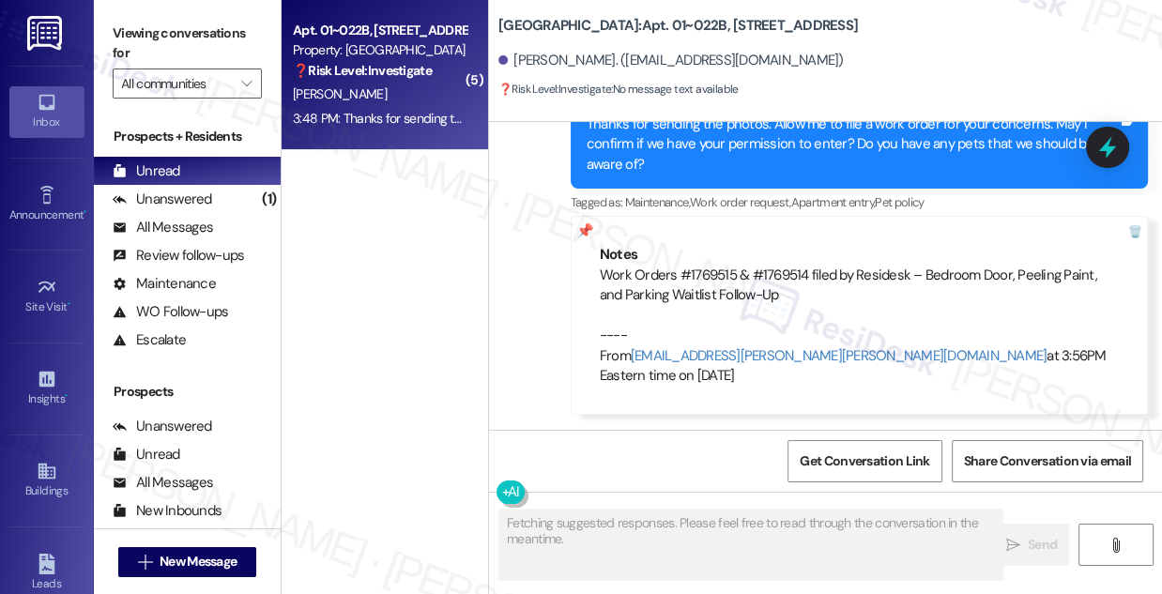
drag, startPoint x: 728, startPoint y: 265, endPoint x: 894, endPoint y: 307, distance: 170.5
click at [894, 307] on div "Work Orders #1769515 & #1769514 filed by Residesk – Bedroom Door, Peeling Paint…" at bounding box center [859, 326] width 519 height 121
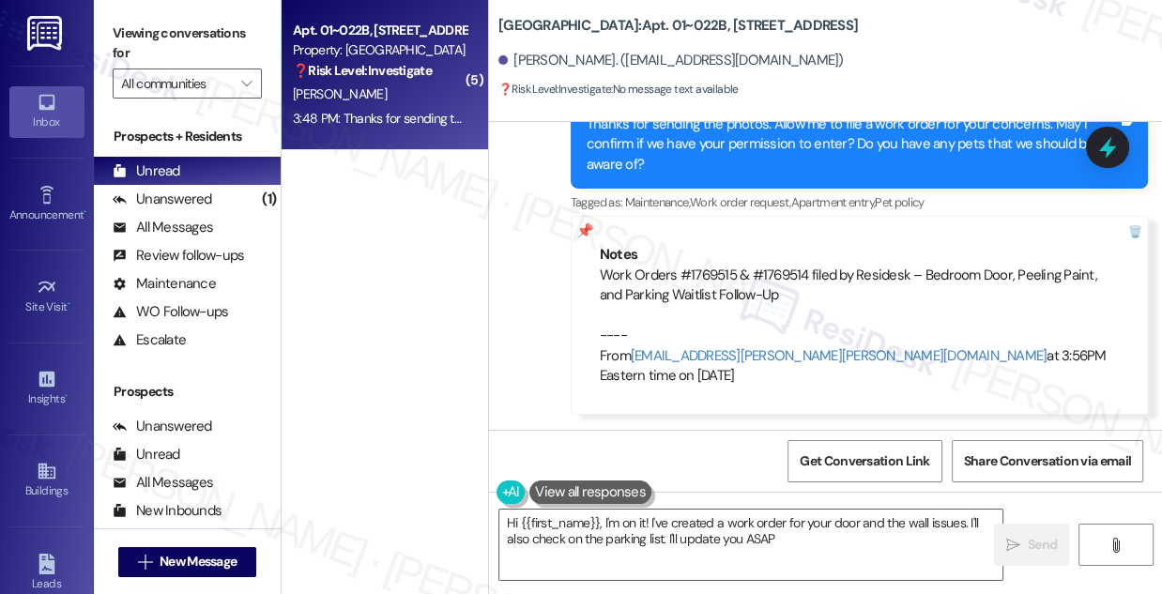
type textarea "Hi {{first_name}}, I'm on it! I've created a work order for your door and the w…"
click at [1125, 231] on div at bounding box center [1121, 232] width 53 height 31
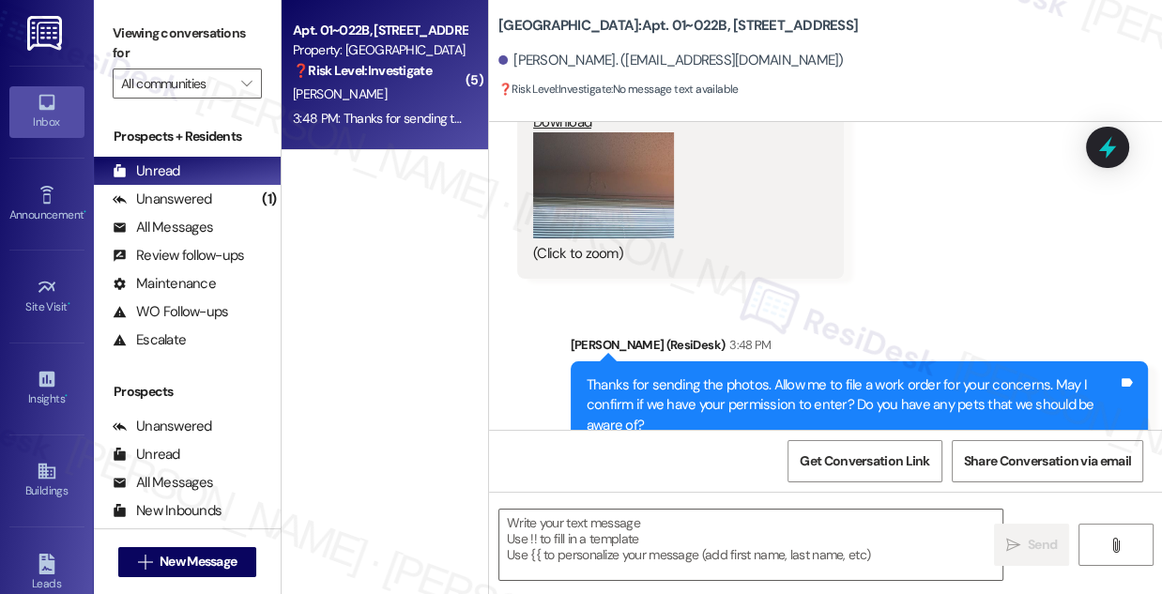
type textarea "Fetching suggested responses. Please feel free to read through the conversation…"
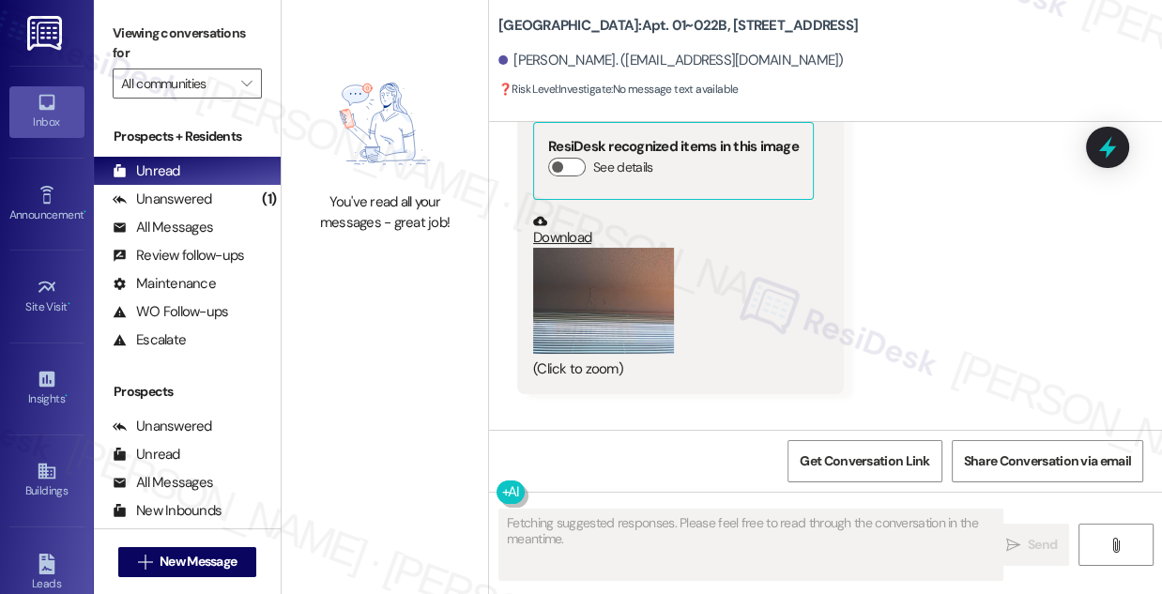
scroll to position [15452, 0]
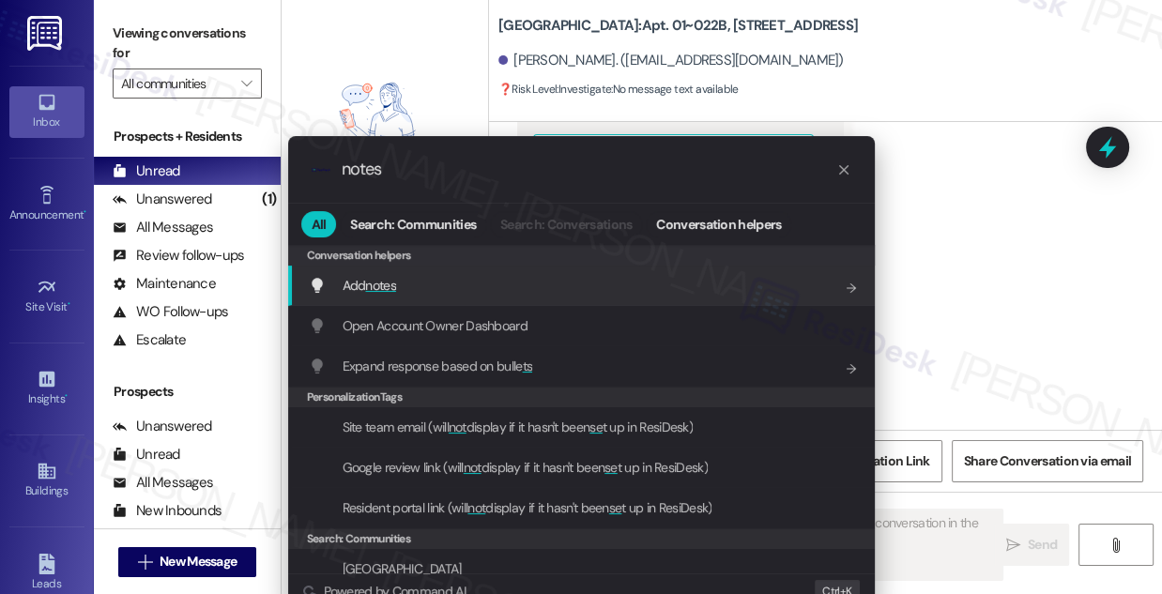
type input "notes"
click at [556, 268] on div "Add notes Add shortcut" at bounding box center [581, 286] width 587 height 40
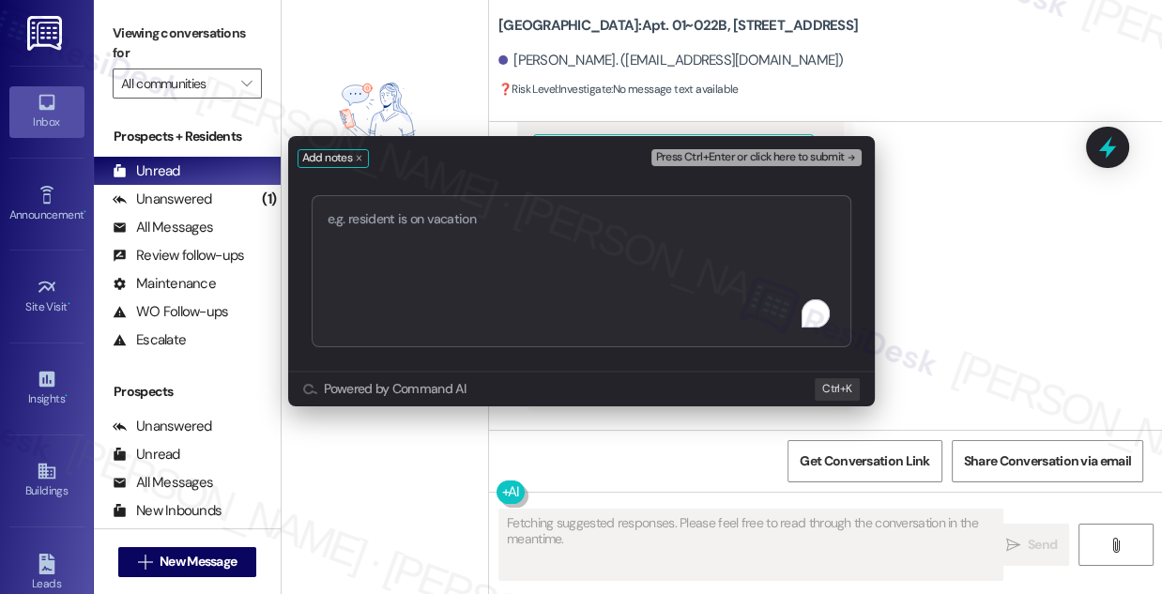
type textarea "Work Orders #1769515 & #1769514 filed by Residesk – Bedroom Door, Peeling Paint…"
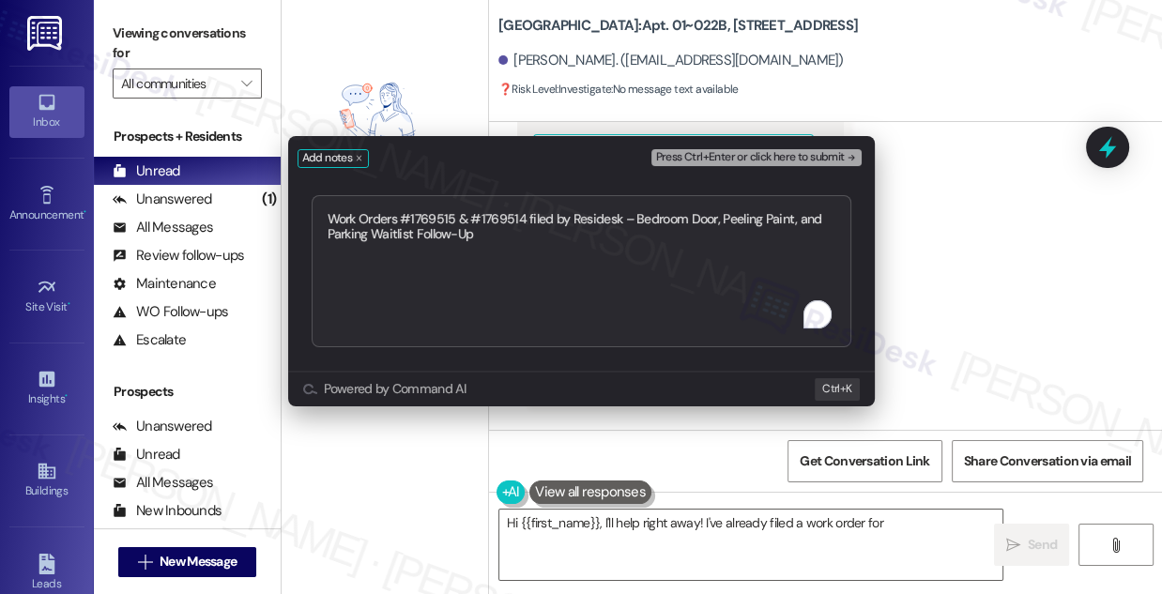
type textarea "Hi {{first_name}}, I'll help right away! I've already filed a work order for the"
type textarea "Work Orders #1769515 & #1769514 filed by Residesk – Bedroom Door, Peeling Paint…"
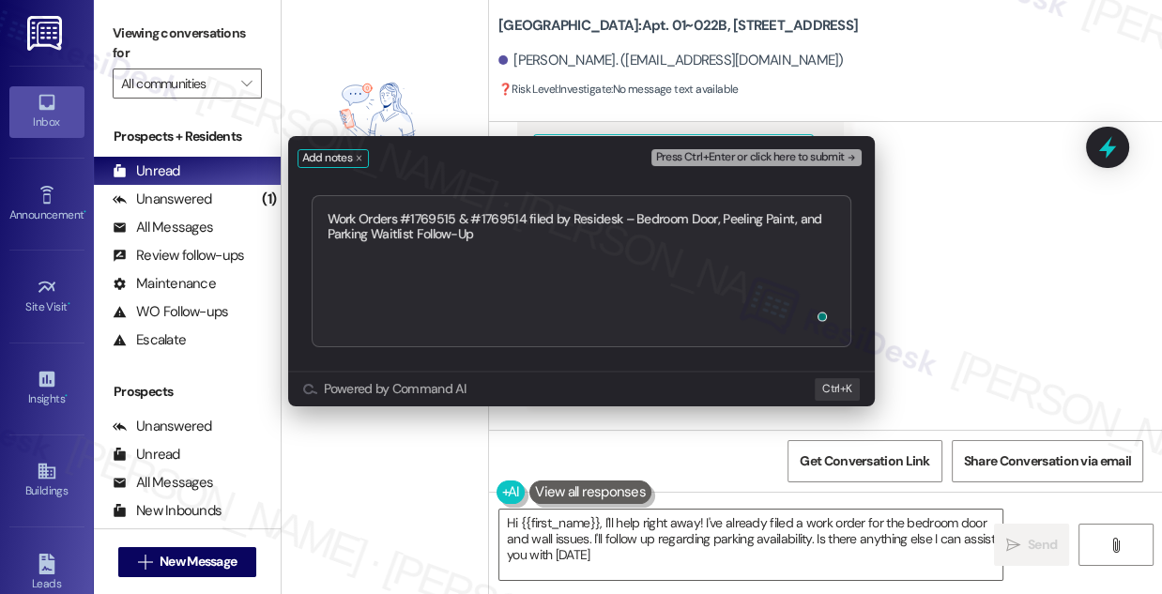
type textarea "Hi {{first_name}}, I'll help right away! I've already filed a work order for th…"
type textarea "Work Orders #1769515 & #1769514 filed by Residesk – Bedroom Door, Peeling Paint…"
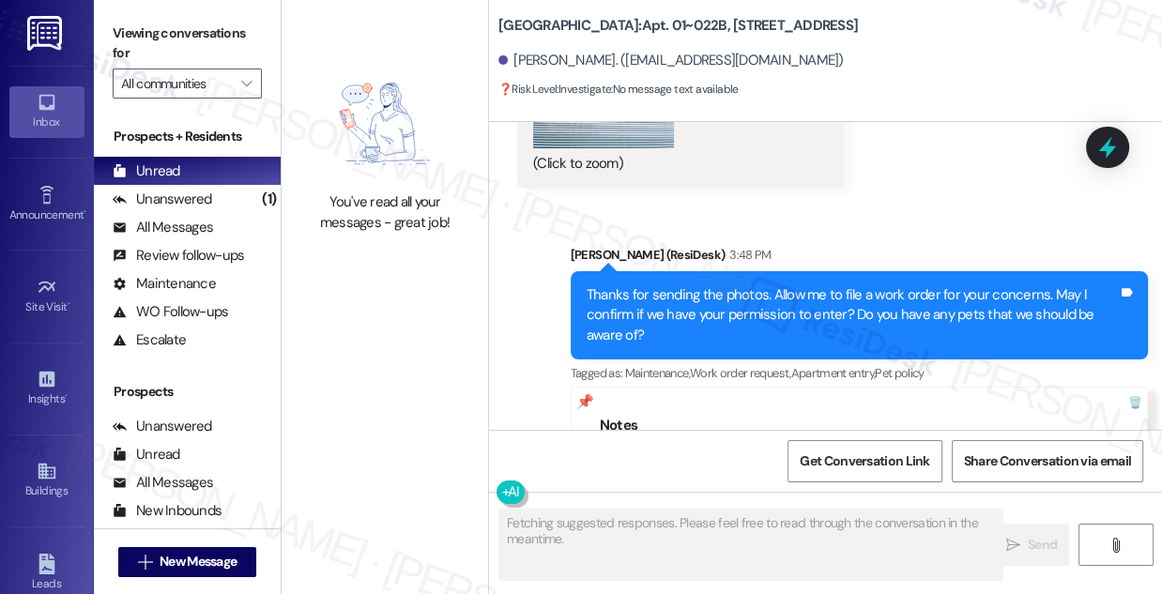
scroll to position [15850, 0]
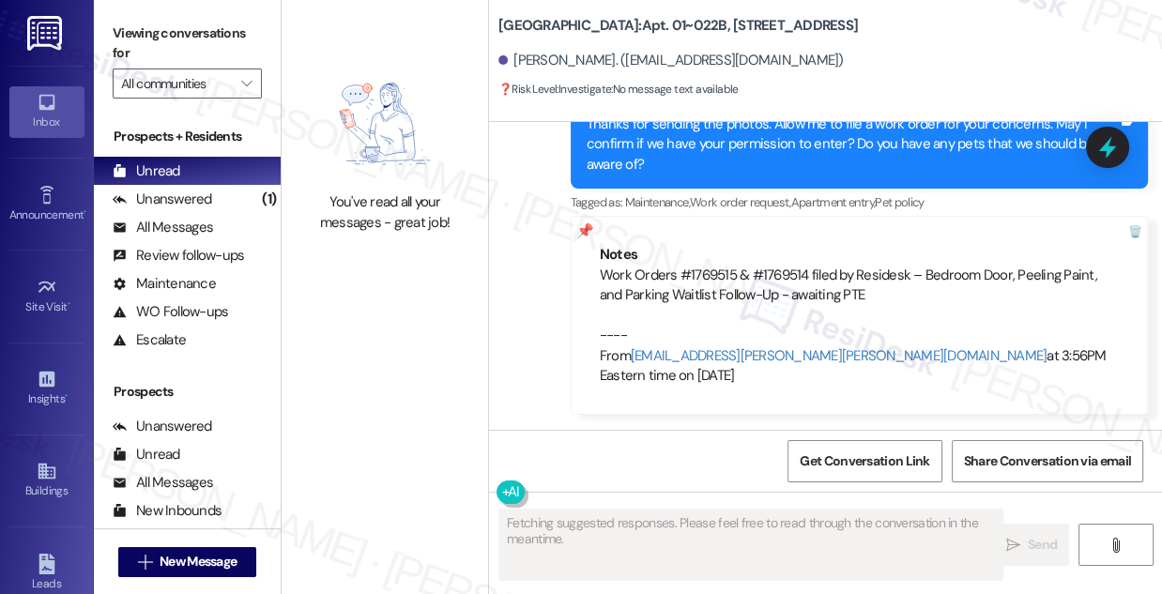
click at [231, 41] on label "Viewing conversations for" at bounding box center [187, 44] width 149 height 50
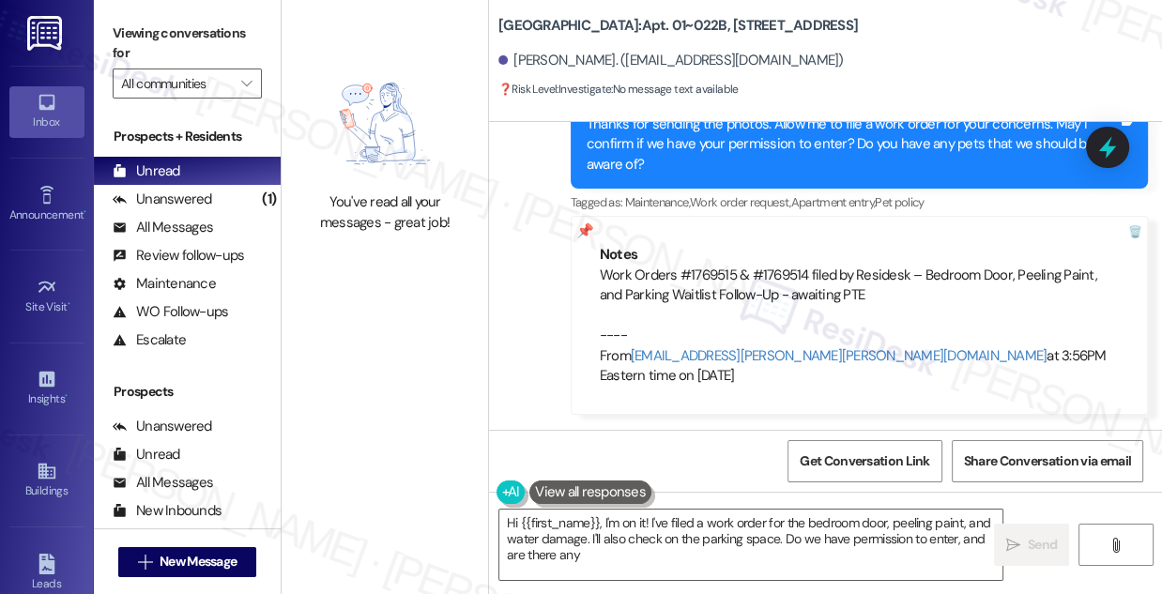
type textarea "Hi {{first_name}}, I'm on it! I've filed a work order for the bedroom door, pee…"
